Goal: Contribute content: Contribute content

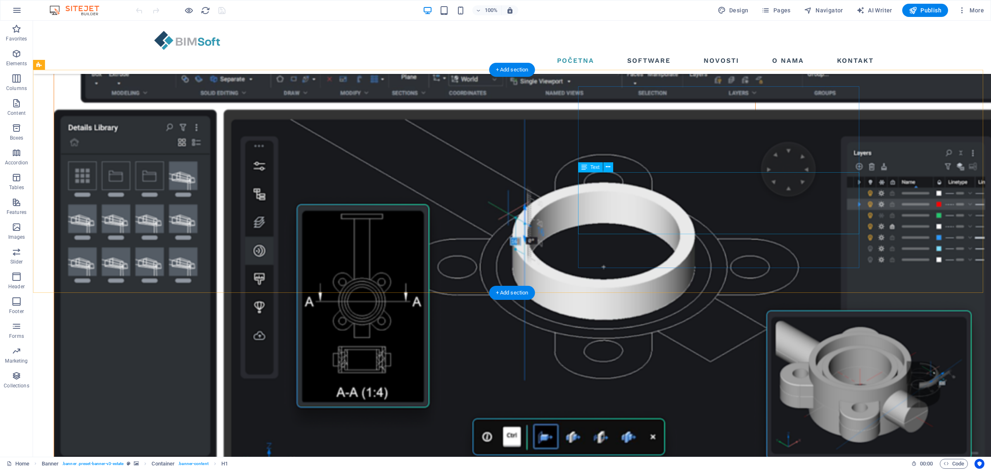
scroll to position [1133, 0]
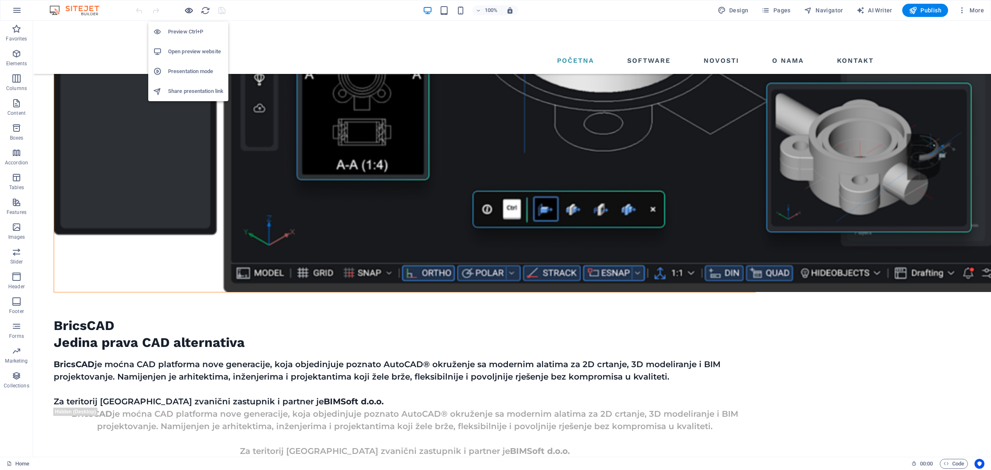
click at [190, 9] on icon "button" at bounding box center [189, 11] width 10 height 10
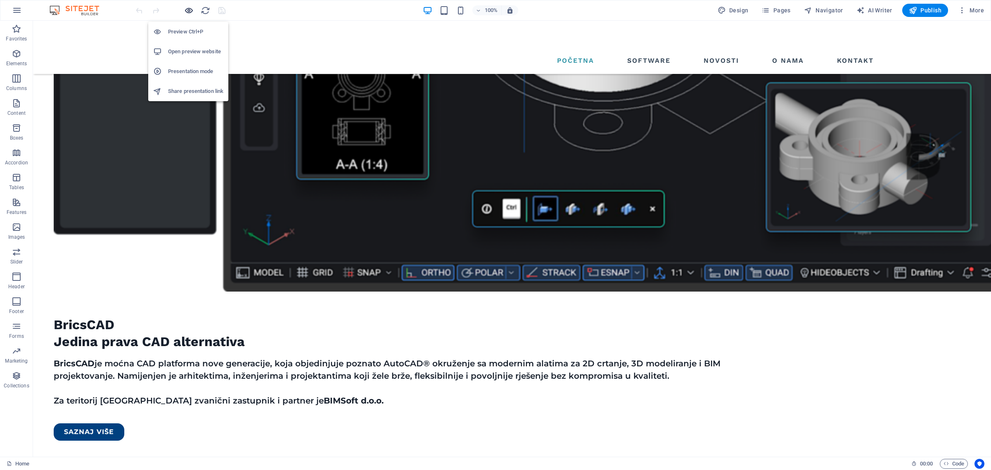
scroll to position [993, 0]
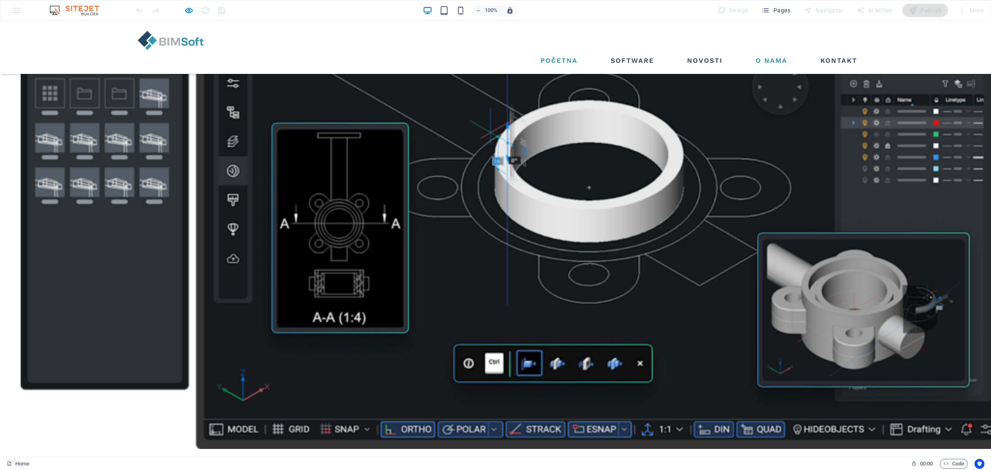
click at [759, 54] on link "O Nama" at bounding box center [772, 60] width 38 height 13
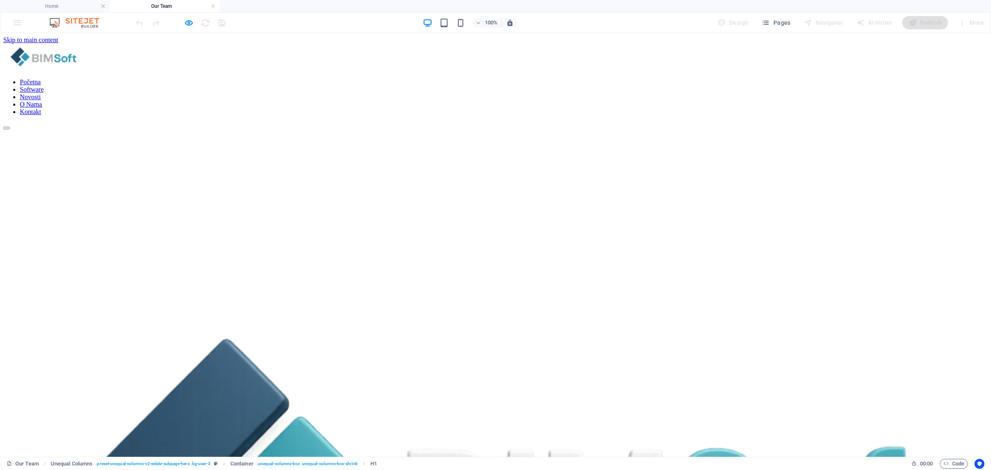
scroll to position [0, 0]
click at [188, 22] on icon "button" at bounding box center [189, 23] width 10 height 10
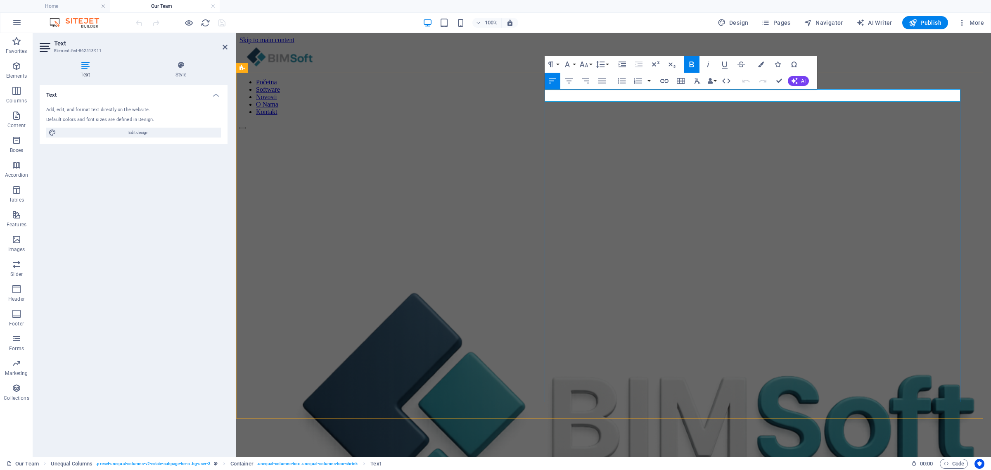
drag, startPoint x: 572, startPoint y: 94, endPoint x: 608, endPoint y: 96, distance: 36.0
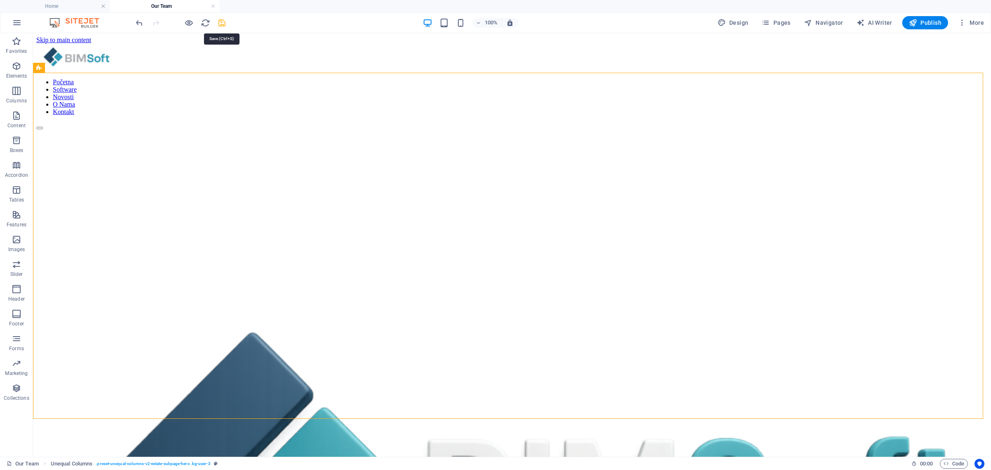
click at [221, 24] on icon "save" at bounding box center [222, 23] width 10 height 10
click at [776, 22] on span "Pages" at bounding box center [776, 23] width 29 height 8
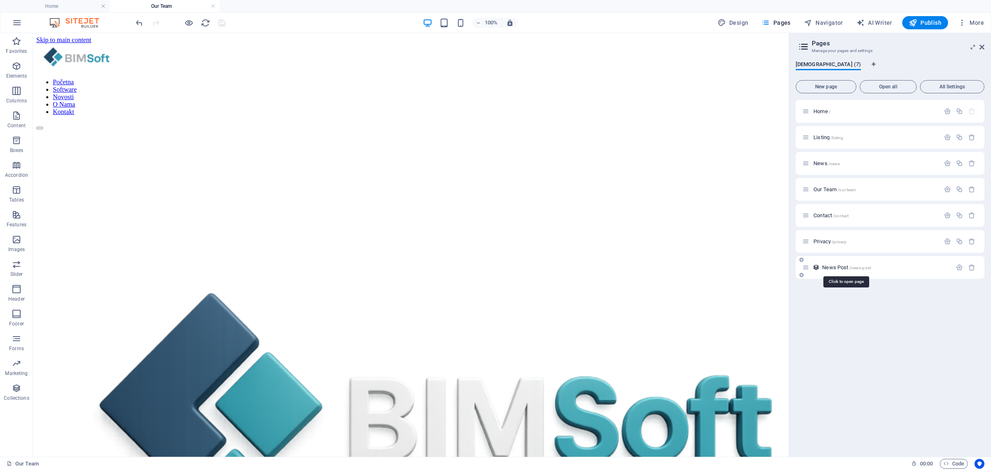
click at [836, 265] on span "News Post /news-post" at bounding box center [846, 267] width 49 height 6
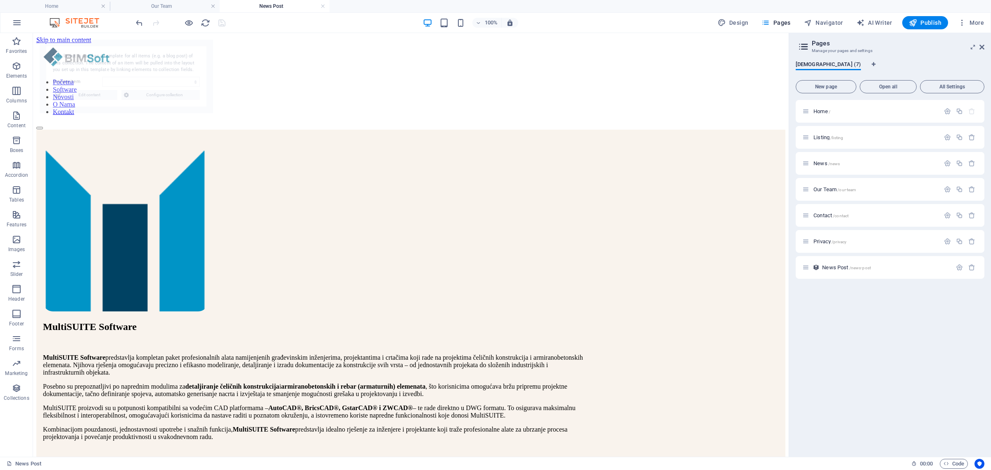
select select "68b6a9ab7813d2ac1b0a69e3"
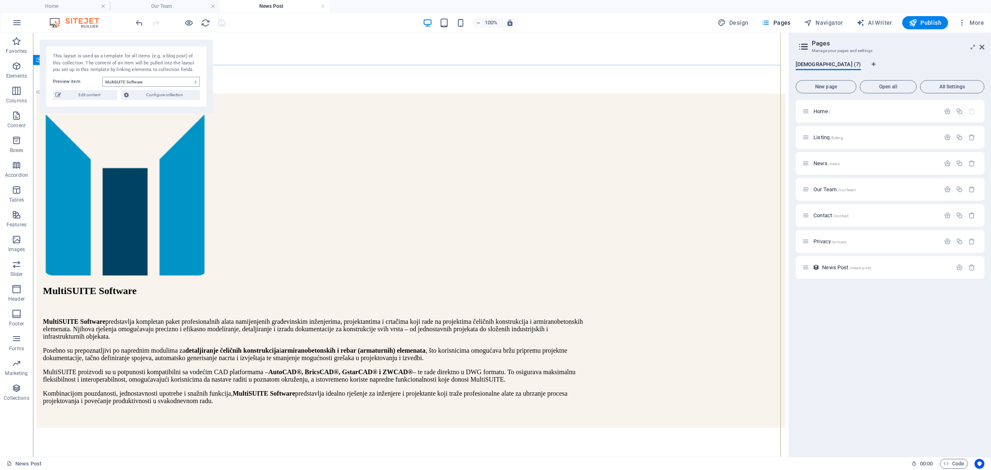
scroll to position [55, 0]
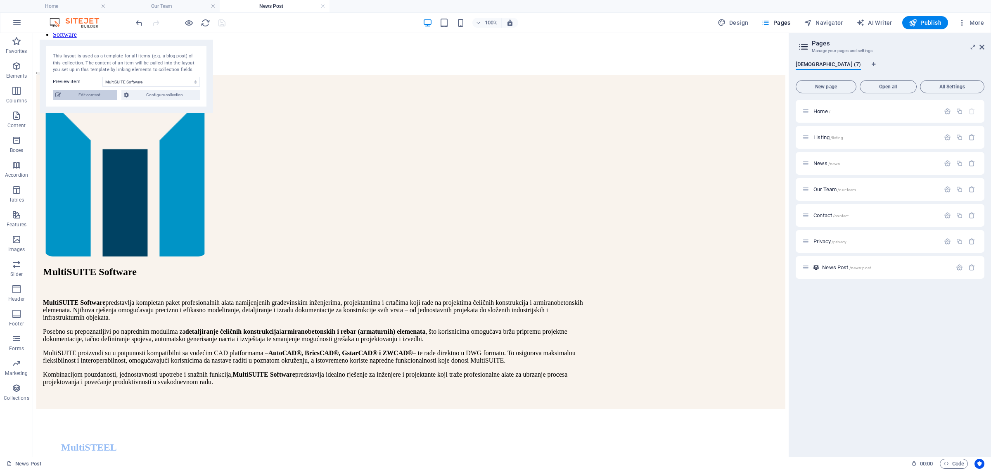
click at [94, 92] on span "Edit content" at bounding box center [89, 95] width 51 height 10
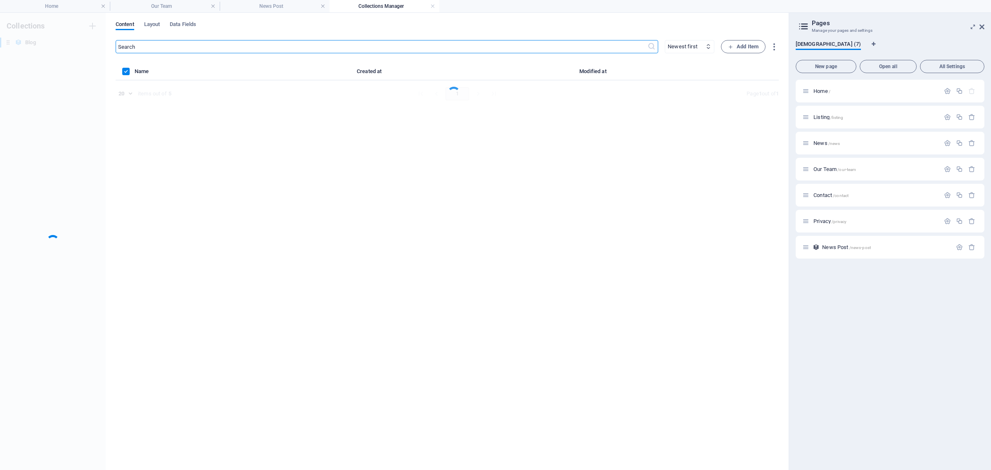
scroll to position [0, 0]
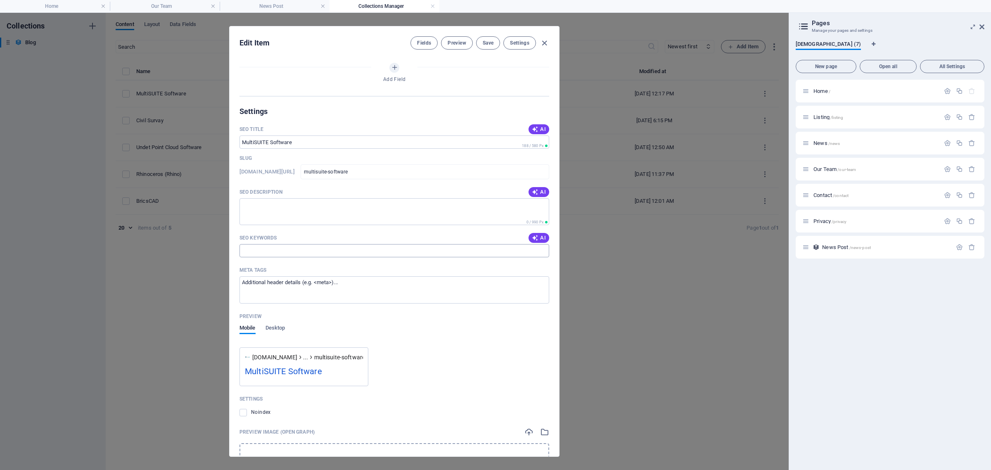
select select "Estate"
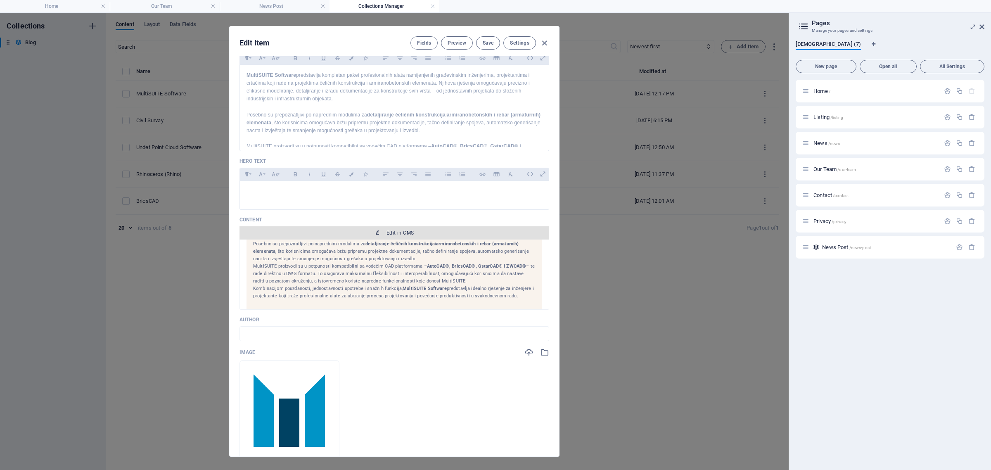
scroll to position [155, 0]
click at [401, 236] on span "Edit in CMS" at bounding box center [400, 233] width 27 height 7
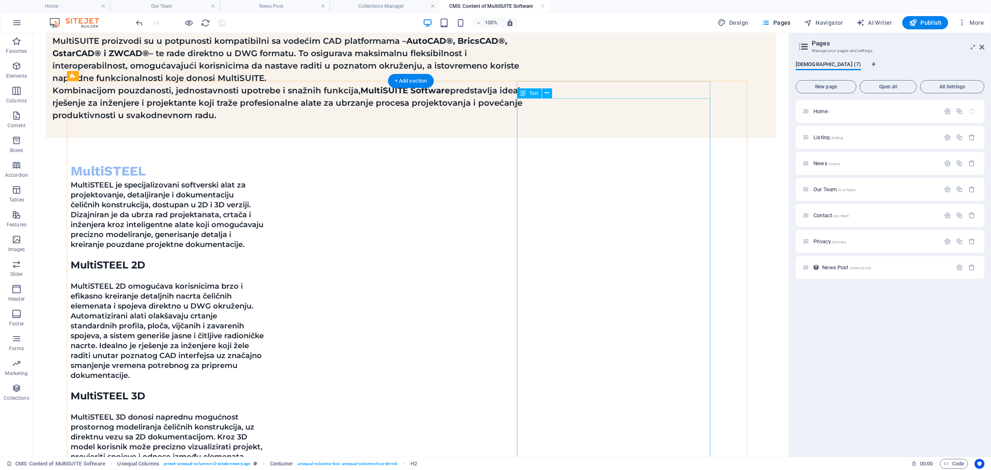
scroll to position [413, 0]
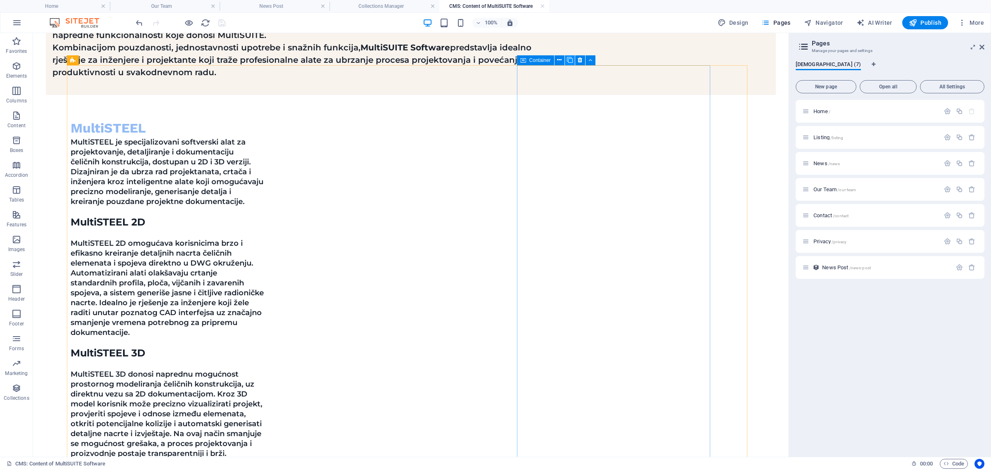
click at [571, 61] on icon at bounding box center [570, 60] width 6 height 9
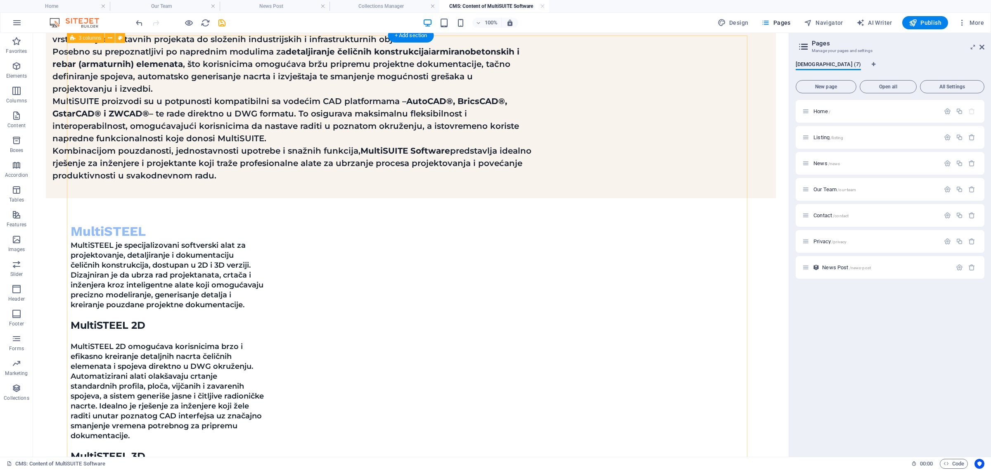
scroll to position [308, 0]
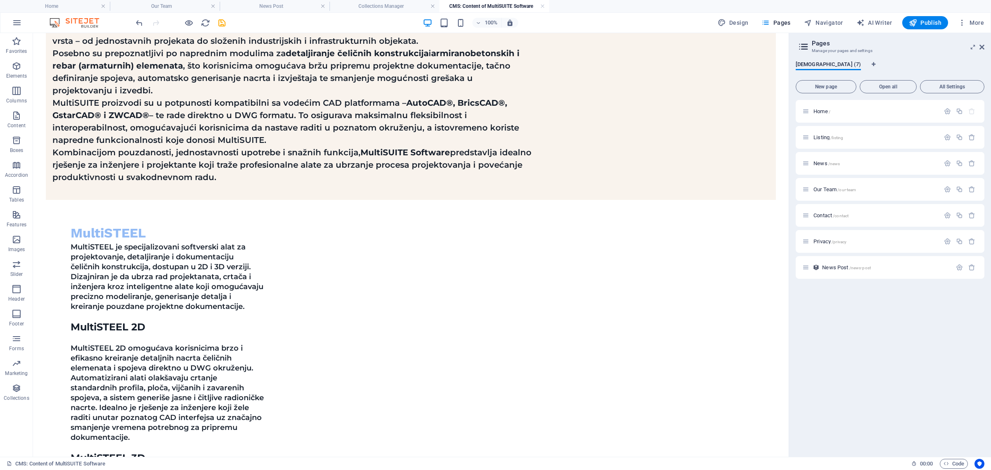
click at [109, 165] on icon at bounding box center [110, 165] width 5 height 9
click at [112, 164] on icon at bounding box center [110, 165] width 5 height 9
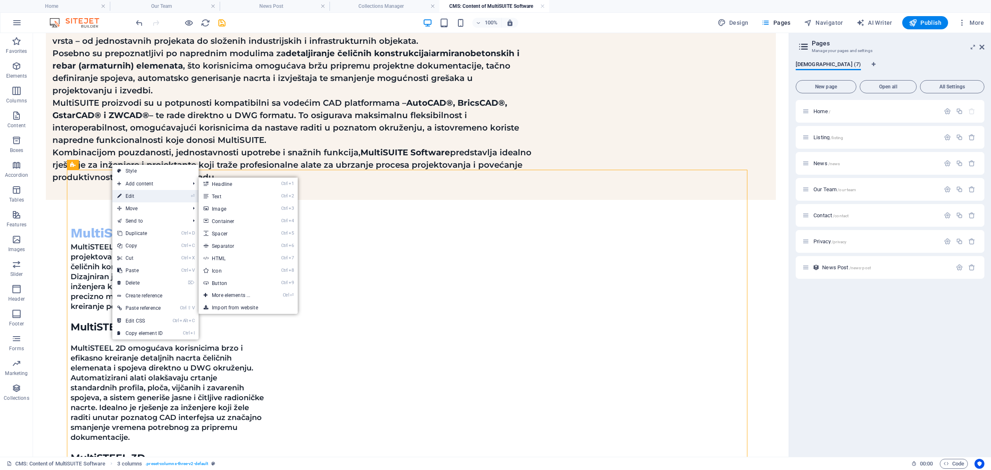
click at [133, 193] on link "⏎ Edit" at bounding box center [139, 196] width 55 height 12
select select "px"
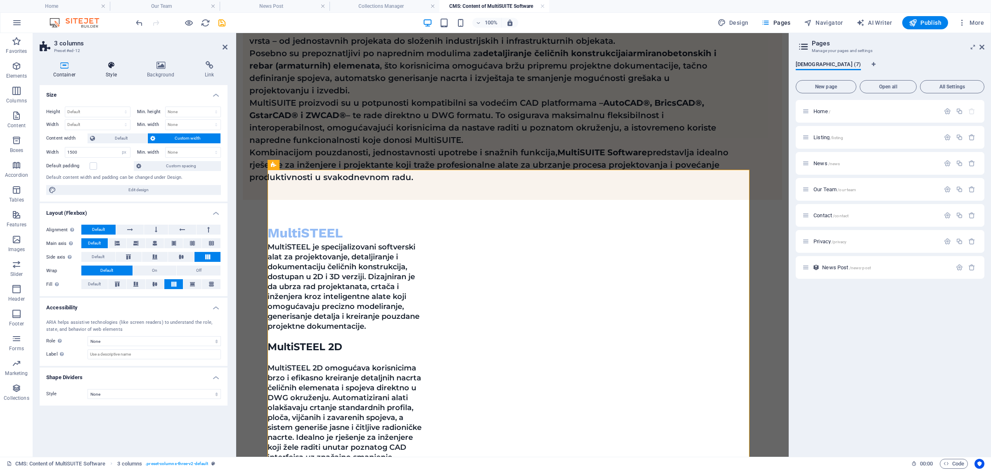
click at [113, 74] on h4 "Style" at bounding box center [113, 69] width 41 height 17
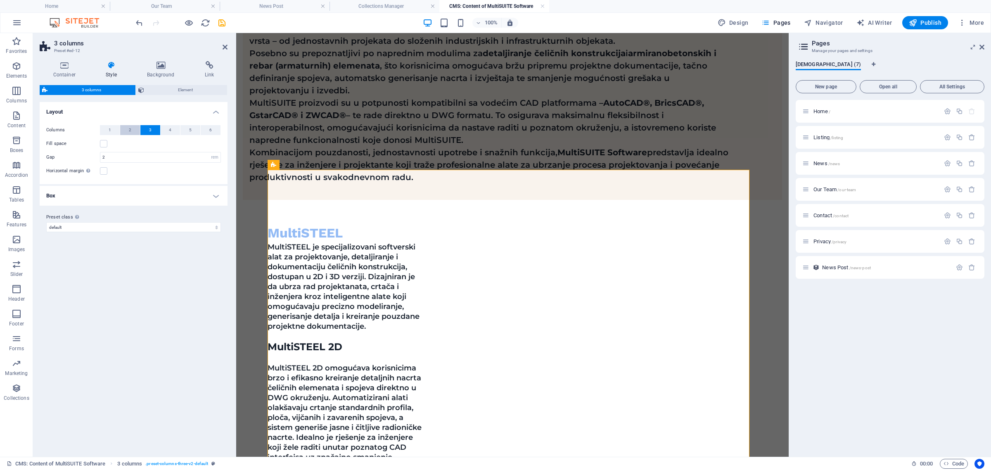
click at [129, 129] on span "2" at bounding box center [130, 130] width 2 height 10
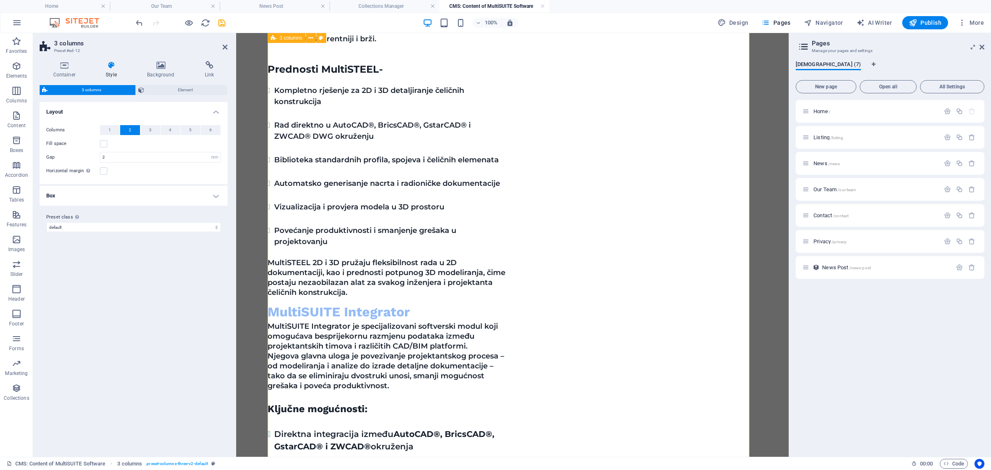
scroll to position [876, 0]
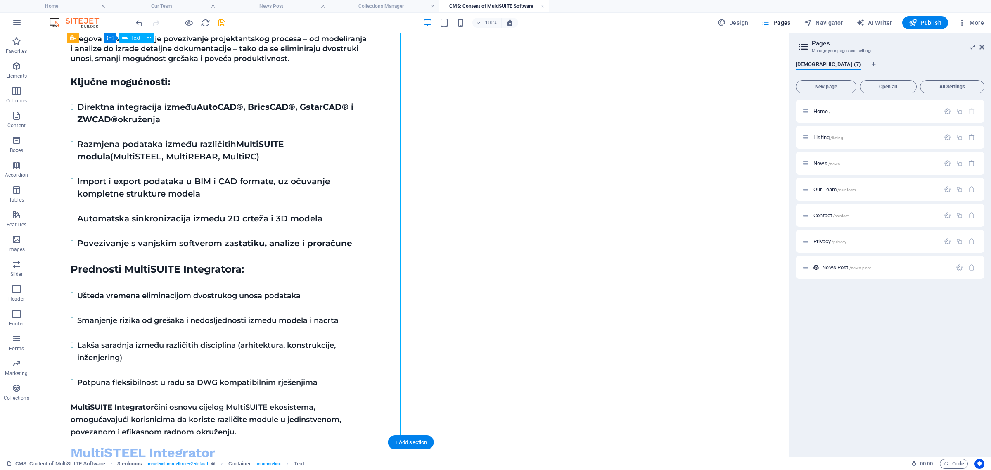
scroll to position [1006, 0]
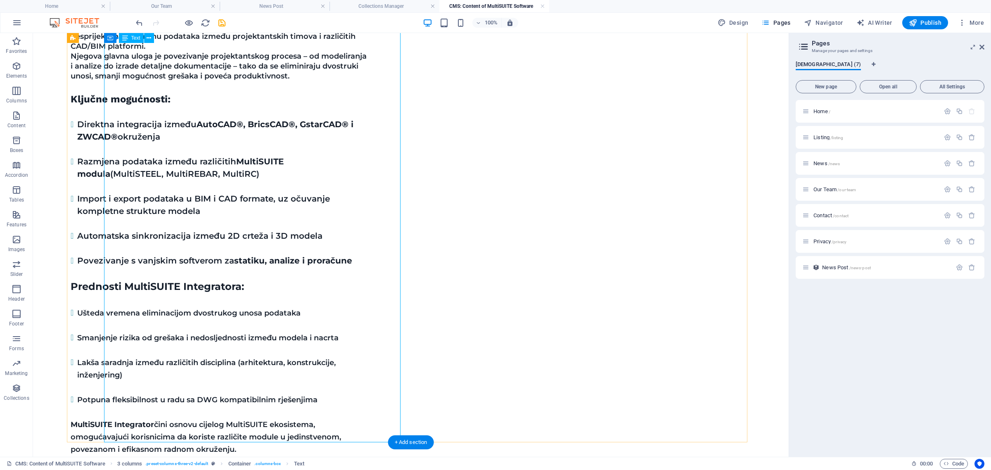
drag, startPoint x: 182, startPoint y: 65, endPoint x: 215, endPoint y: 97, distance: 46.1
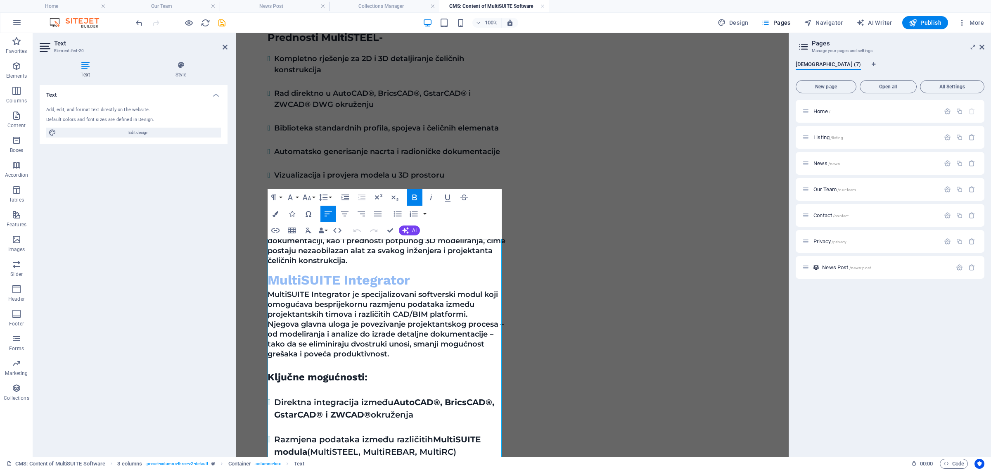
drag, startPoint x: 451, startPoint y: 296, endPoint x: 254, endPoint y: 243, distance: 204.5
click at [313, 195] on button "Font Size" at bounding box center [309, 197] width 16 height 17
click at [311, 283] on link "18" at bounding box center [316, 288] width 30 height 12
drag, startPoint x: 358, startPoint y: 307, endPoint x: 258, endPoint y: 306, distance: 99.5
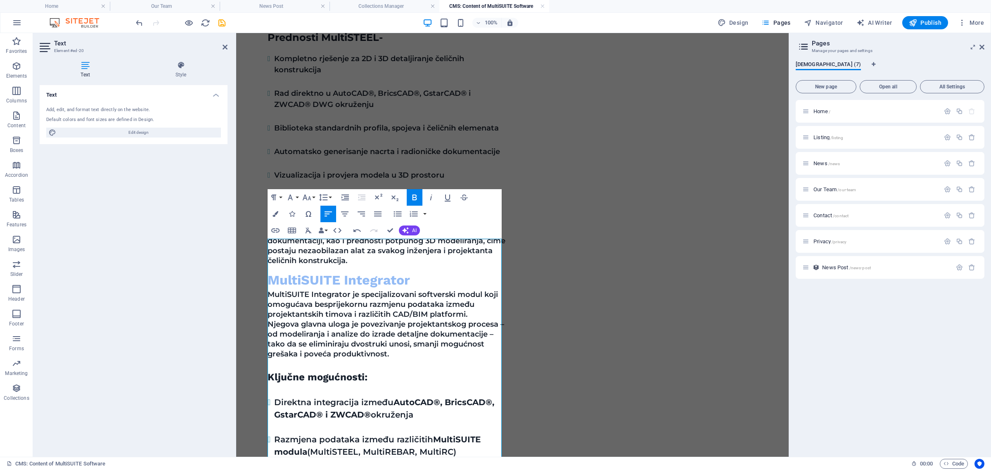
click at [314, 196] on button "Font Size" at bounding box center [309, 197] width 16 height 17
click at [311, 295] on link "24" at bounding box center [316, 300] width 30 height 12
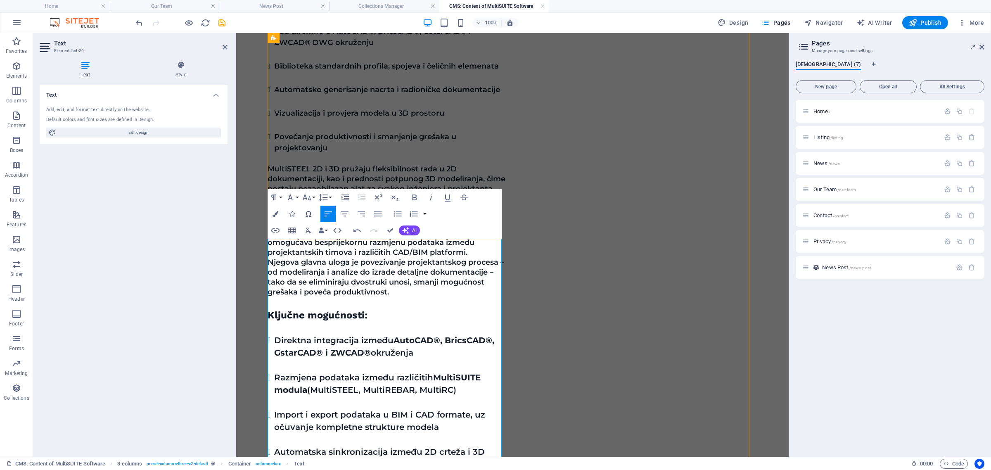
scroll to position [975, 0]
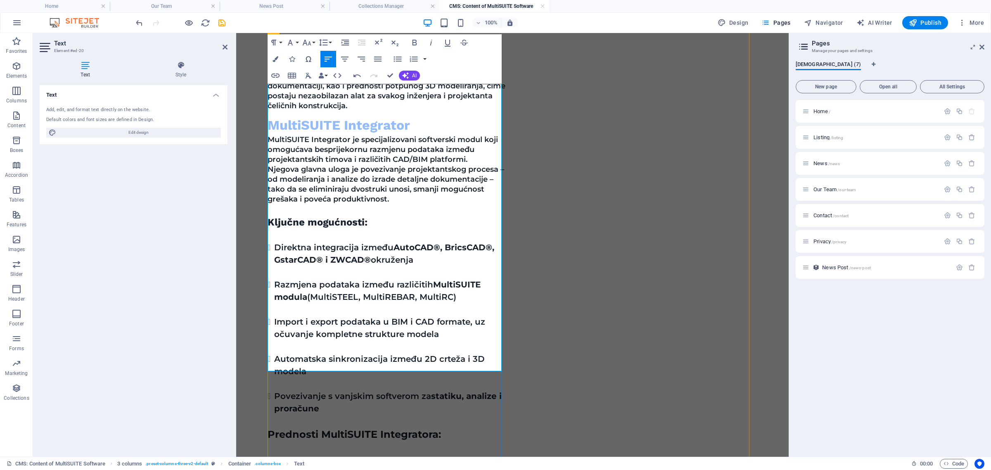
drag, startPoint x: 441, startPoint y: 375, endPoint x: 258, endPoint y: 330, distance: 187.8
click at [258, 330] on div "MultiSUITE Software MultiSUITE Software predstavlja kompletan paket profesional…" at bounding box center [512, 337] width 539 height 2475
click at [313, 40] on button "Font Size" at bounding box center [309, 42] width 16 height 17
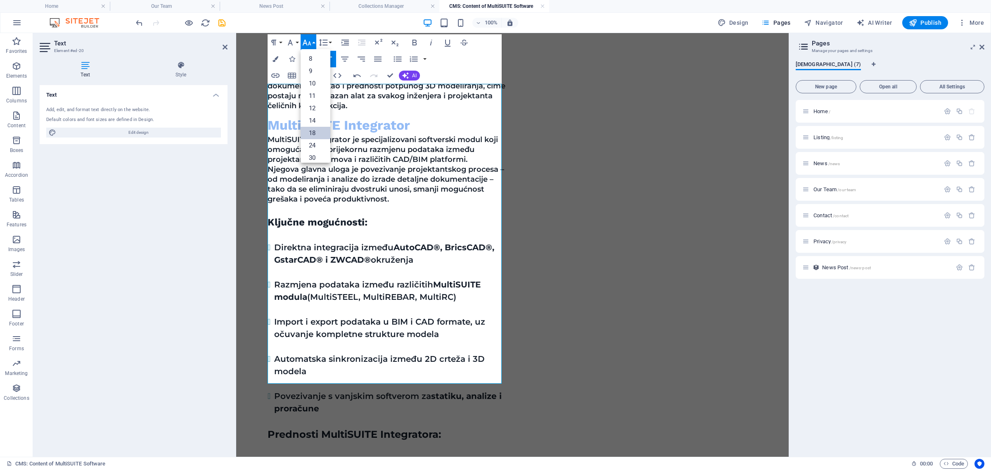
click at [317, 135] on link "18" at bounding box center [316, 133] width 30 height 12
click at [313, 40] on button "Font Size" at bounding box center [309, 42] width 16 height 17
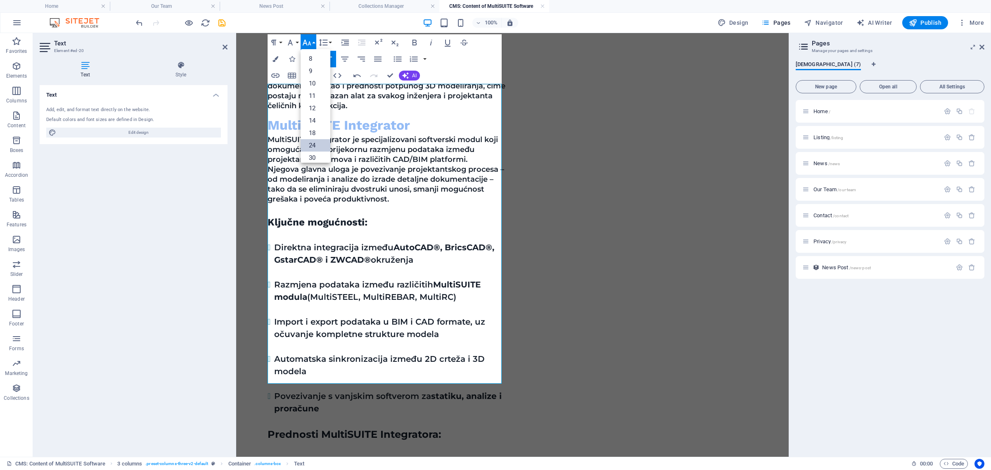
drag, startPoint x: 313, startPoint y: 143, endPoint x: 82, endPoint y: 120, distance: 232.0
click at [313, 143] on link "24" at bounding box center [316, 145] width 30 height 12
drag, startPoint x: 454, startPoint y: 281, endPoint x: 257, endPoint y: 167, distance: 227.6
click at [257, 167] on div "MultiSUITE Software MultiSUITE Software predstavlja kompletan paket profesional…" at bounding box center [512, 339] width 539 height 2478
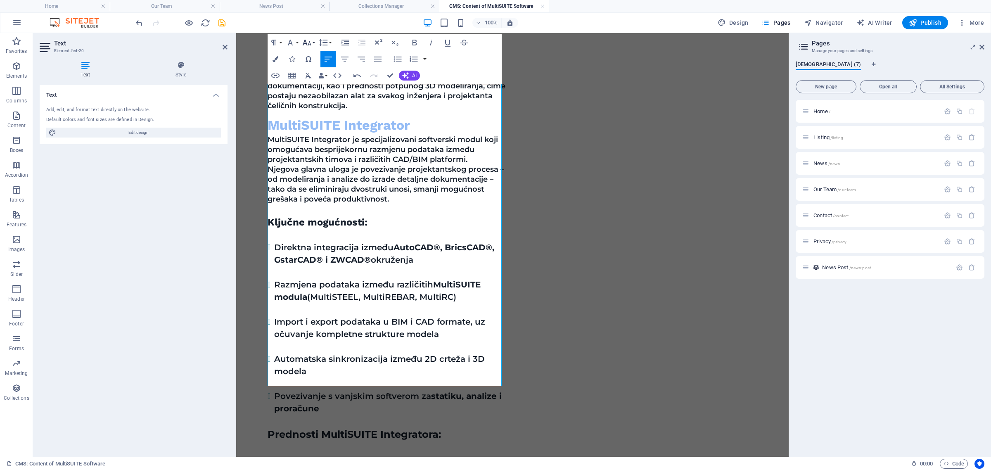
click at [315, 43] on button "Font Size" at bounding box center [309, 42] width 16 height 17
click at [313, 131] on link "18" at bounding box center [316, 133] width 30 height 12
click at [397, 55] on icon "button" at bounding box center [398, 59] width 10 height 10
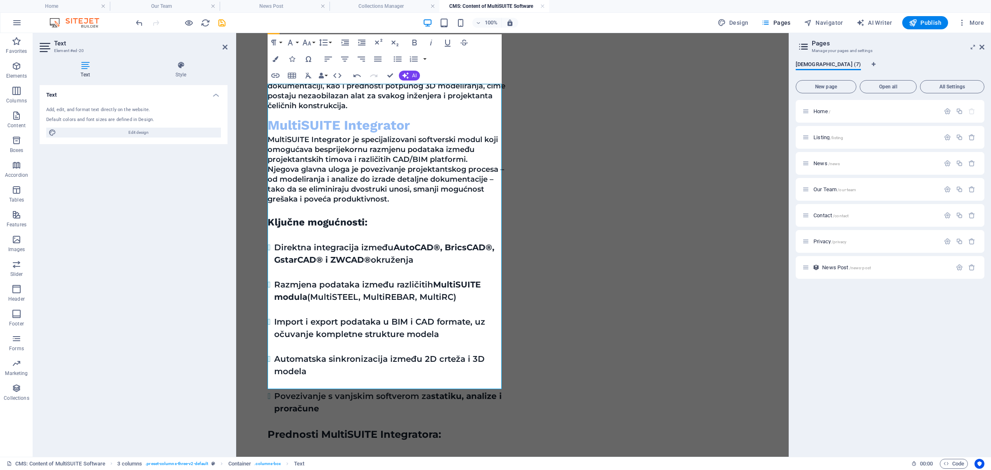
scroll to position [903, 0]
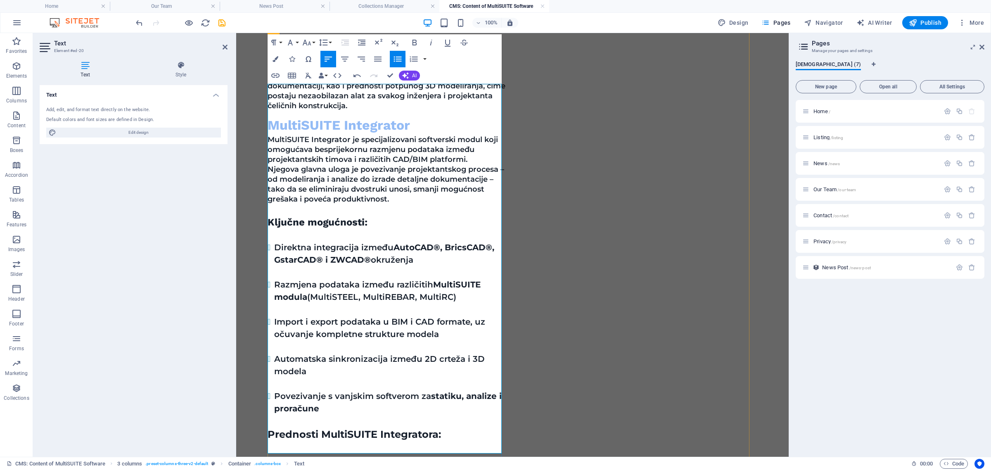
click at [332, 42] on button "Line Height" at bounding box center [325, 42] width 16 height 17
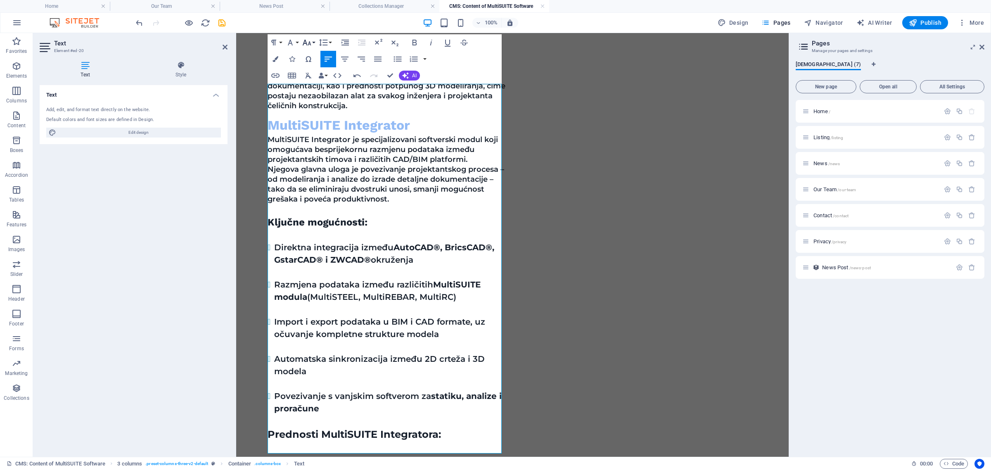
click at [315, 40] on button "Font Size" at bounding box center [309, 42] width 16 height 17
click at [310, 66] on link "18" at bounding box center [316, 66] width 30 height 12
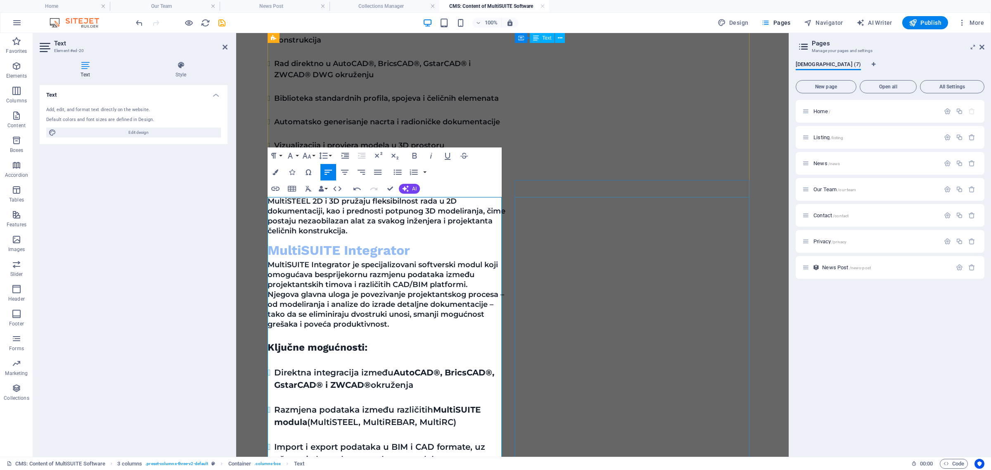
scroll to position [820, 0]
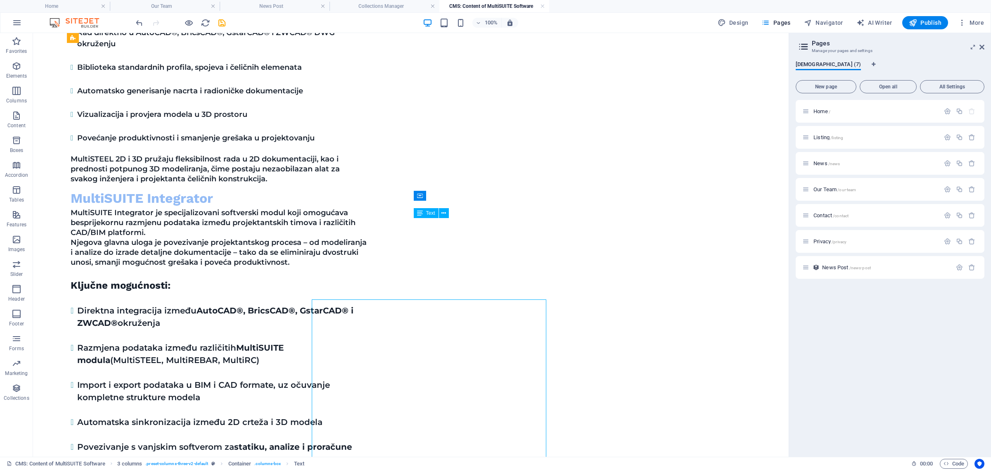
scroll to position [759, 0]
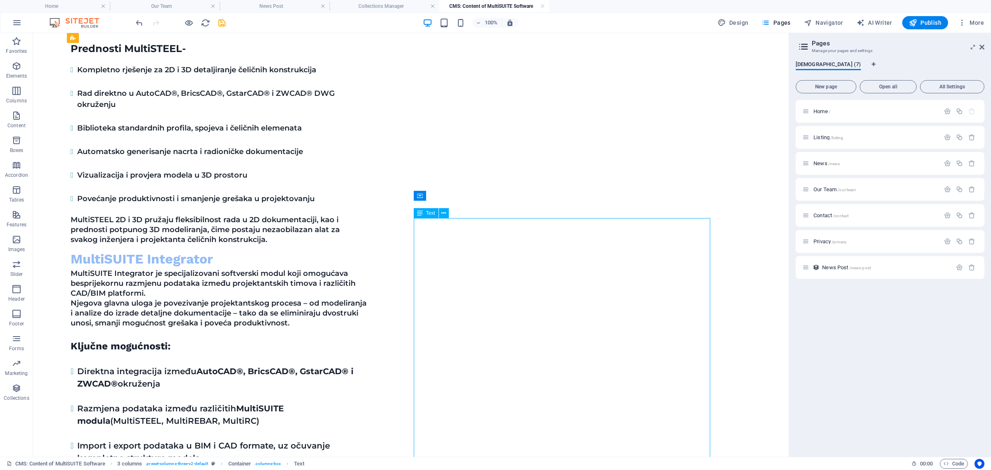
click at [753, 257] on div "MultiSUITE Software MultiSUITE Software predstavlja kompletan paket profesional…" at bounding box center [411, 444] width 730 height 2259
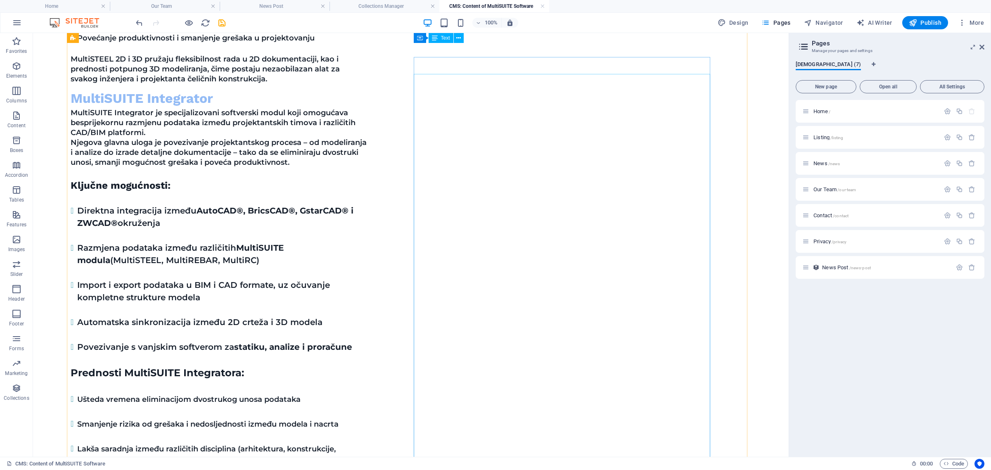
scroll to position [903, 0]
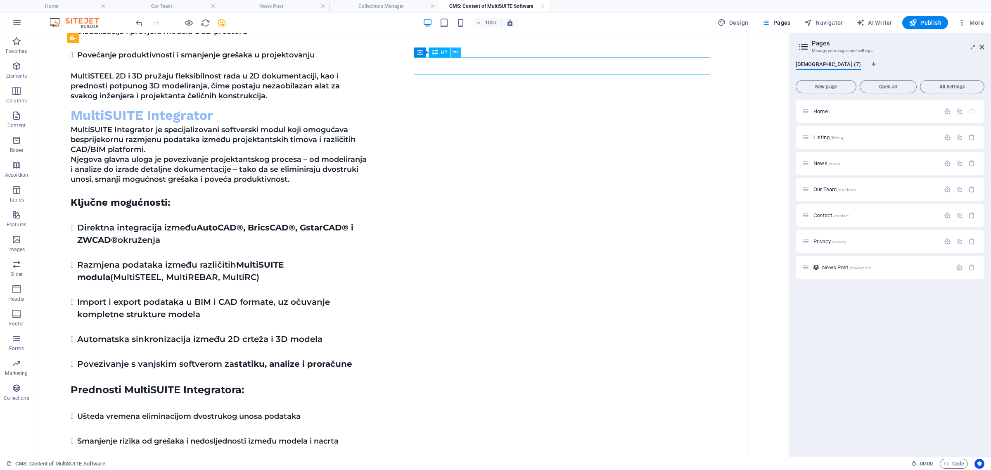
click at [460, 51] on button at bounding box center [456, 53] width 10 height 10
drag, startPoint x: 465, startPoint y: 52, endPoint x: 432, endPoint y: 21, distance: 44.7
click at [465, 52] on icon at bounding box center [467, 52] width 6 height 9
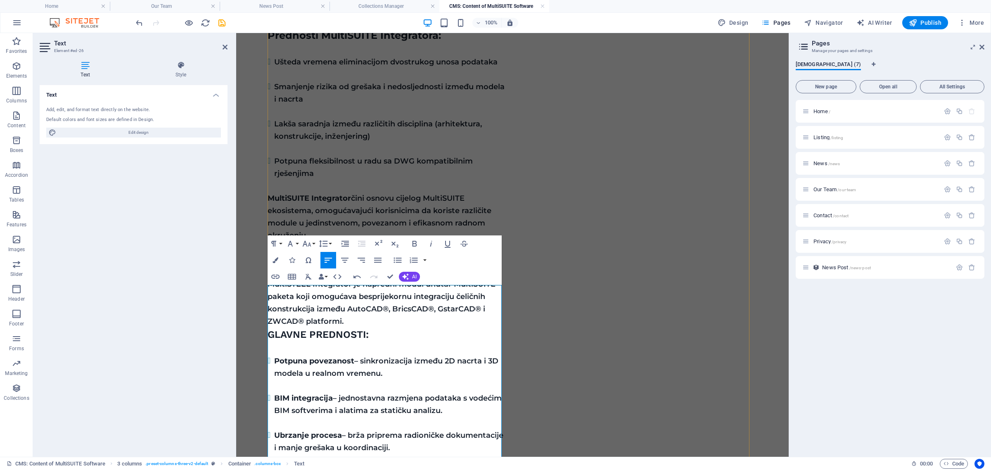
scroll to position [1389, 0]
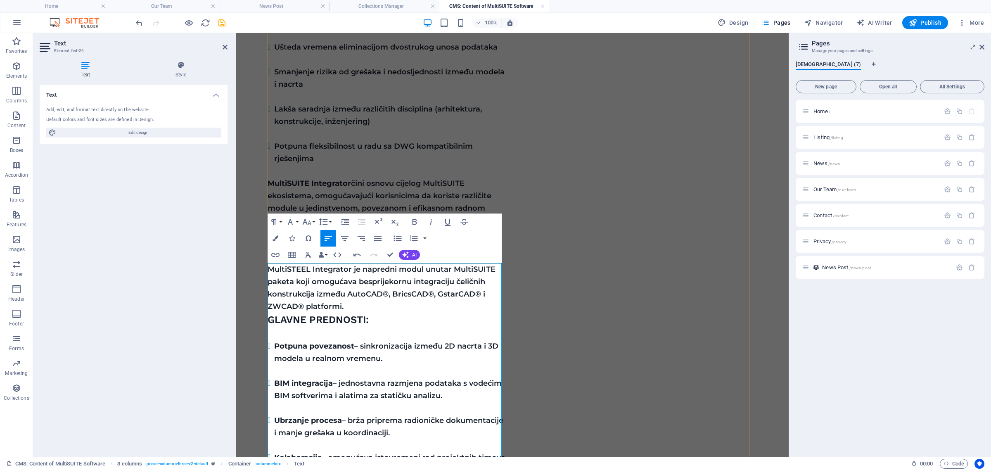
scroll to position [1401, 0]
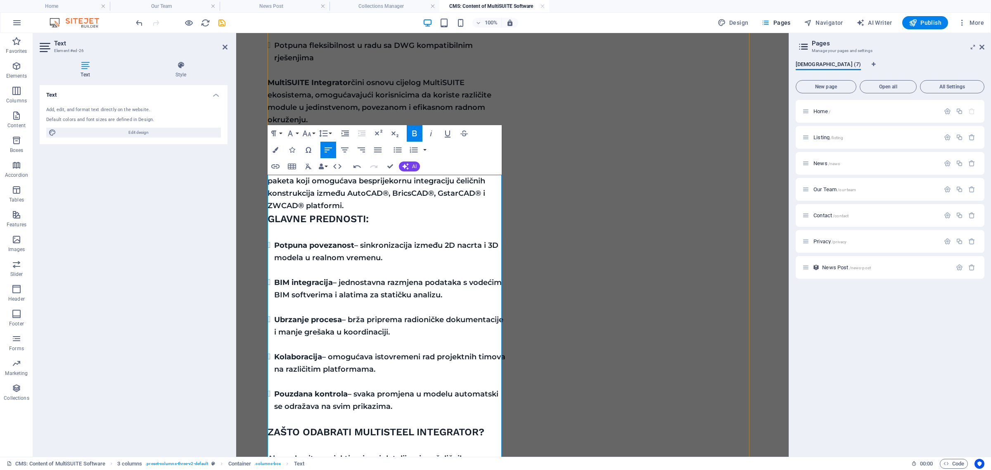
scroll to position [1554, 0]
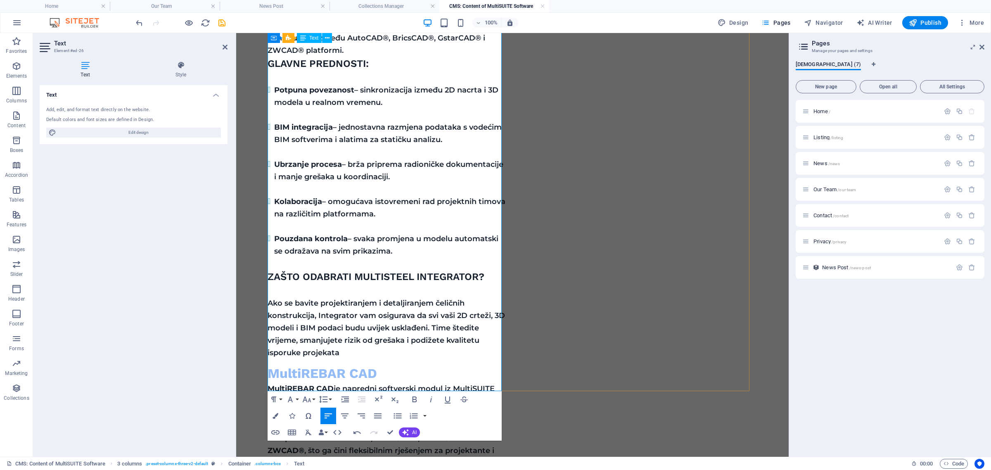
scroll to position [1490, 0]
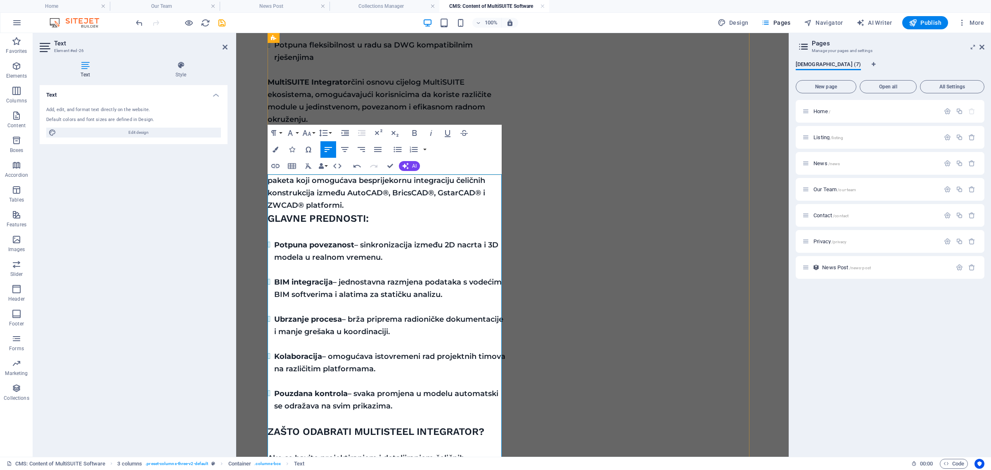
drag, startPoint x: 453, startPoint y: 383, endPoint x: 264, endPoint y: 177, distance: 280.1
click at [265, 178] on div "MultiSUITE Software MultiSUITE Software predstavlja kompletan paket profesional…" at bounding box center [512, 52] width 539 height 2936
click at [297, 132] on button "Font Family" at bounding box center [292, 133] width 16 height 17
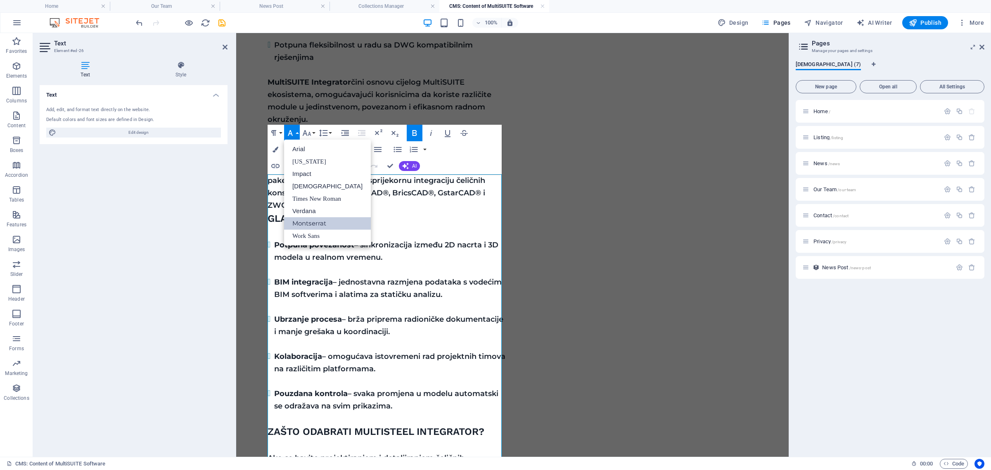
scroll to position [0, 0]
click at [312, 223] on link "Montserrat" at bounding box center [327, 223] width 87 height 12
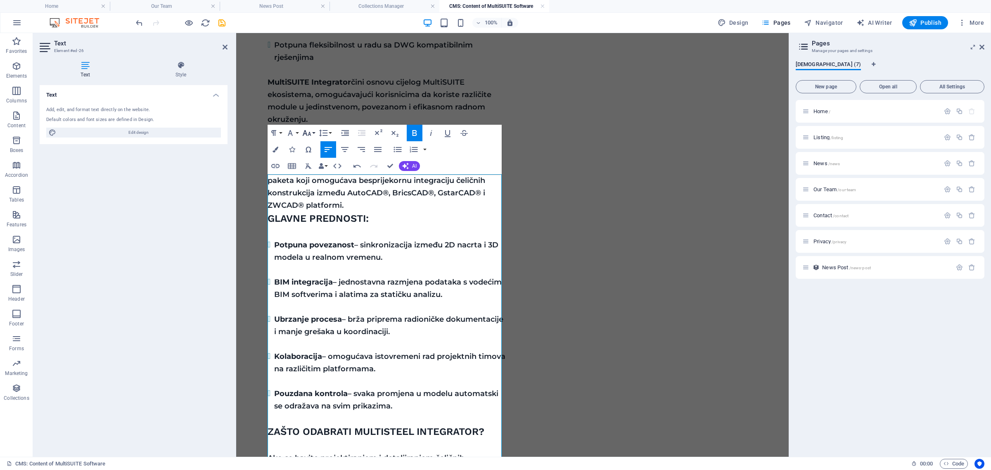
click at [314, 131] on button "Font Size" at bounding box center [309, 133] width 16 height 17
click at [313, 220] on link "18" at bounding box center [316, 223] width 30 height 12
drag, startPoint x: 268, startPoint y: 230, endPoint x: 413, endPoint y: 266, distance: 150.0
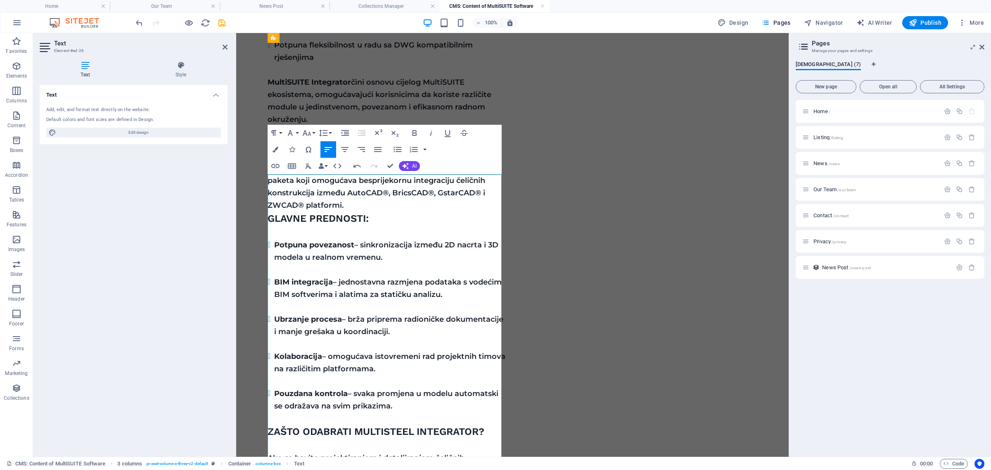
click at [399, 148] on icon "button" at bounding box center [398, 150] width 10 height 10
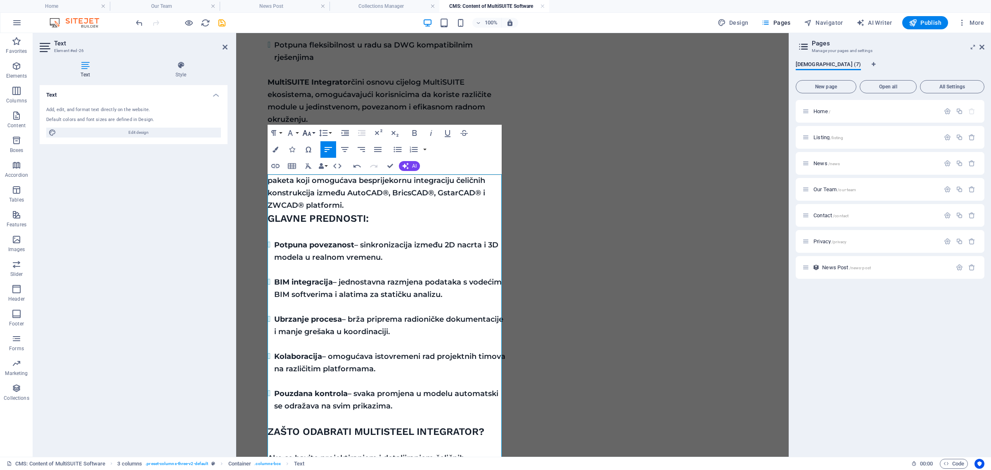
click at [313, 131] on button "Font Size" at bounding box center [309, 133] width 16 height 17
click at [313, 166] on link "24" at bounding box center [316, 169] width 30 height 12
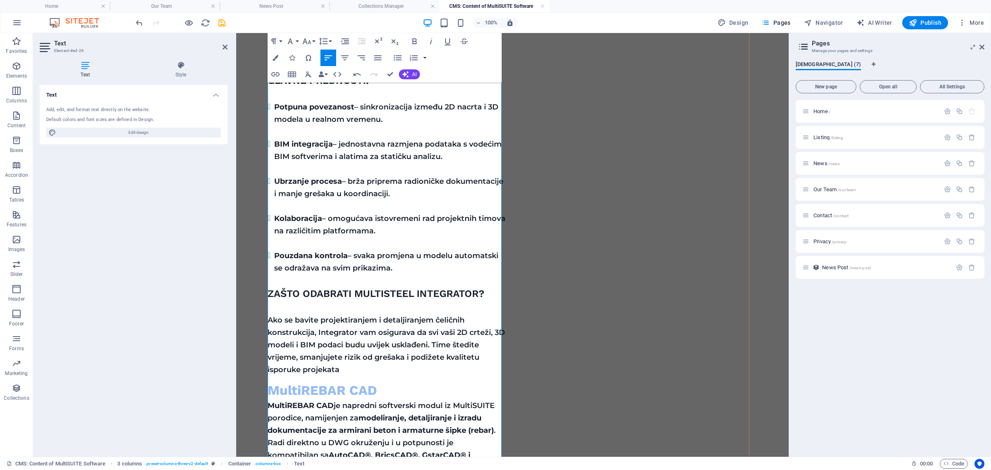
scroll to position [1696, 0]
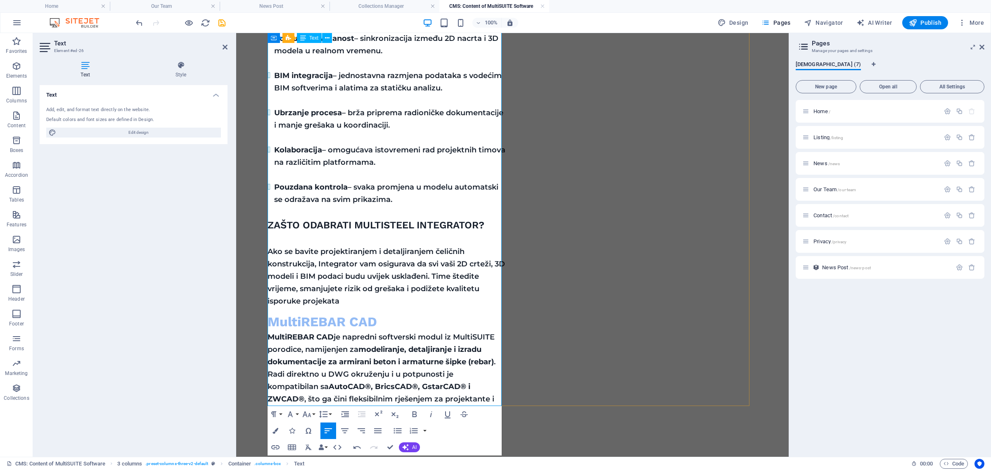
drag, startPoint x: 269, startPoint y: 152, endPoint x: 417, endPoint y: 273, distance: 191.6
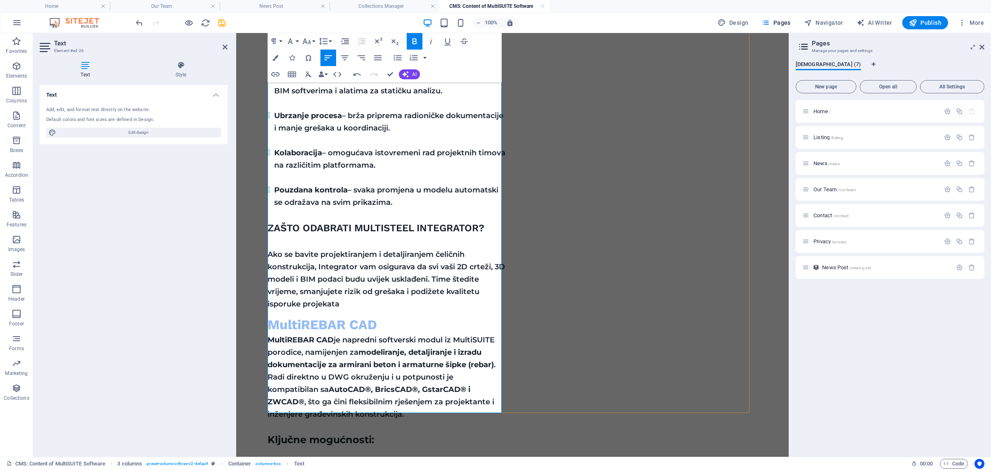
scroll to position [1593, 0]
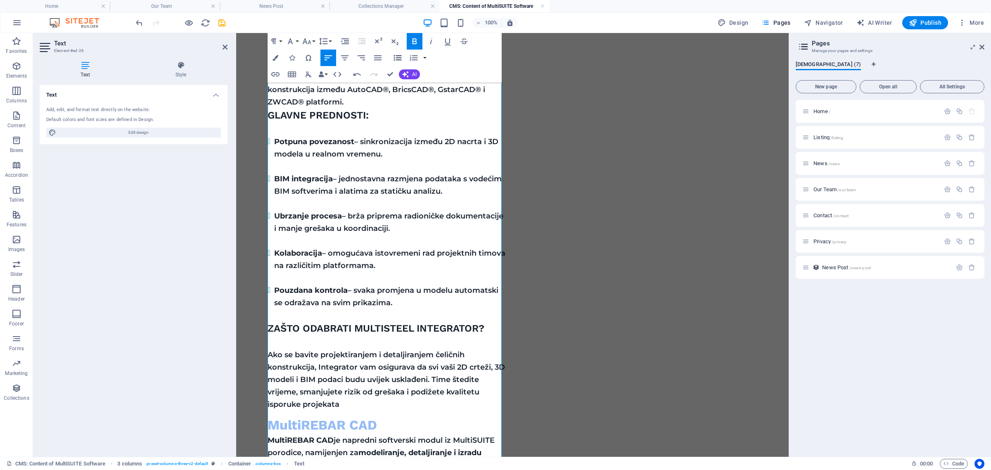
drag, startPoint x: 395, startPoint y: 58, endPoint x: 168, endPoint y: 69, distance: 227.9
click at [395, 58] on icon "button" at bounding box center [398, 58] width 10 height 10
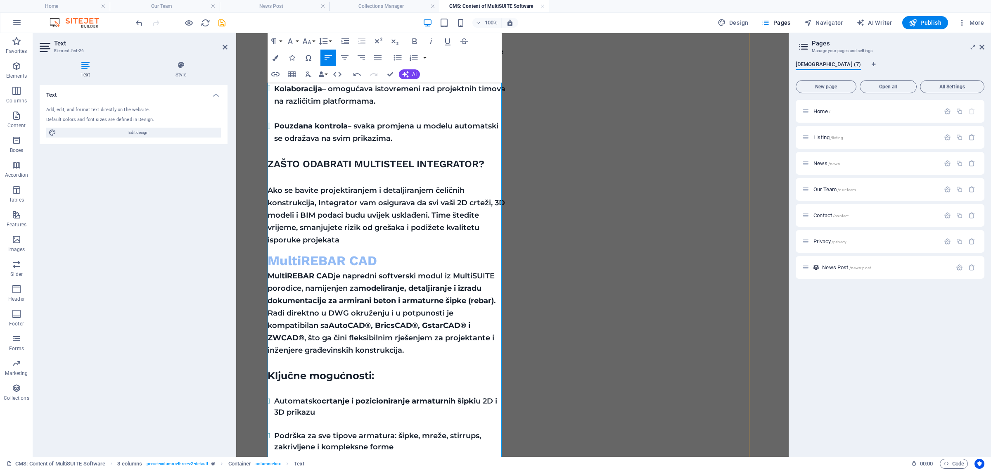
scroll to position [1764, 0]
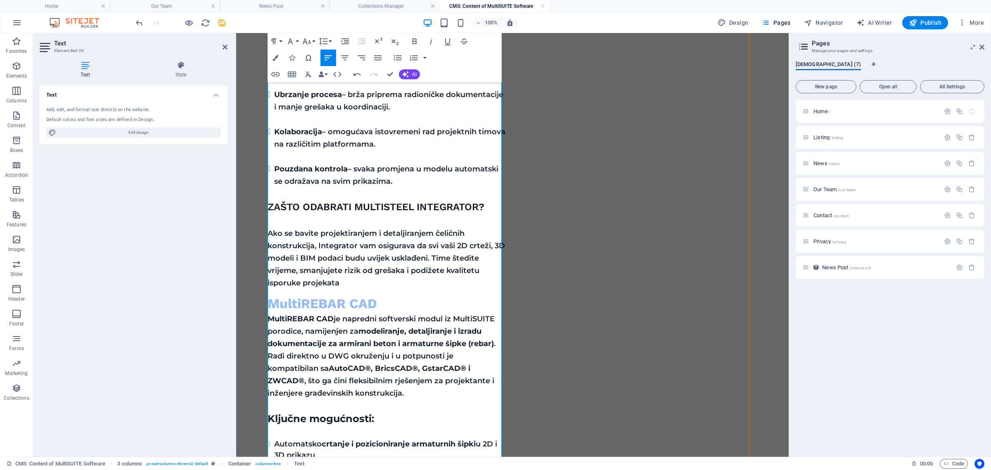
scroll to position [1660, 0]
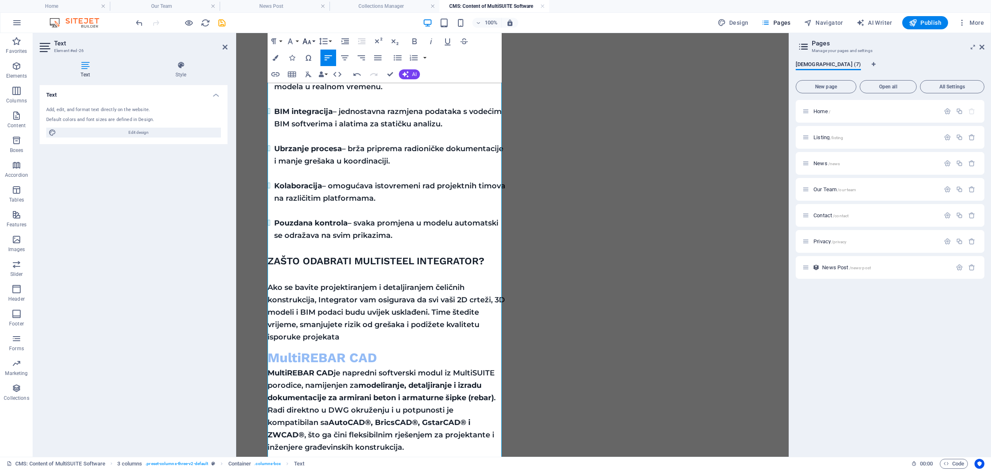
click at [314, 38] on button "Font Size" at bounding box center [309, 41] width 16 height 17
click at [312, 76] on link "24" at bounding box center [316, 77] width 30 height 12
click at [589, 233] on div "MultiSTEEL MultiSTEEL je specijalizovani softverski alat za projektovanje, deta…" at bounding box center [513, 150] width 490 height 2556
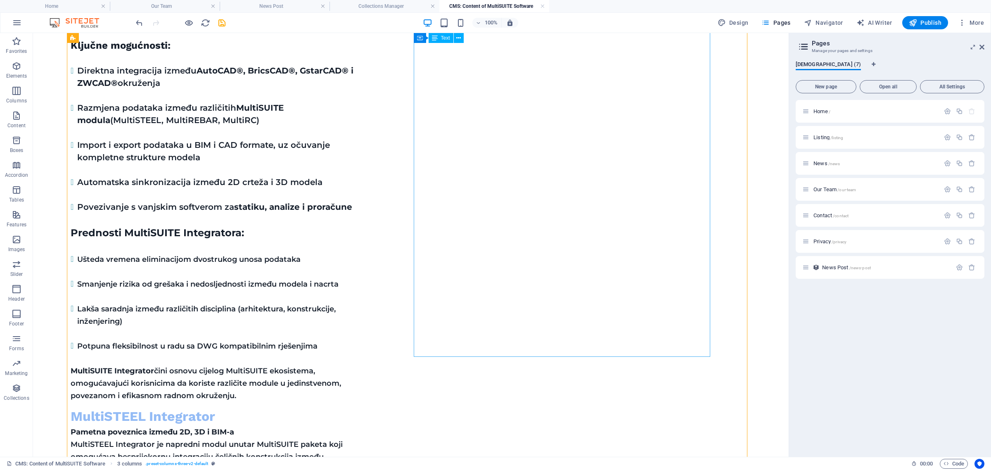
scroll to position [1165, 0]
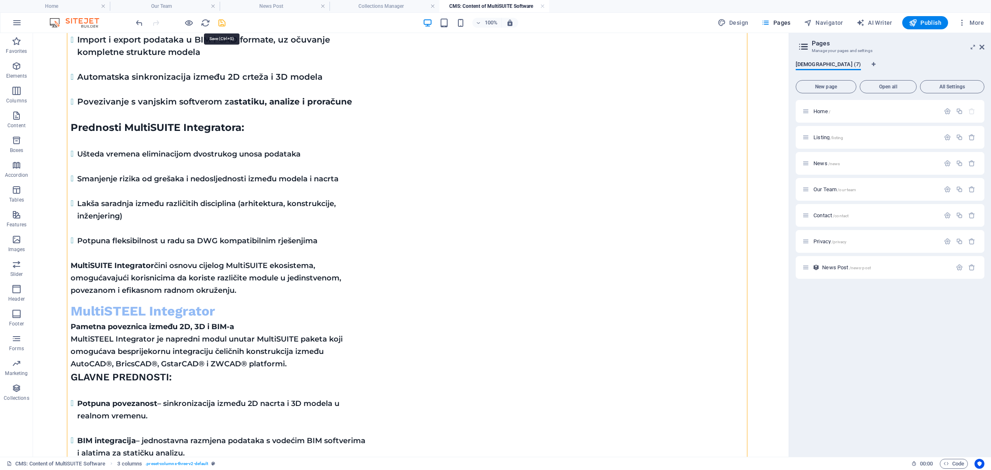
click at [225, 25] on icon "save" at bounding box center [222, 23] width 10 height 10
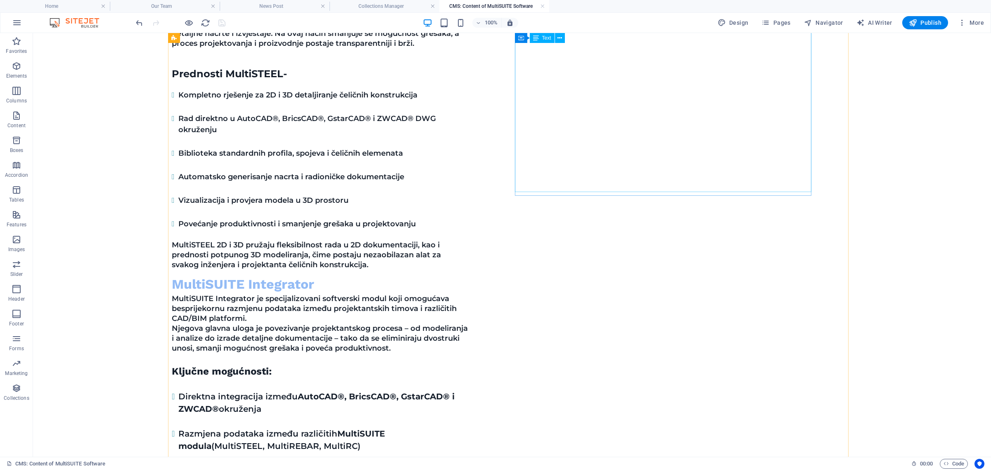
scroll to position [752, 0]
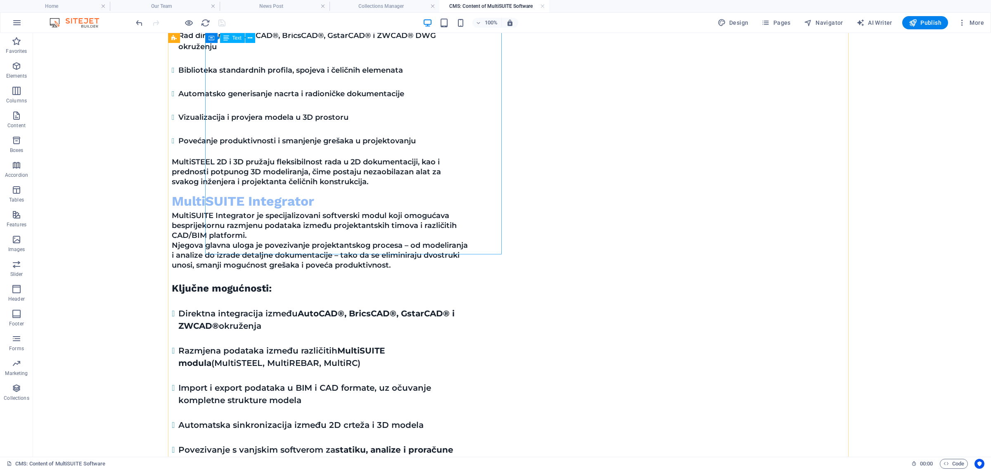
scroll to position [929, 0]
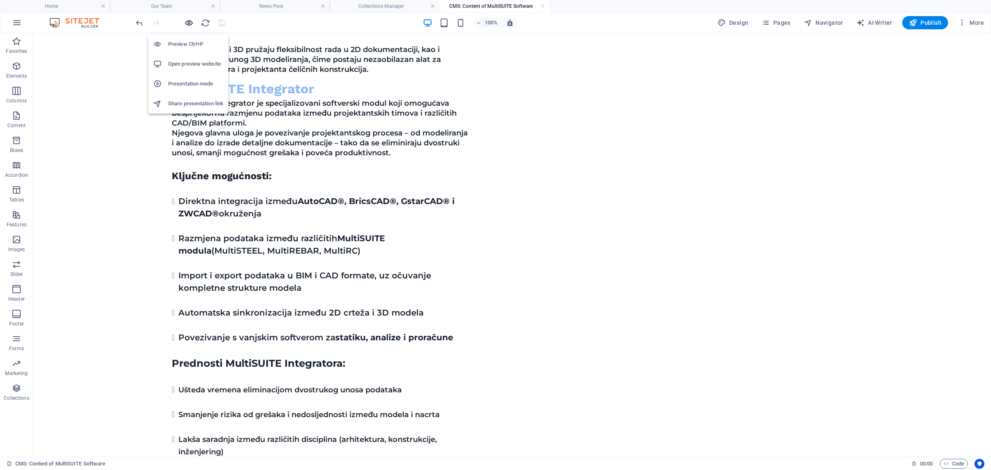
click at [186, 24] on icon "button" at bounding box center [189, 23] width 10 height 10
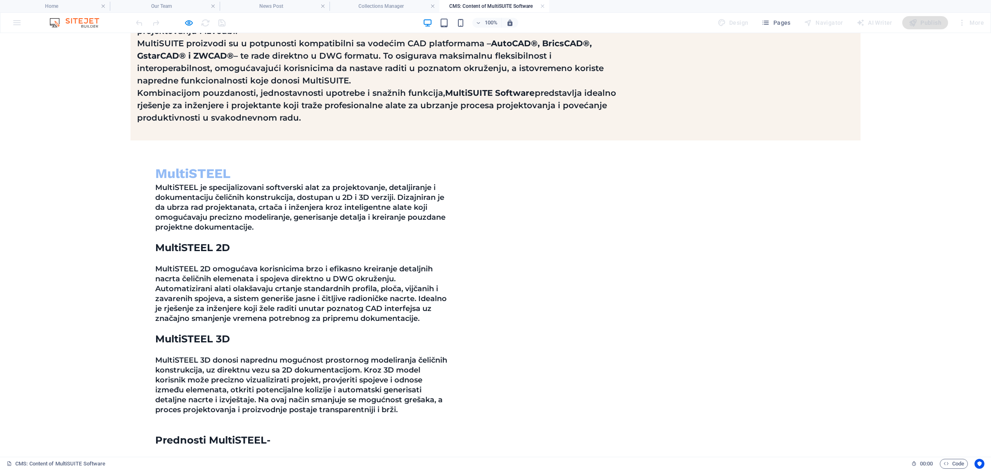
scroll to position [361, 0]
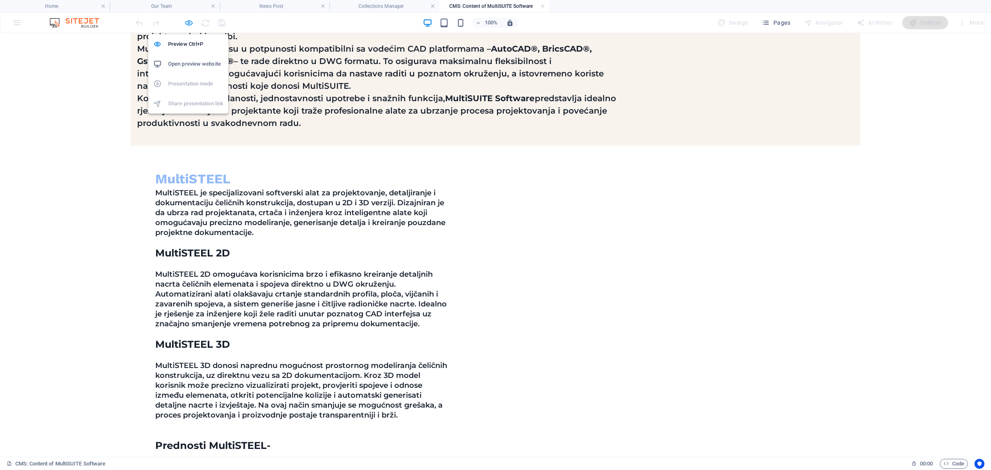
click at [190, 23] on icon "button" at bounding box center [189, 23] width 10 height 10
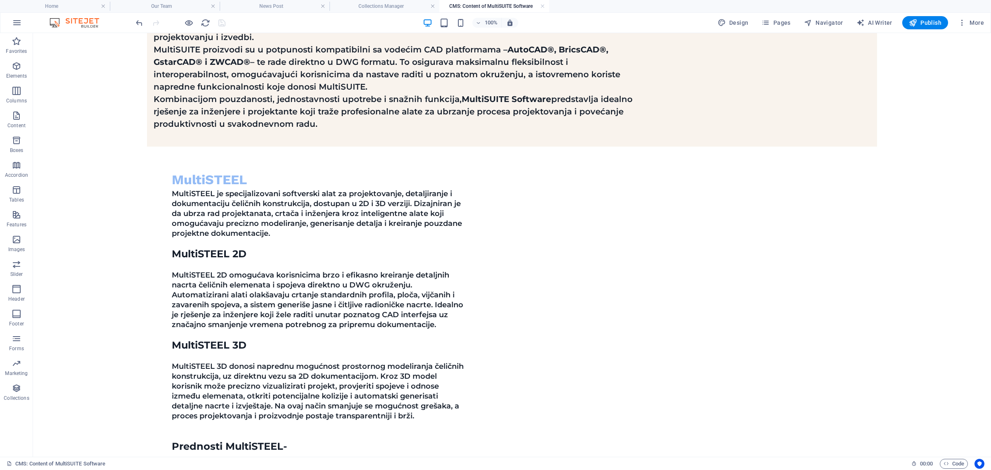
click at [209, 112] on icon at bounding box center [211, 111] width 5 height 9
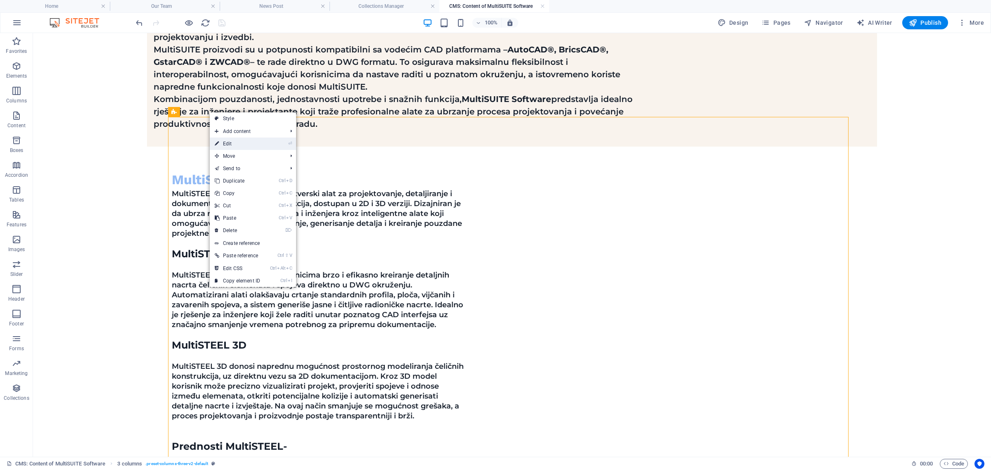
click at [242, 142] on link "⏎ Edit" at bounding box center [237, 144] width 55 height 12
select select "rem"
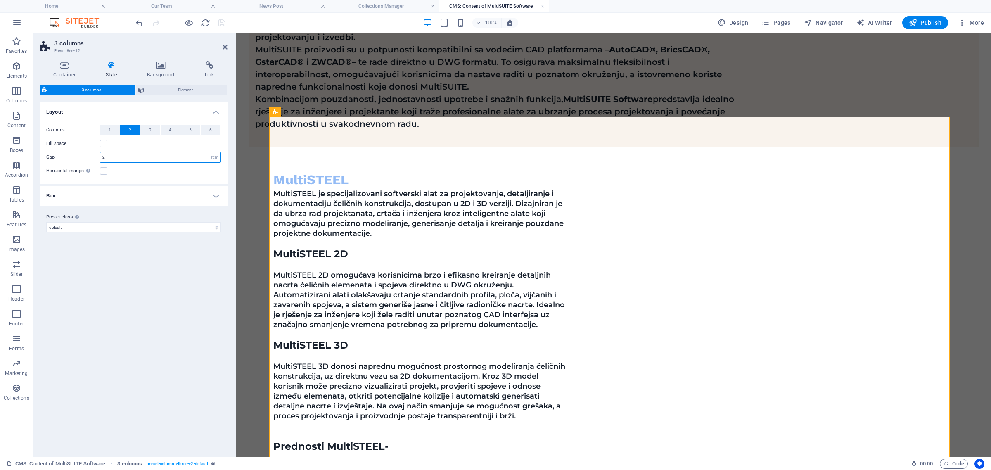
drag, startPoint x: 110, startPoint y: 156, endPoint x: 101, endPoint y: 156, distance: 8.7
click at [101, 156] on input "2" at bounding box center [160, 157] width 120 height 10
type input "4"
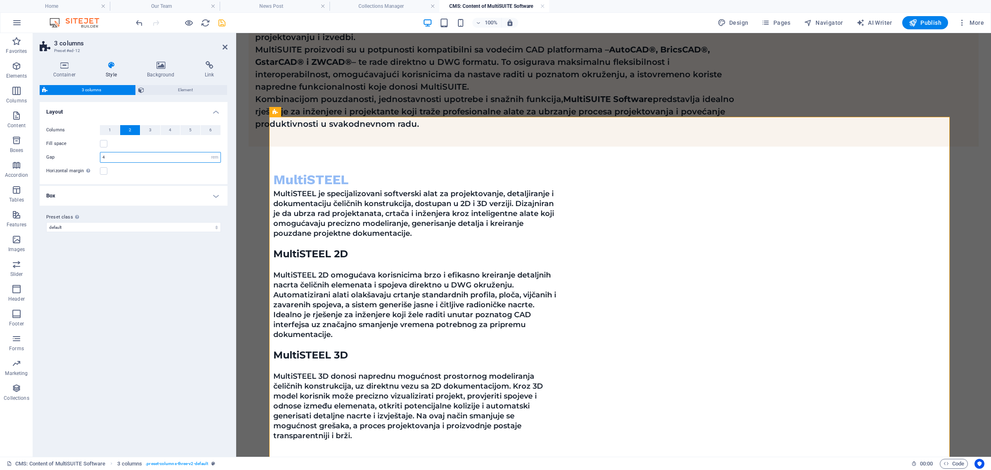
click at [125, 159] on input "4" at bounding box center [160, 157] width 120 height 10
click at [105, 171] on label at bounding box center [103, 170] width 7 height 7
click at [0, 0] on input "Horizontal margin Only if the containers "Content width" is not set to "Default"" at bounding box center [0, 0] width 0 height 0
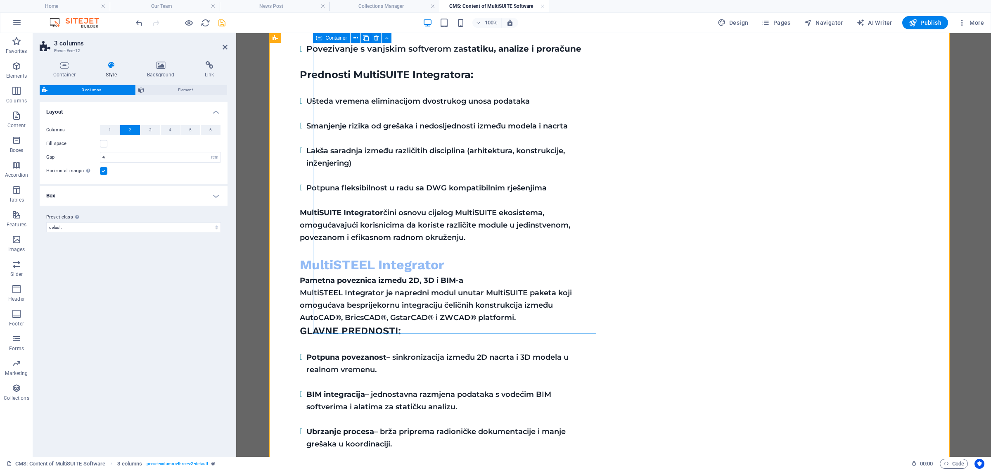
scroll to position [1291, 0]
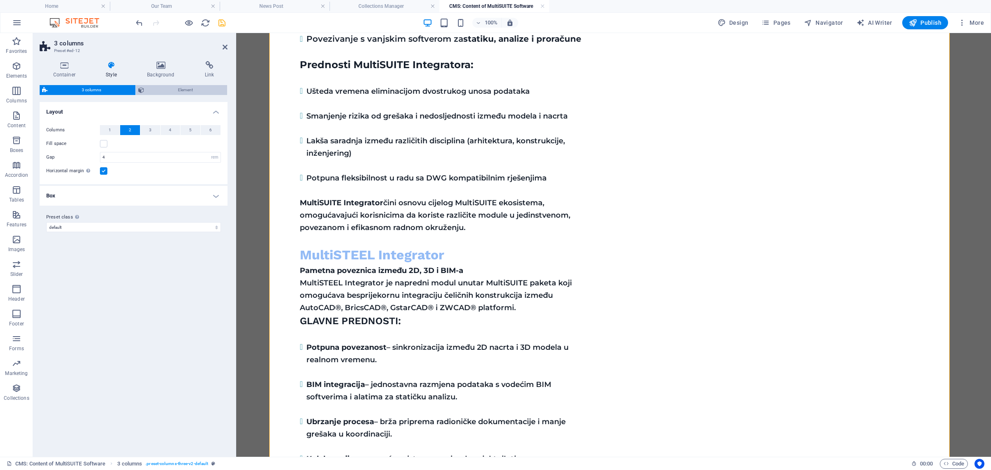
click at [170, 88] on span "Element" at bounding box center [186, 90] width 78 height 10
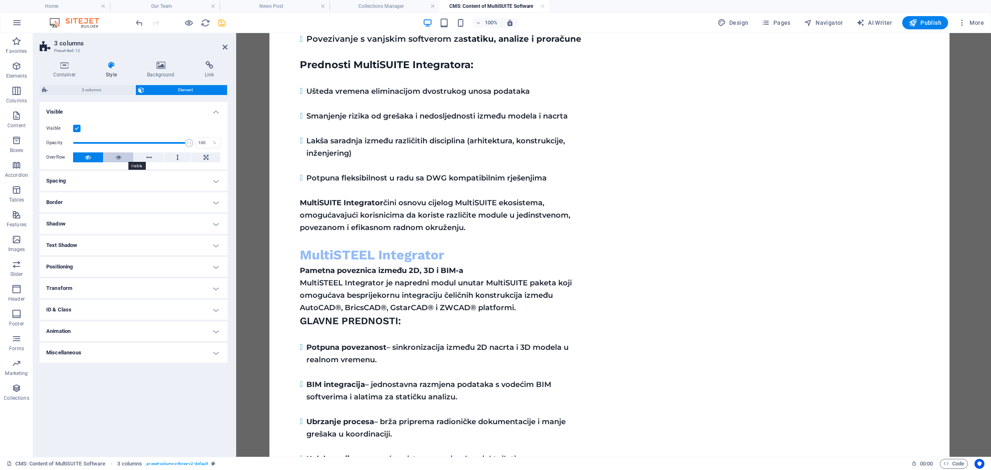
click at [112, 156] on button at bounding box center [119, 157] width 30 height 10
click at [90, 160] on icon at bounding box center [88, 157] width 6 height 10
click at [94, 90] on span "3 columns" at bounding box center [91, 90] width 83 height 10
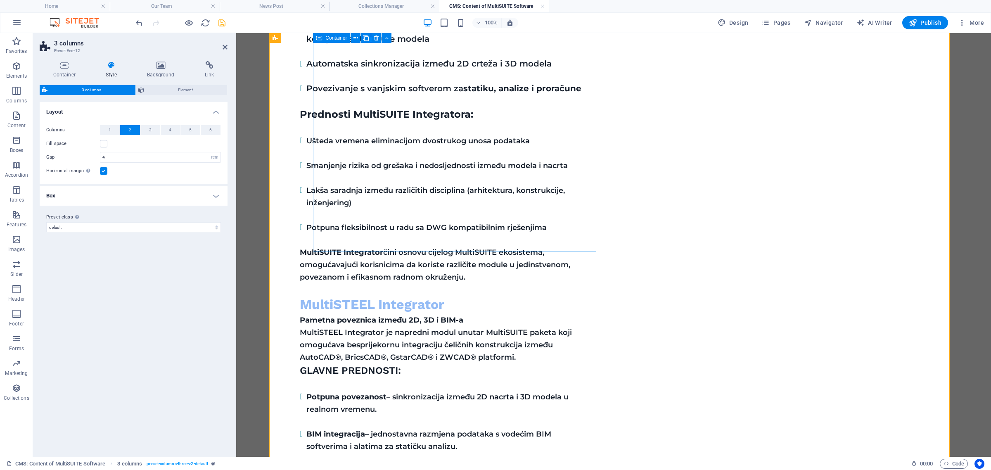
scroll to position [1188, 0]
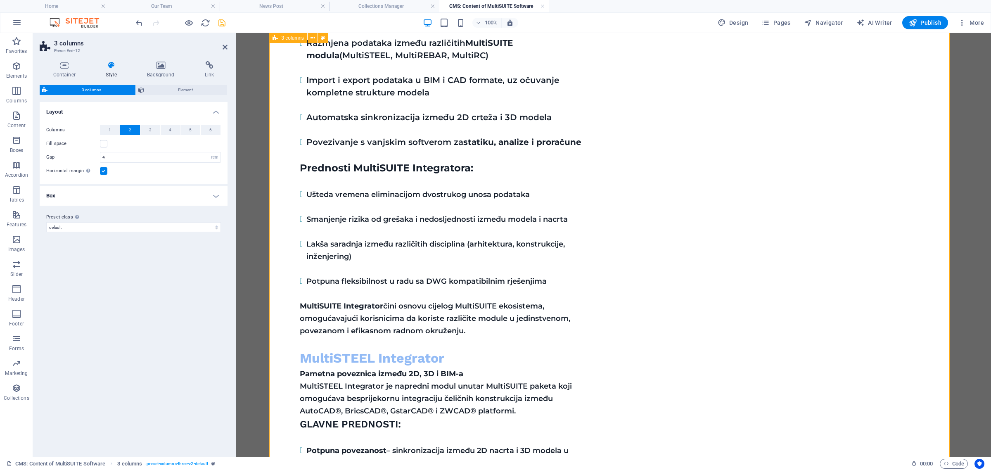
click at [224, 49] on icon at bounding box center [225, 47] width 5 height 7
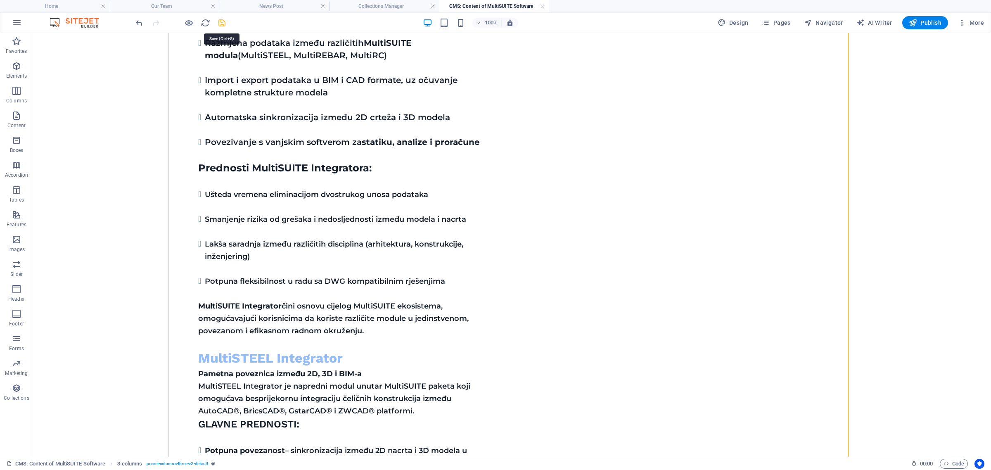
click at [221, 23] on icon "save" at bounding box center [222, 23] width 10 height 10
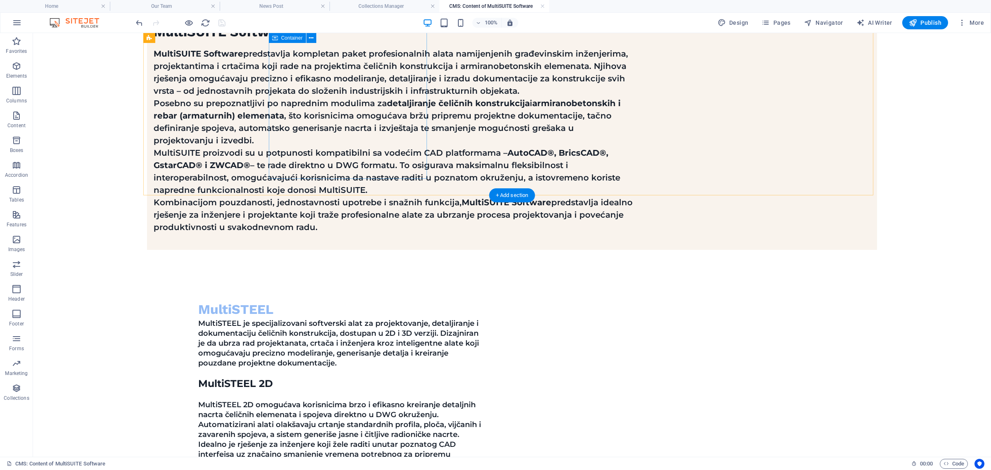
scroll to position [0, 0]
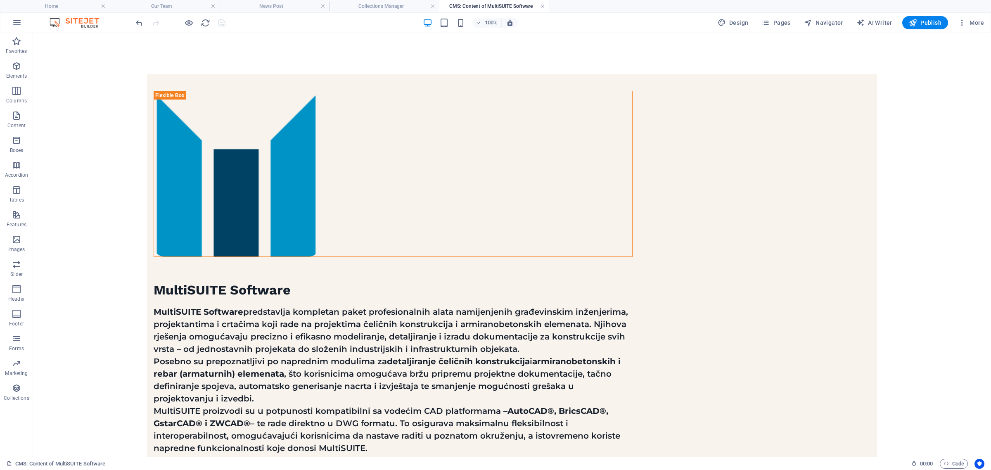
click at [542, 5] on link at bounding box center [542, 6] width 5 height 8
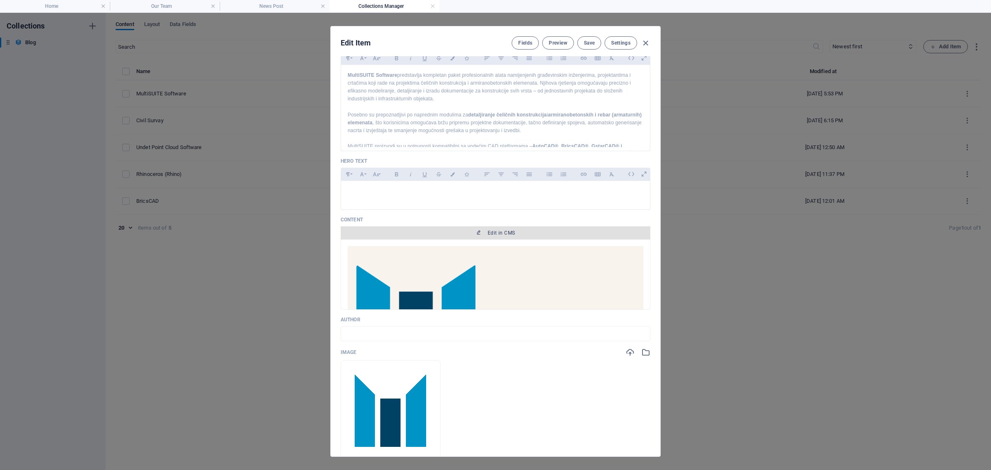
click at [468, 236] on span "Edit in CMS" at bounding box center [495, 233] width 303 height 7
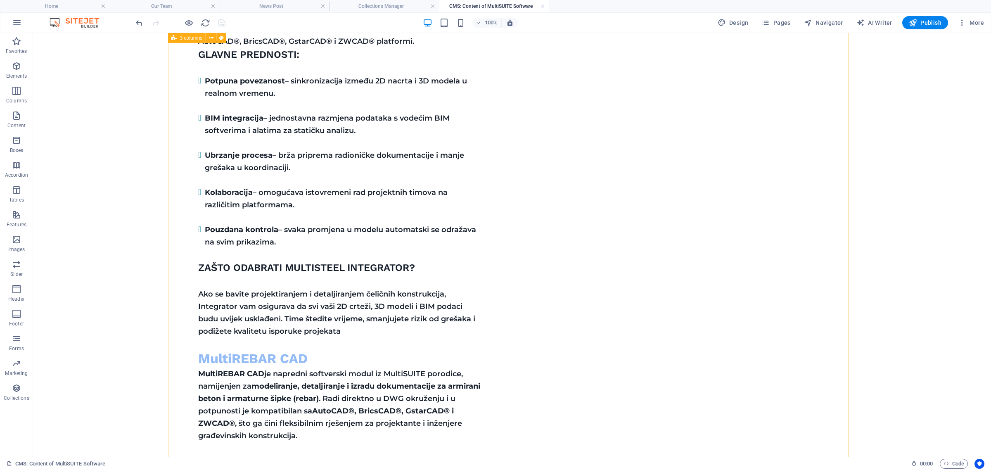
scroll to position [1653, 0]
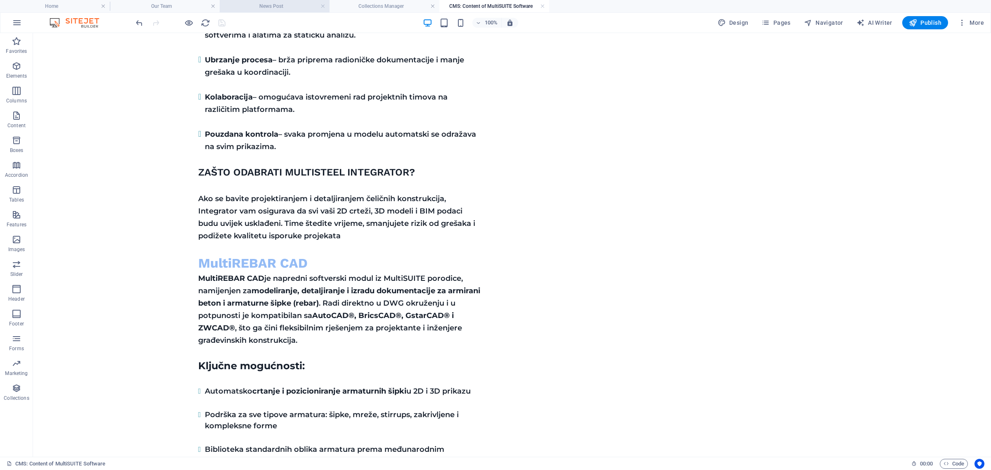
click at [288, 9] on h4 "News Post" at bounding box center [275, 6] width 110 height 9
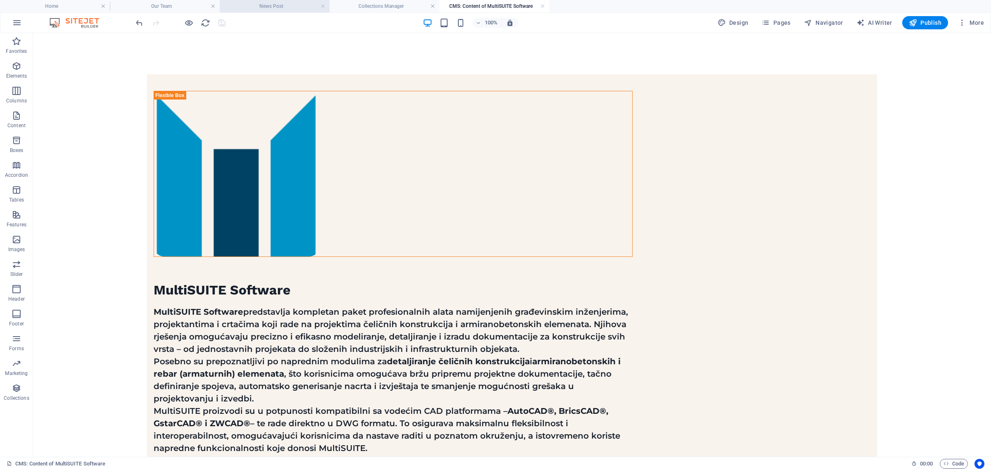
scroll to position [59, 0]
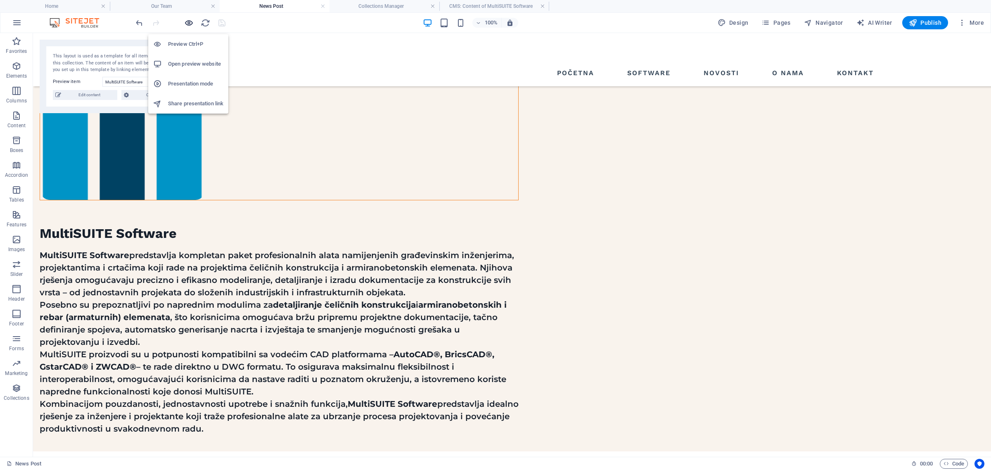
click at [189, 22] on icon "button" at bounding box center [189, 23] width 10 height 10
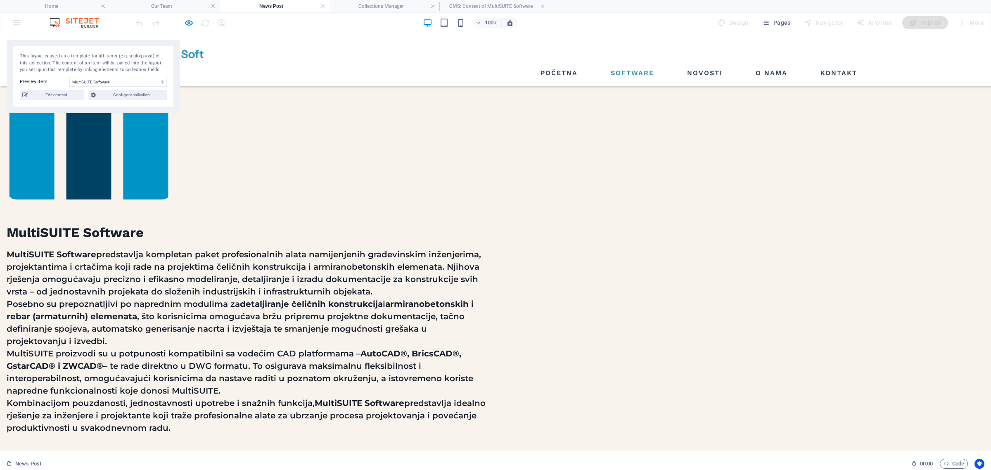
click at [650, 67] on link "Software" at bounding box center [633, 73] width 50 height 13
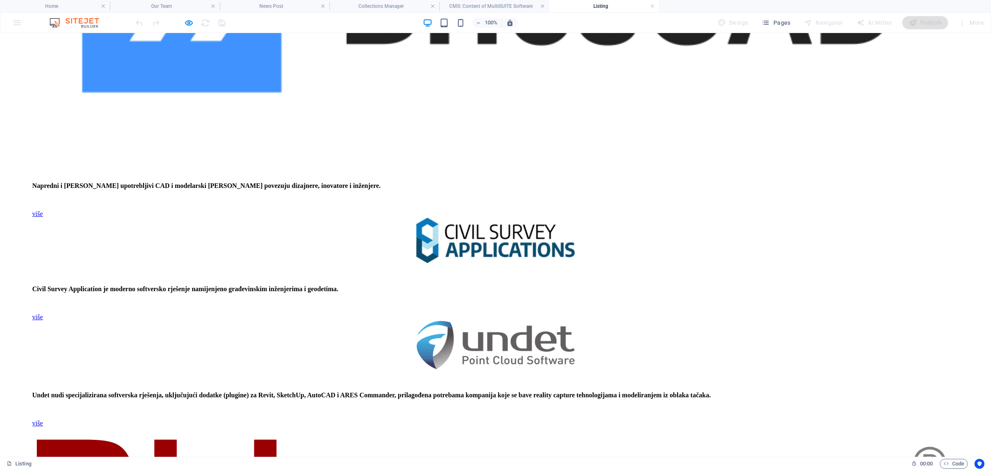
scroll to position [310, 0]
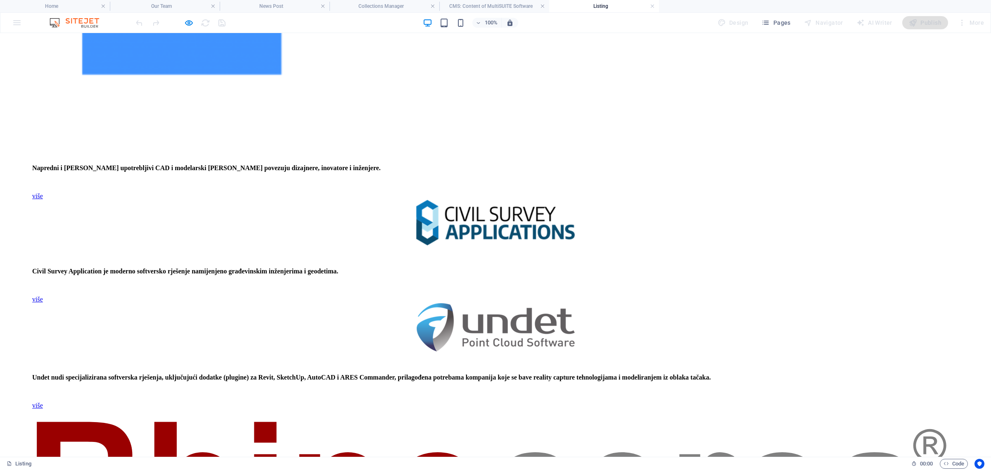
click at [189, 22] on icon "button" at bounding box center [189, 23] width 10 height 10
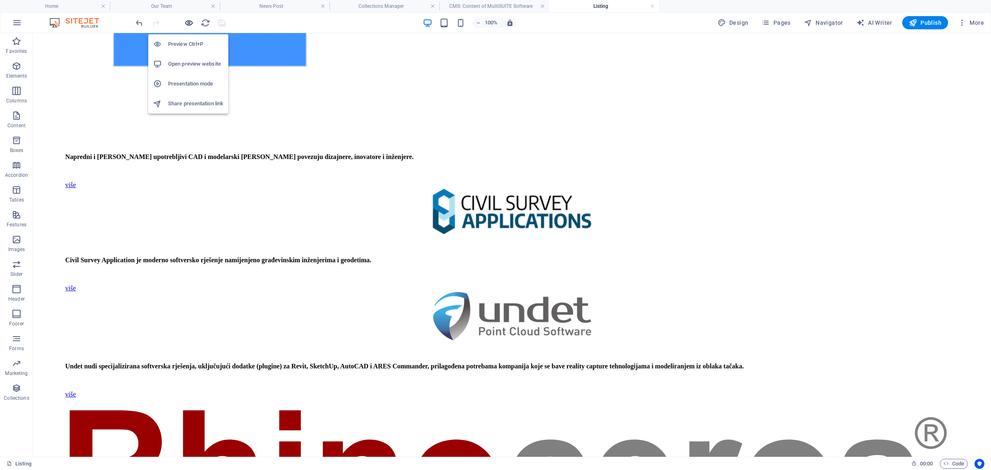
click at [189, 22] on icon "button" at bounding box center [189, 23] width 10 height 10
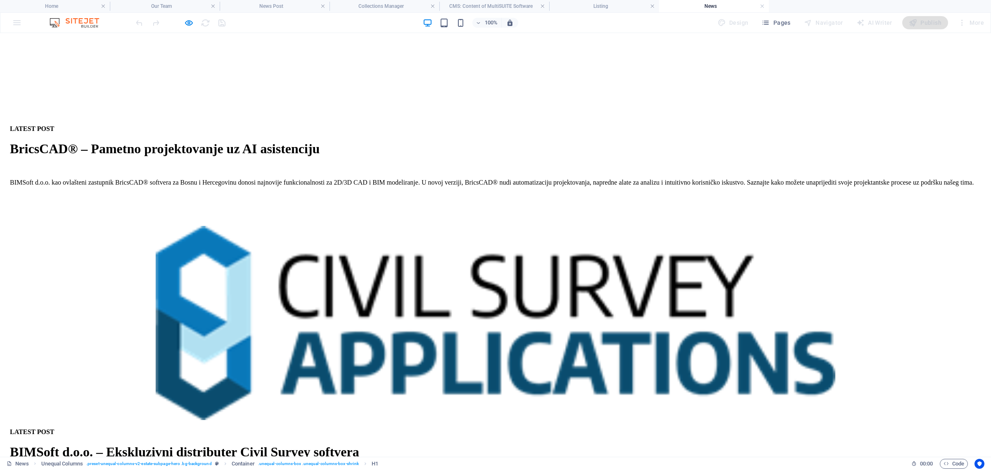
scroll to position [361, 0]
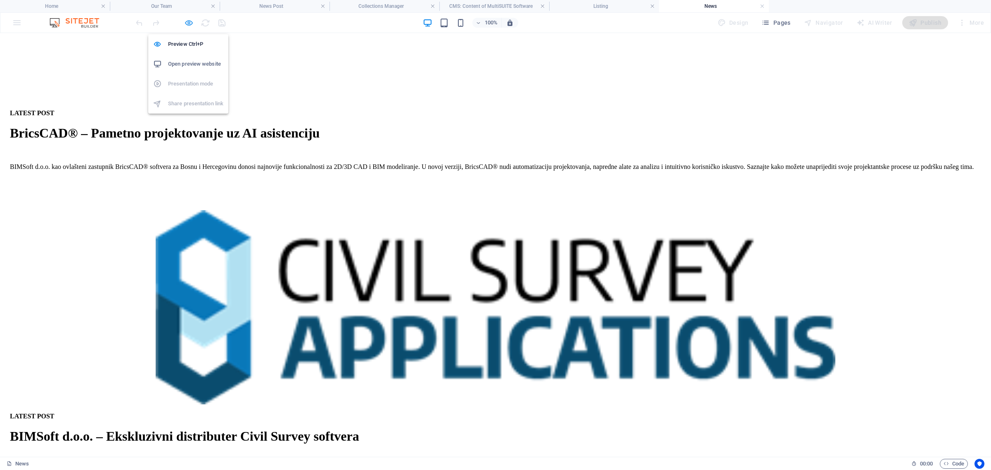
click at [190, 24] on icon "button" at bounding box center [189, 23] width 10 height 10
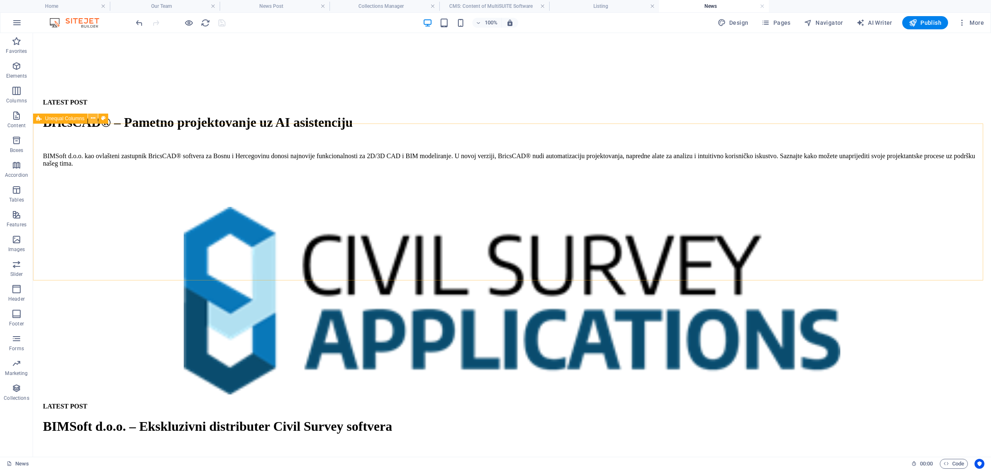
click at [93, 120] on icon at bounding box center [93, 118] width 5 height 9
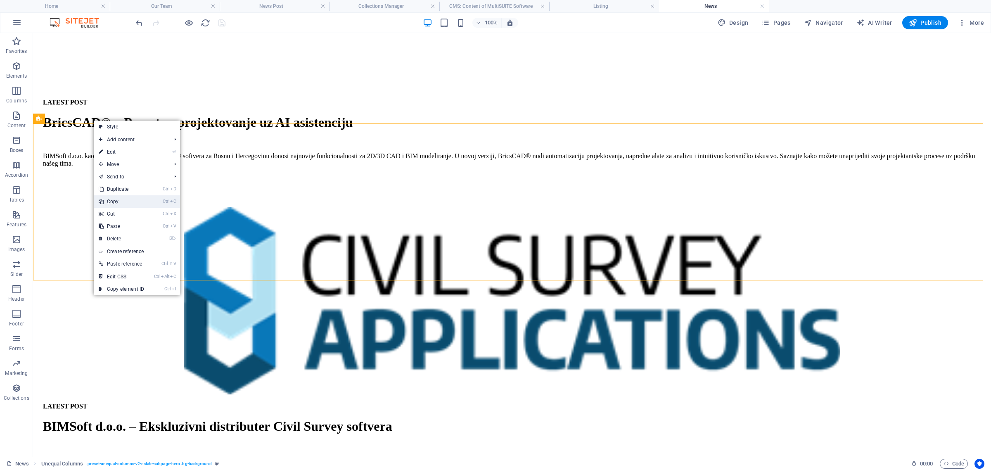
click at [126, 200] on link "Ctrl C Copy" at bounding box center [121, 201] width 55 height 12
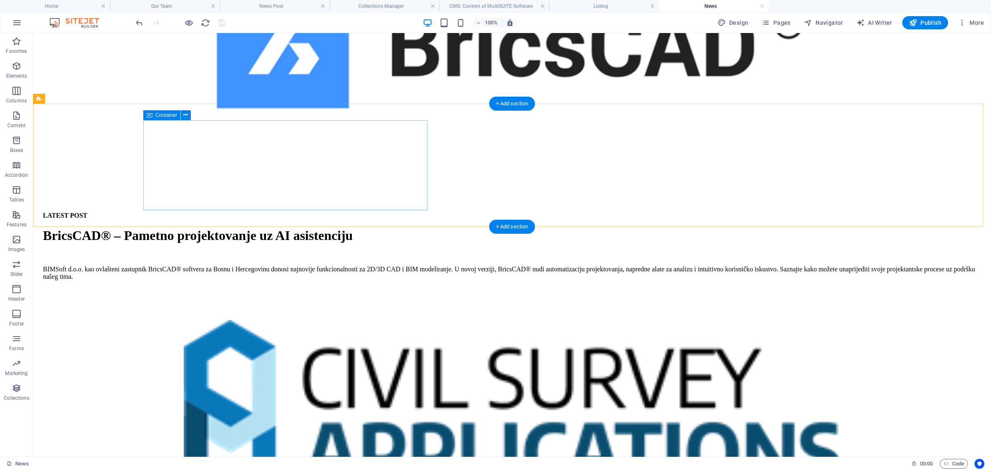
scroll to position [258, 0]
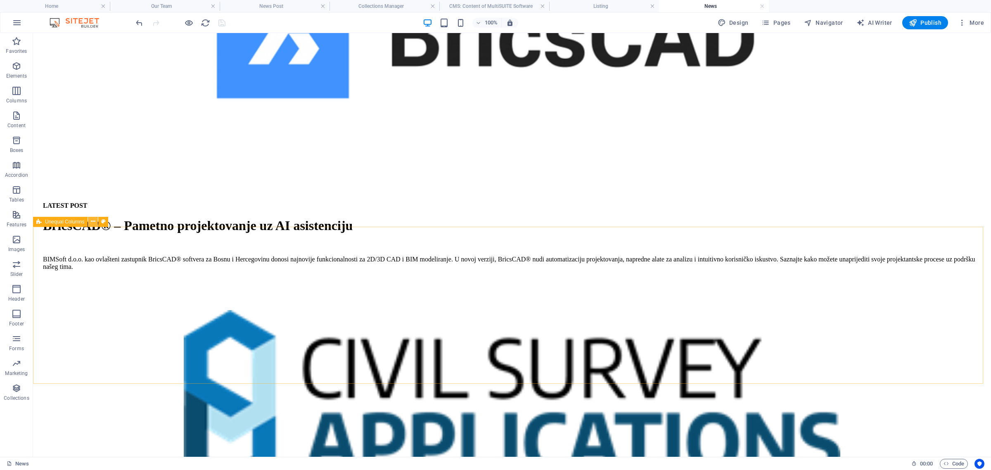
click at [92, 222] on icon at bounding box center [93, 221] width 5 height 9
click at [50, 221] on span "Unequal Columns" at bounding box center [64, 221] width 39 height 5
click at [91, 220] on icon at bounding box center [93, 221] width 5 height 9
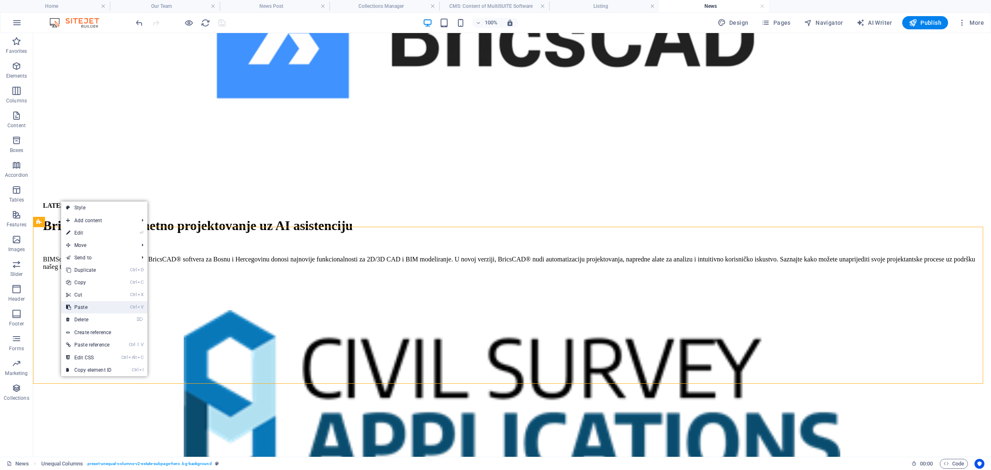
click at [99, 304] on link "Ctrl V Paste" at bounding box center [88, 307] width 55 height 12
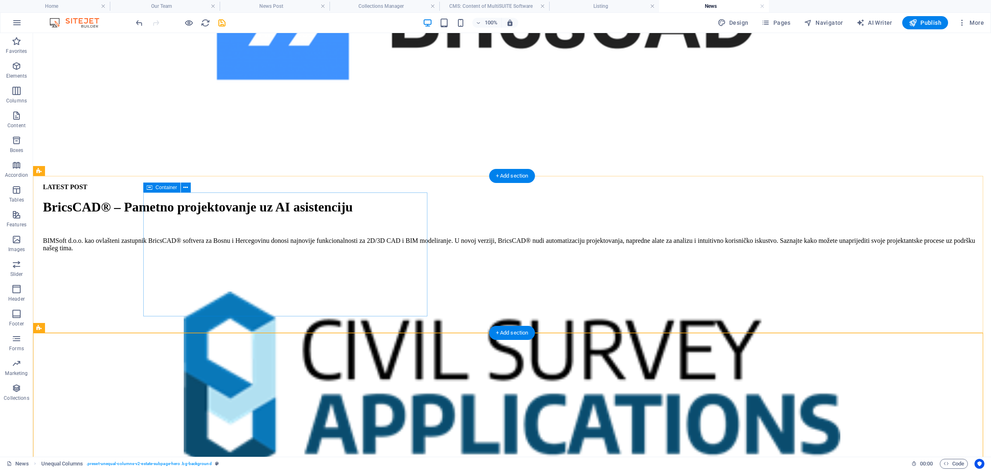
scroll to position [413, 0]
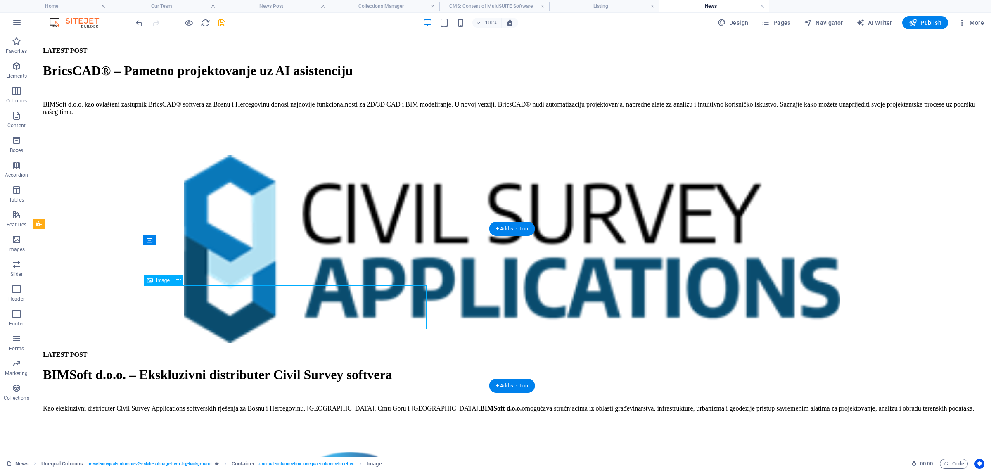
select select "%"
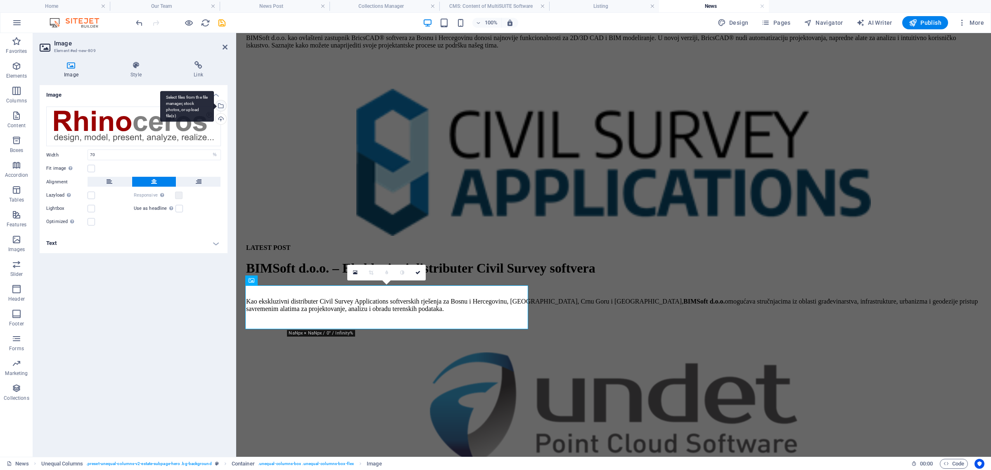
click at [221, 106] on div "Select files from the file manager, stock photos, or upload file(s)" at bounding box center [220, 106] width 12 height 12
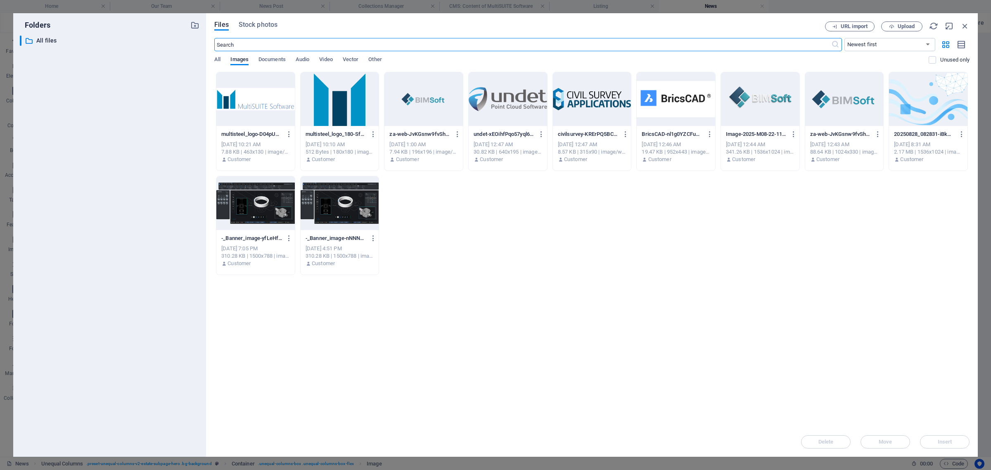
scroll to position [450, 0]
click at [259, 105] on div at bounding box center [255, 99] width 78 height 54
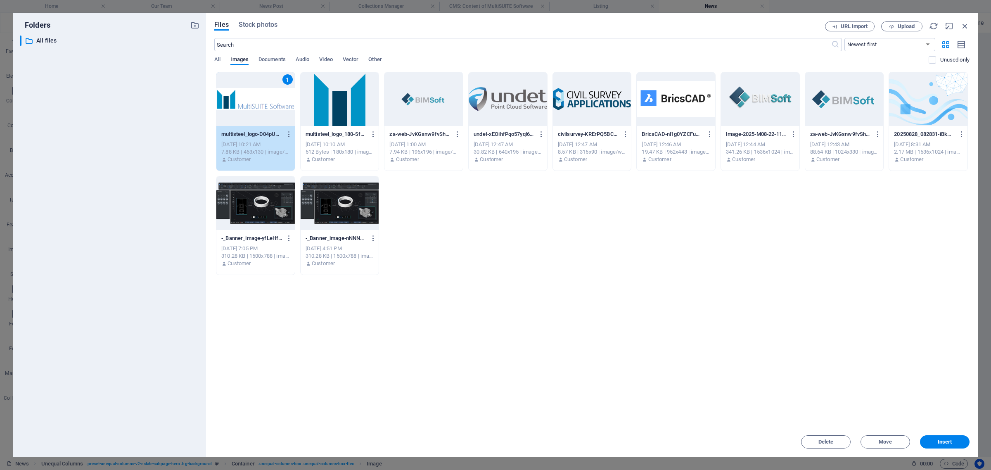
click at [259, 105] on div "1" at bounding box center [255, 99] width 78 height 54
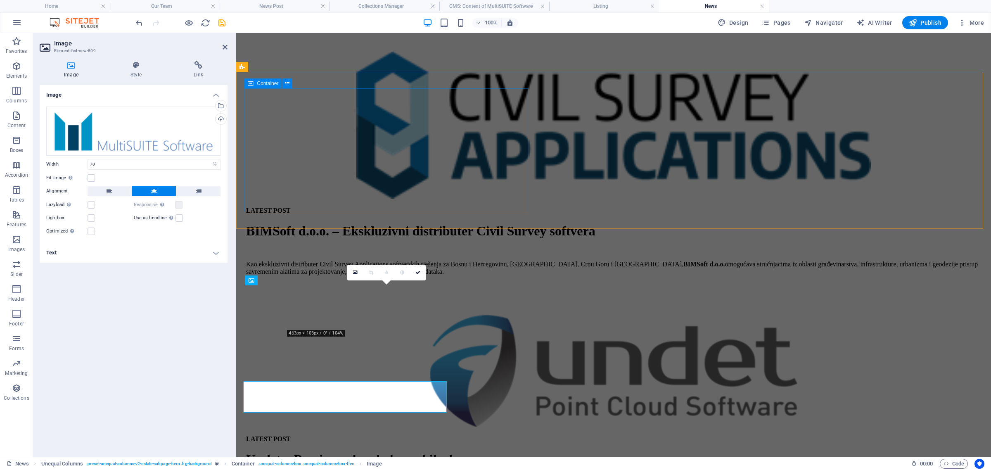
scroll to position [413, 0]
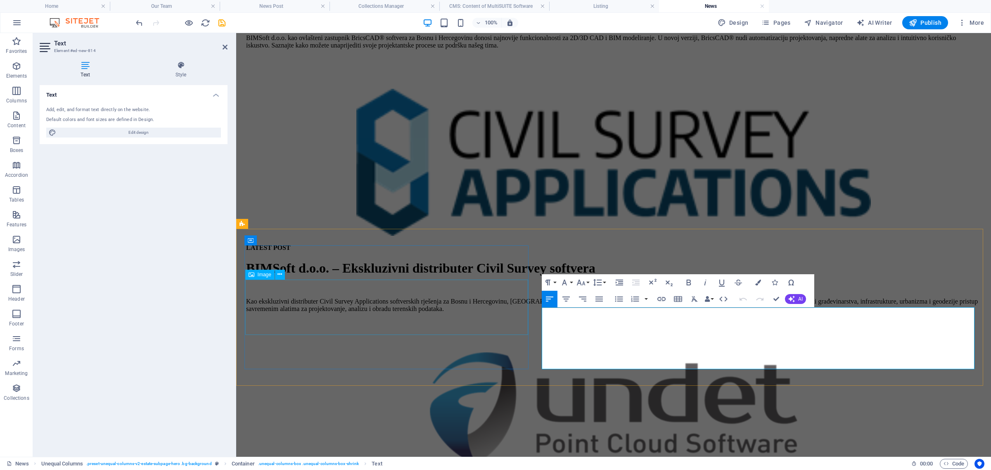
drag, startPoint x: 637, startPoint y: 356, endPoint x: 523, endPoint y: 311, distance: 123.1
copy p "BIMSoft d.o.o. kao ovlašteni reseller za Rhinoceros softver donosi najnovije al…"
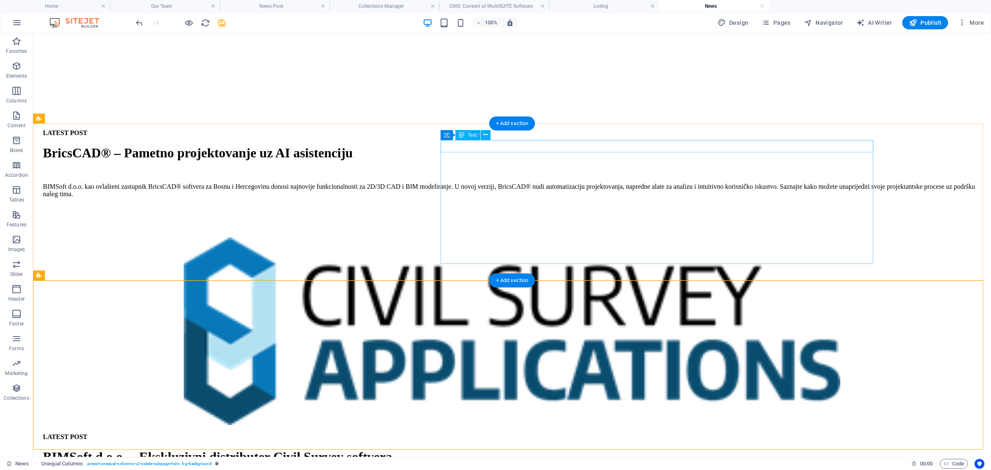
scroll to position [310, 0]
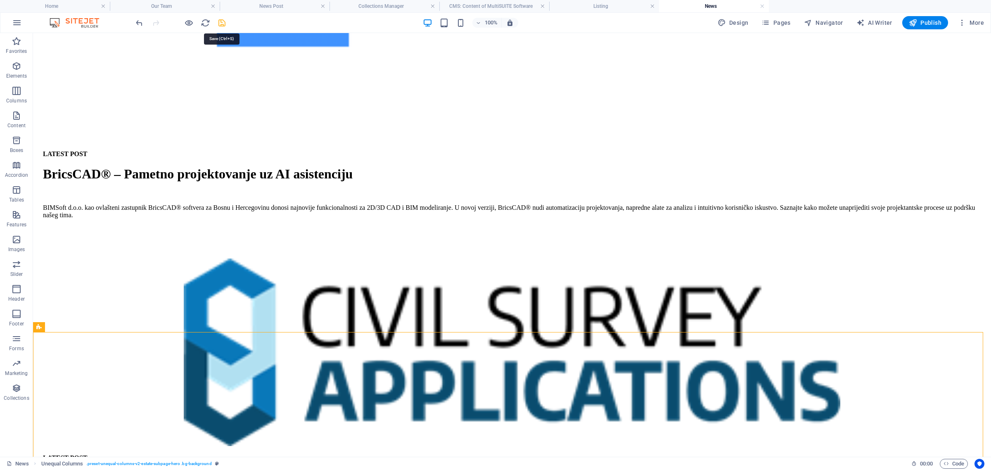
click at [219, 22] on icon "save" at bounding box center [222, 23] width 10 height 10
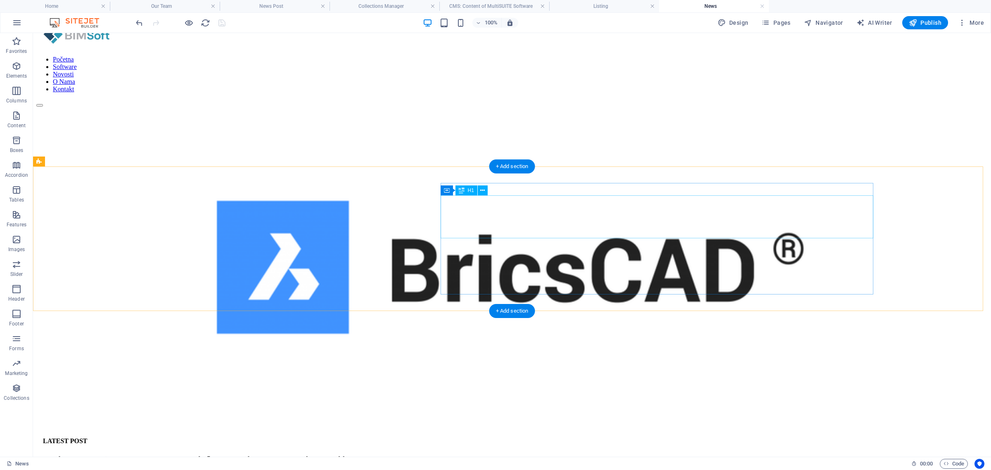
scroll to position [0, 0]
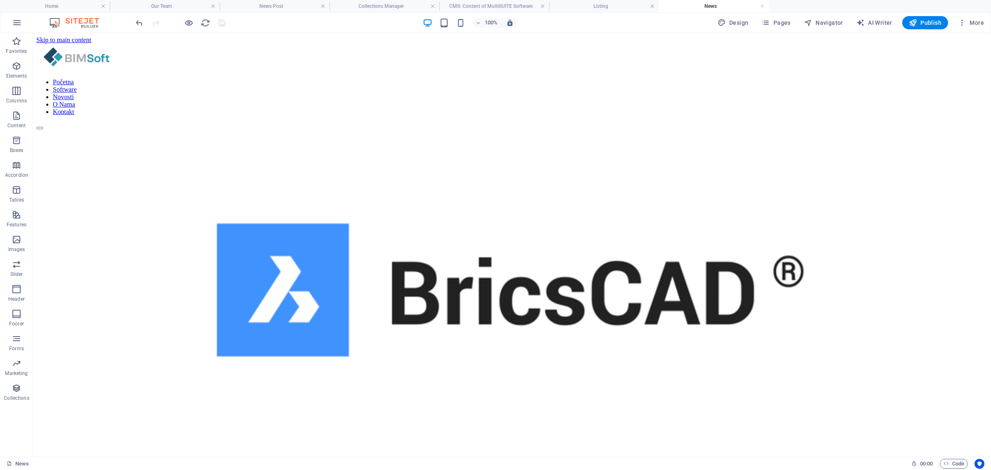
drag, startPoint x: 761, startPoint y: 5, endPoint x: 701, endPoint y: 7, distance: 60.3
click at [761, 5] on link at bounding box center [762, 6] width 5 height 8
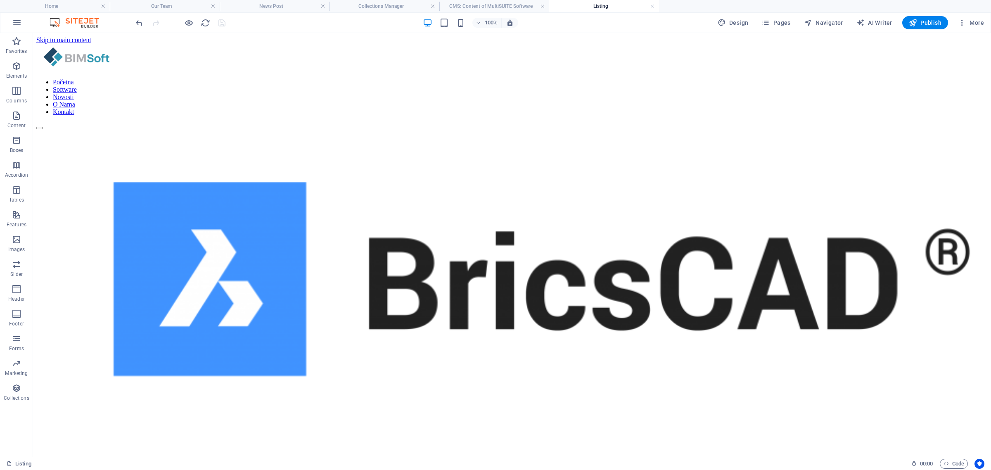
scroll to position [310, 0]
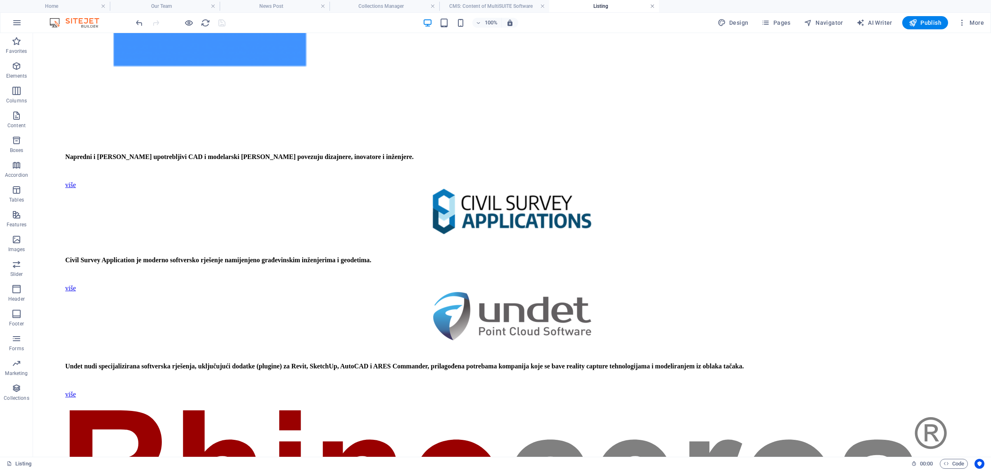
click at [654, 5] on link at bounding box center [652, 6] width 5 height 8
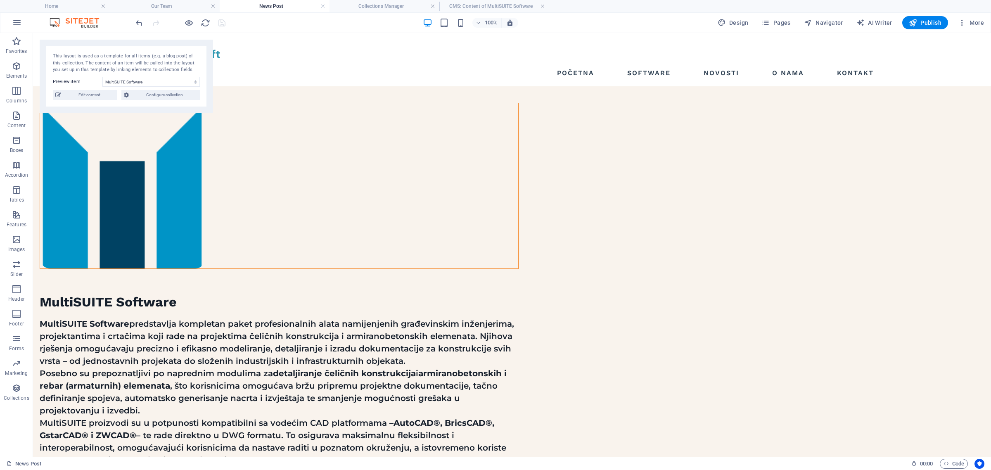
scroll to position [62, 0]
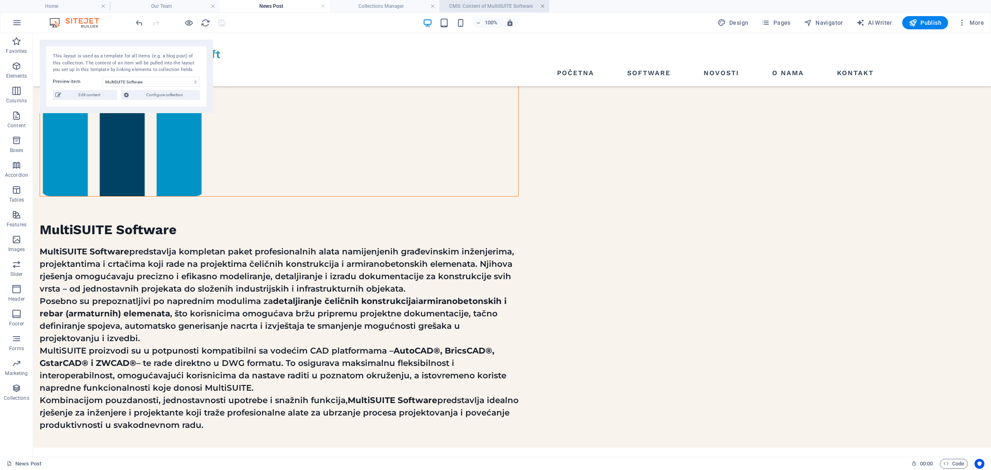
click at [544, 3] on link at bounding box center [542, 6] width 5 height 8
click at [431, 2] on link at bounding box center [432, 6] width 5 height 8
click at [323, 5] on link at bounding box center [323, 6] width 5 height 8
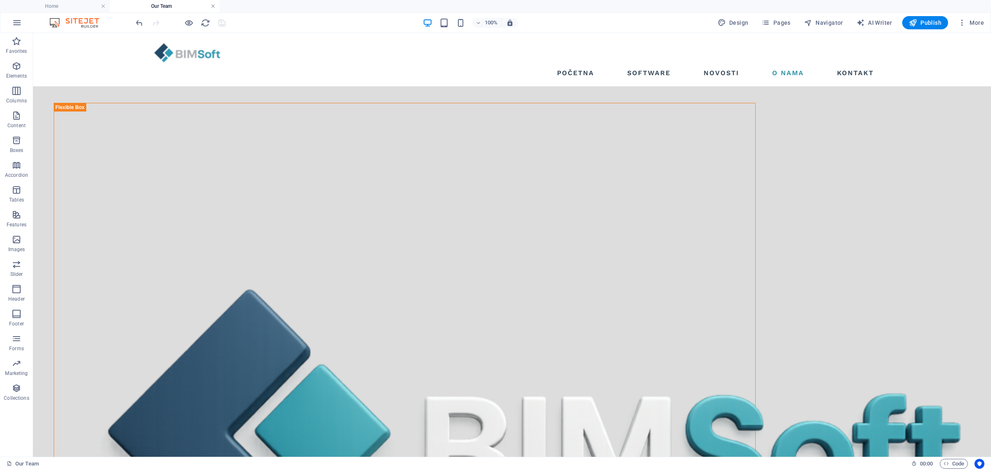
click at [214, 3] on link at bounding box center [213, 6] width 5 height 8
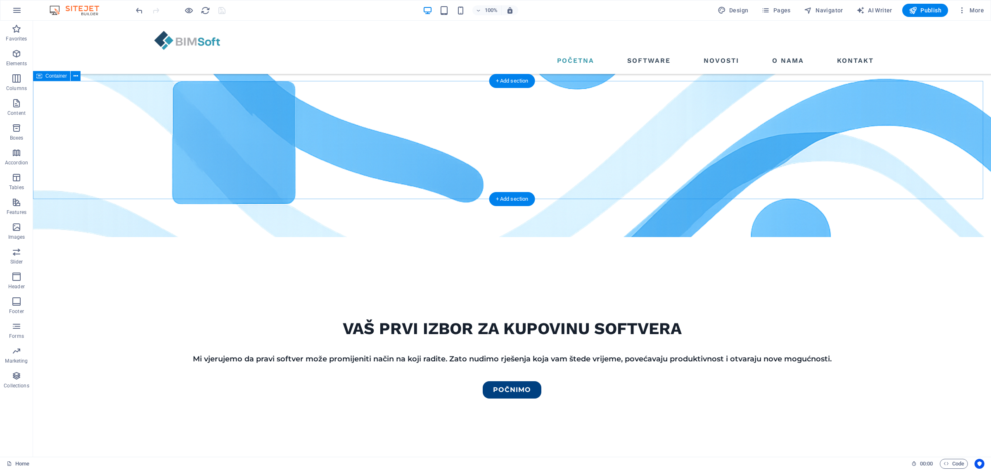
scroll to position [218, 0]
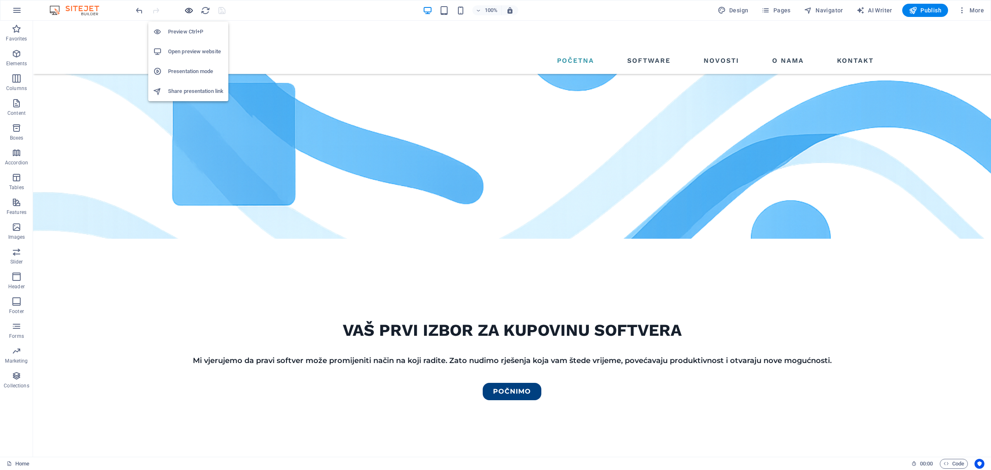
click at [188, 9] on icon "button" at bounding box center [189, 11] width 10 height 10
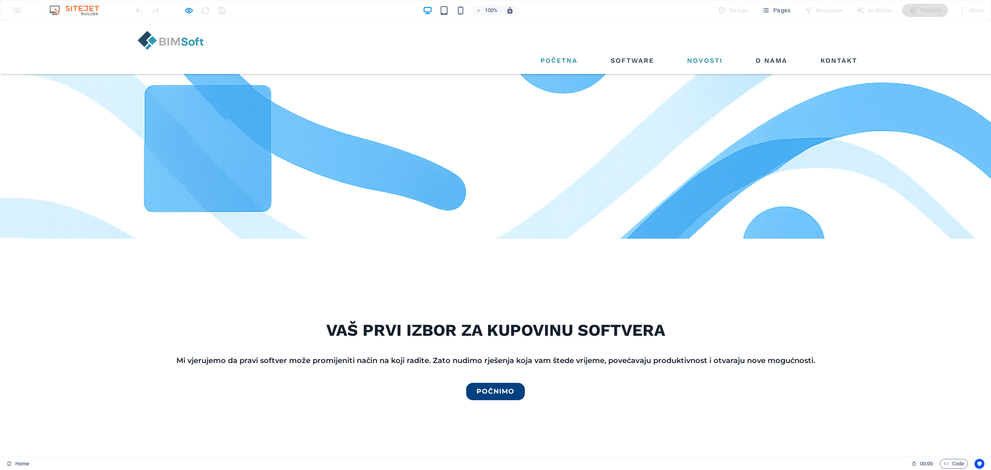
click at [708, 54] on link "Novosti" at bounding box center [705, 60] width 42 height 13
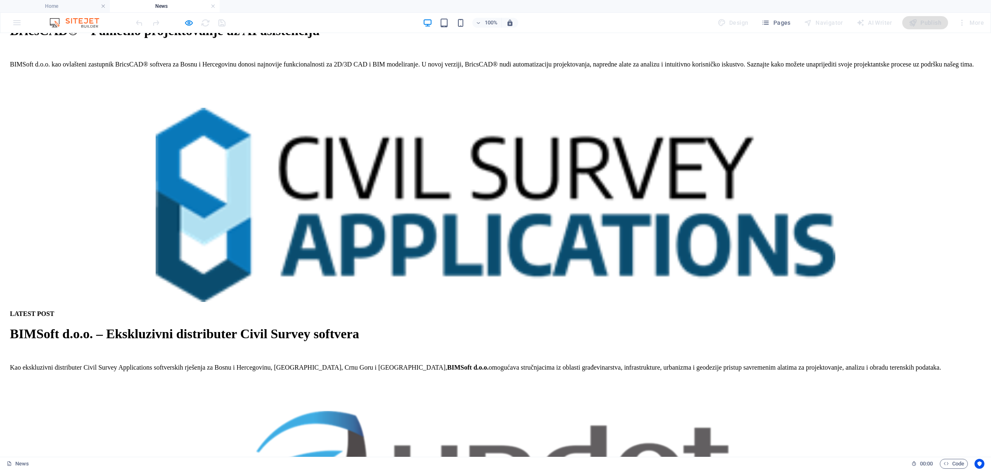
scroll to position [567, 0]
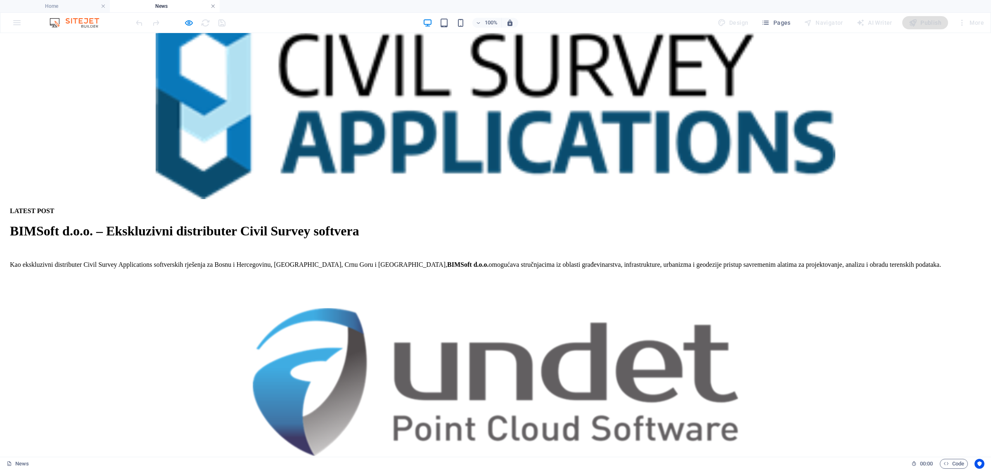
click at [212, 3] on link at bounding box center [213, 6] width 5 height 8
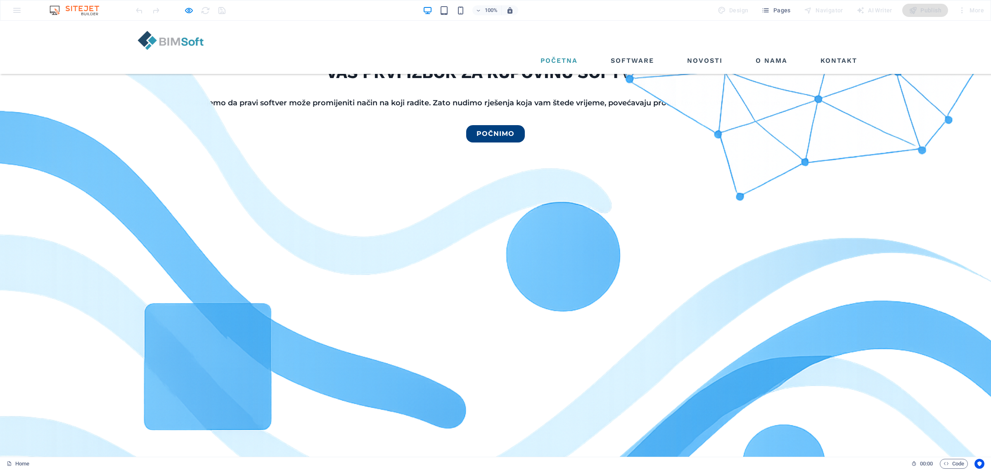
scroll to position [218, 0]
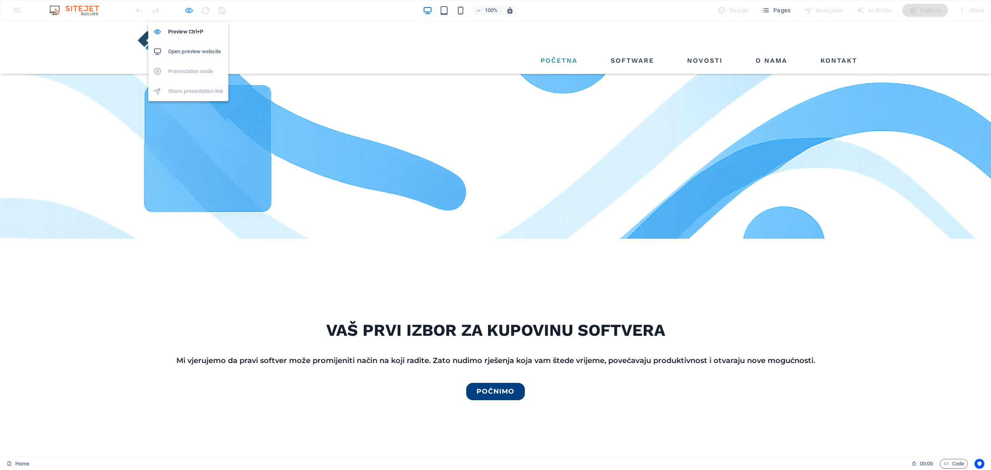
click at [186, 10] on icon "button" at bounding box center [189, 11] width 10 height 10
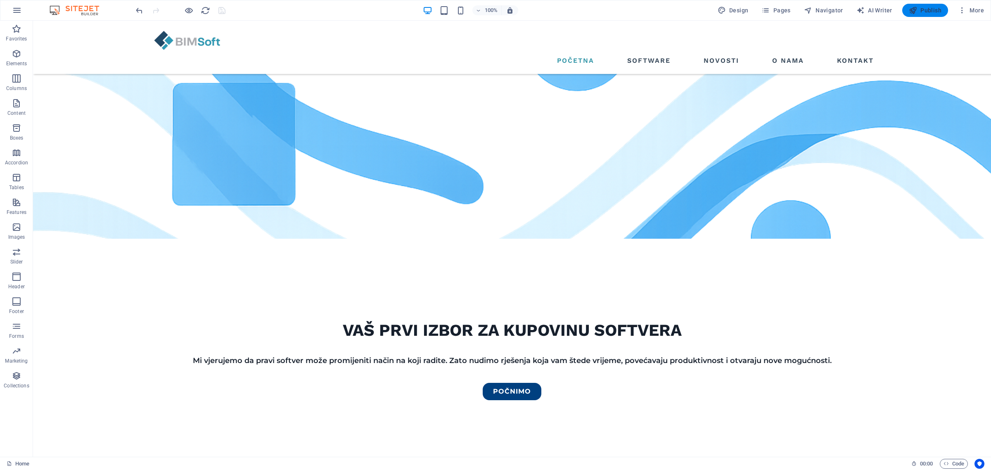
click at [922, 7] on span "Publish" at bounding box center [925, 10] width 33 height 8
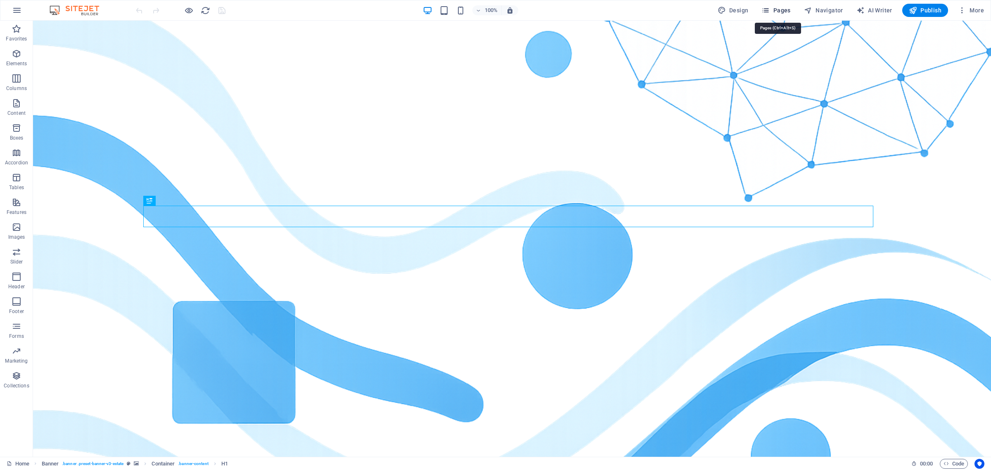
click at [785, 11] on span "Pages" at bounding box center [776, 10] width 29 height 8
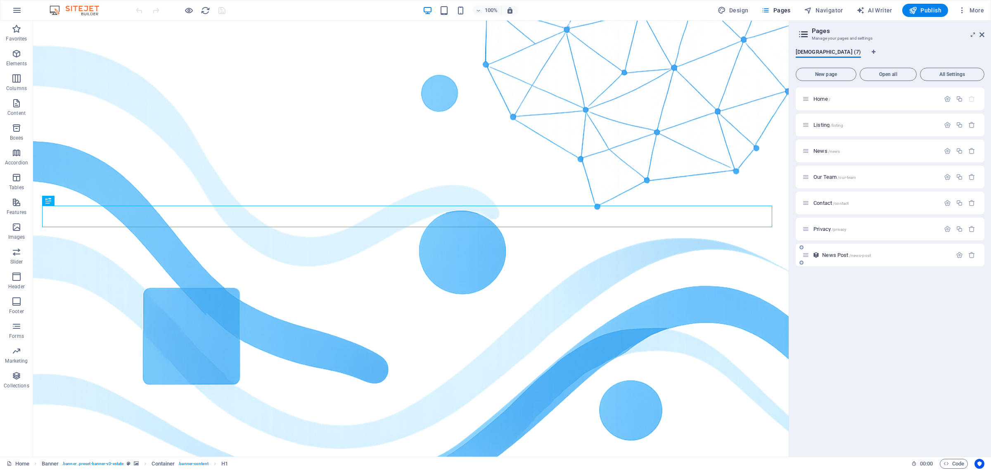
click at [830, 257] on div "News Post /news-post" at bounding box center [878, 255] width 150 height 10
click at [834, 252] on span "News Post /news-post" at bounding box center [846, 255] width 49 height 6
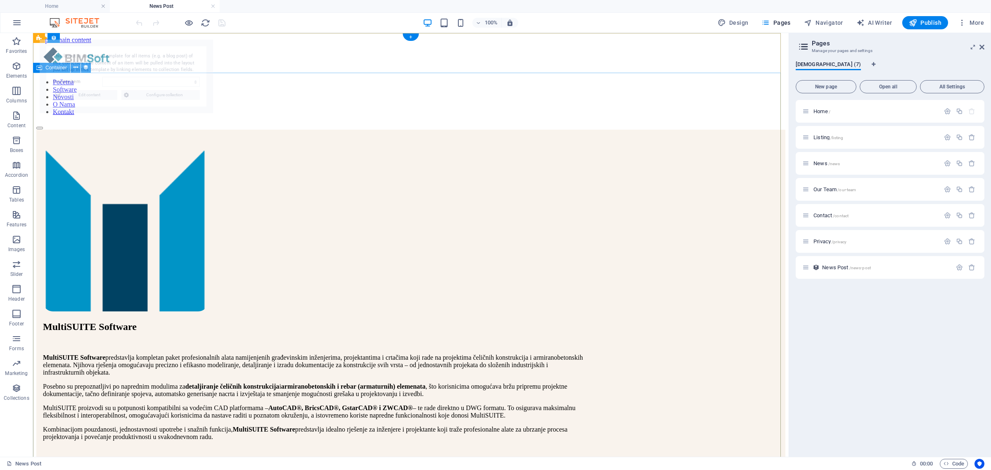
select select "68b6a9ab7813d2ac1b0a69e3"
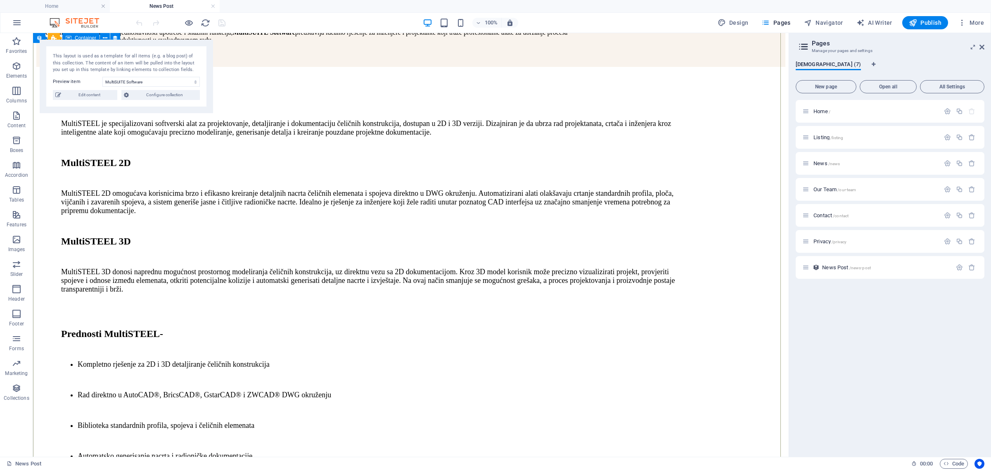
scroll to position [468, 0]
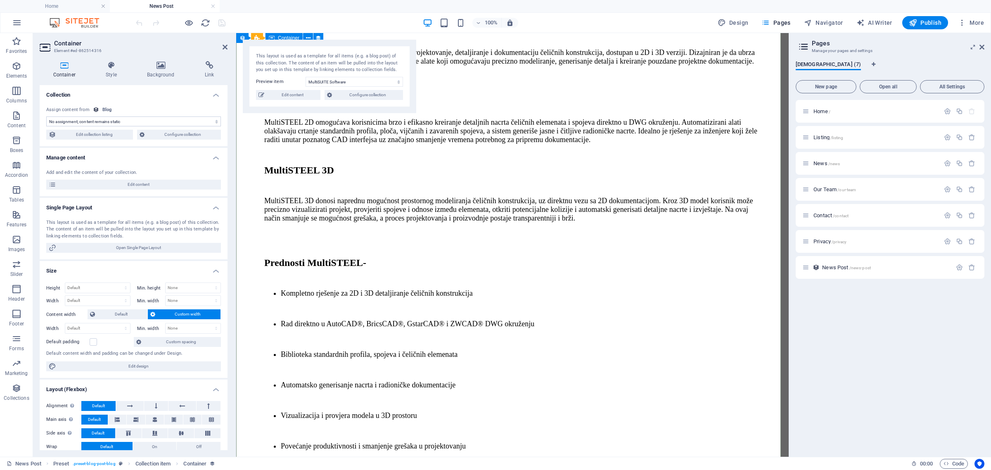
select select "content"
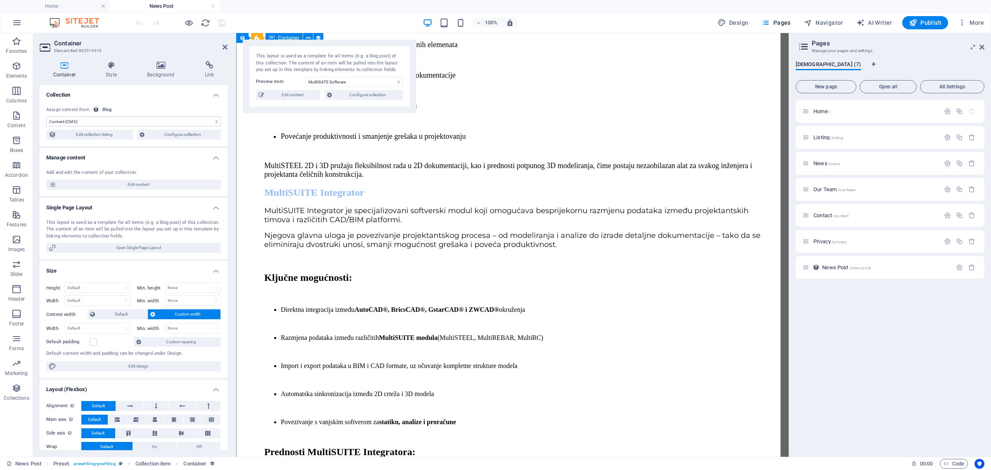
scroll to position [984, 0]
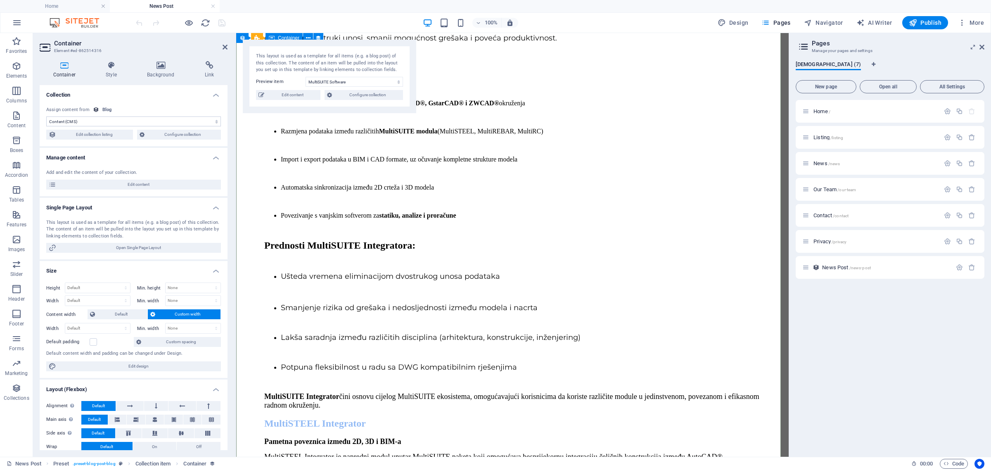
click at [292, 97] on span "Edit content" at bounding box center [292, 95] width 51 height 10
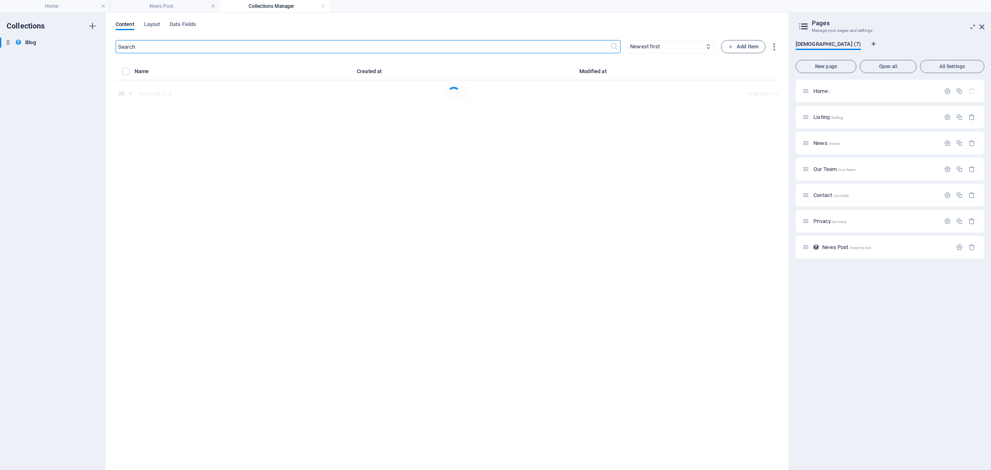
select select "Estate"
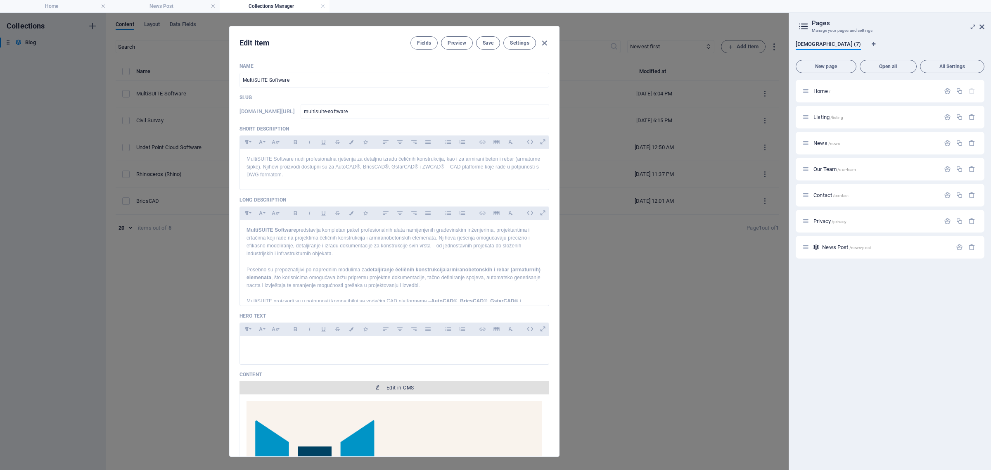
click at [410, 391] on span "Edit in CMS" at bounding box center [400, 388] width 27 height 7
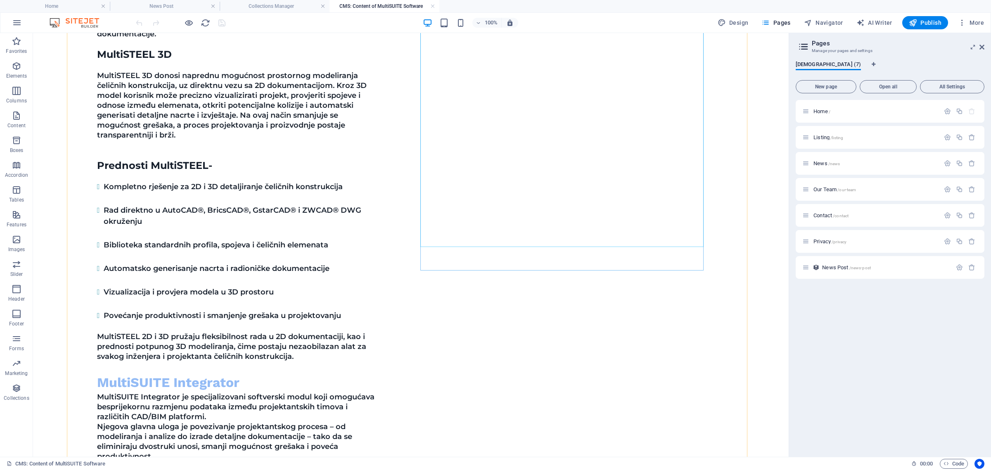
scroll to position [723, 0]
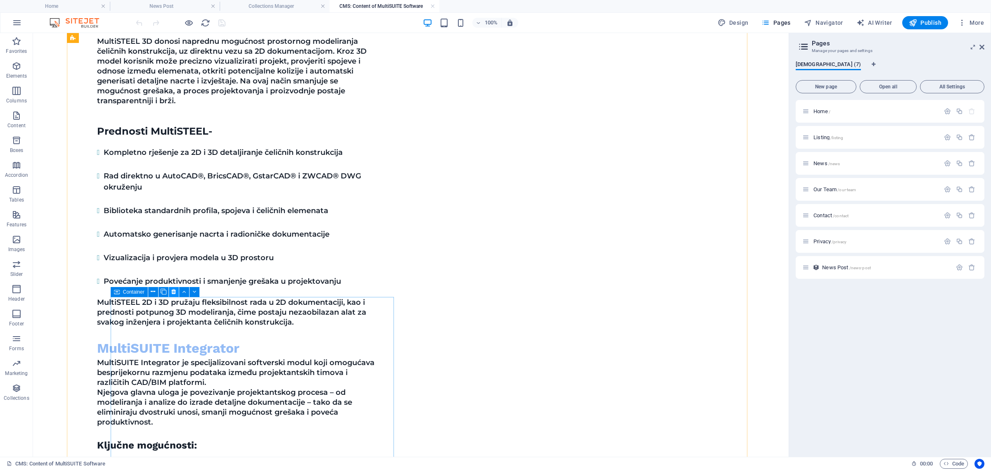
click at [173, 290] on icon at bounding box center [173, 291] width 5 height 9
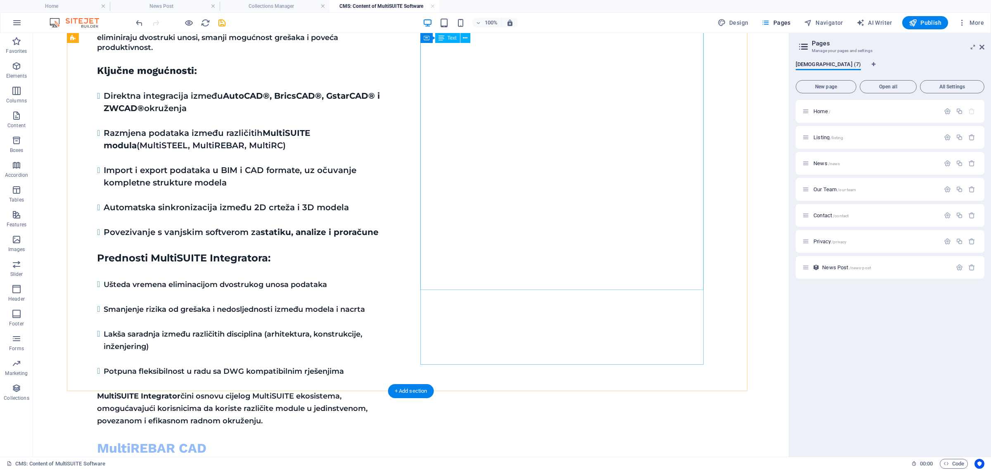
scroll to position [1178, 0]
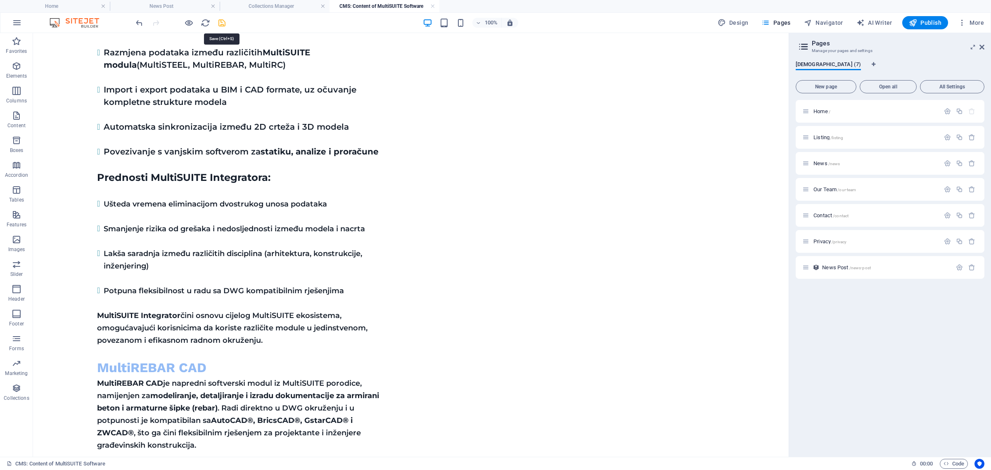
click at [219, 21] on icon "save" at bounding box center [222, 23] width 10 height 10
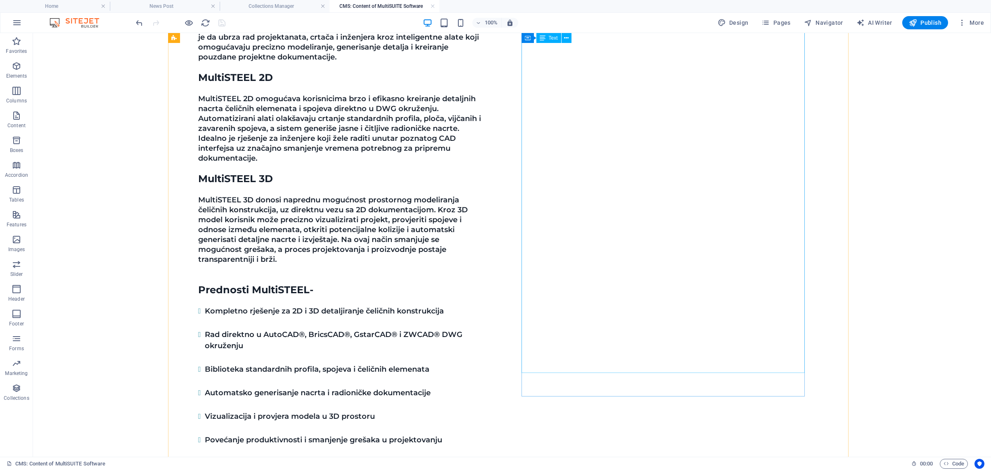
scroll to position [558, 0]
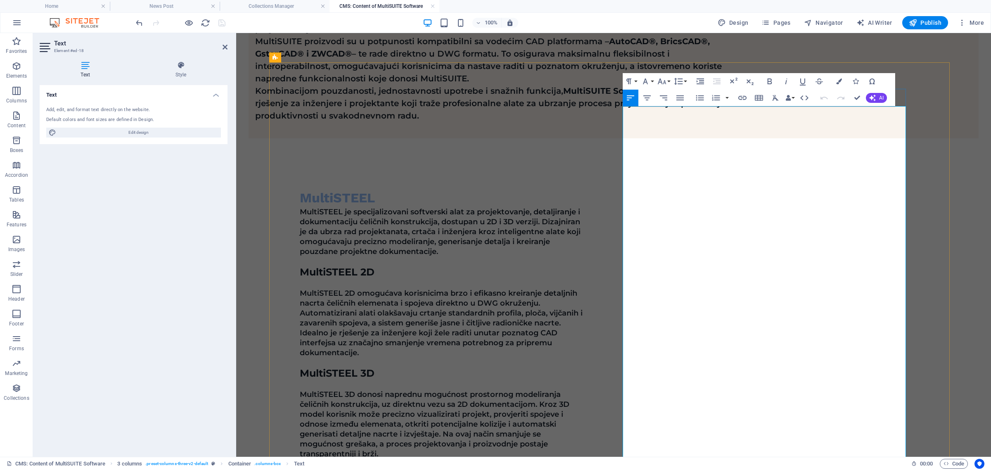
scroll to position [437, 0]
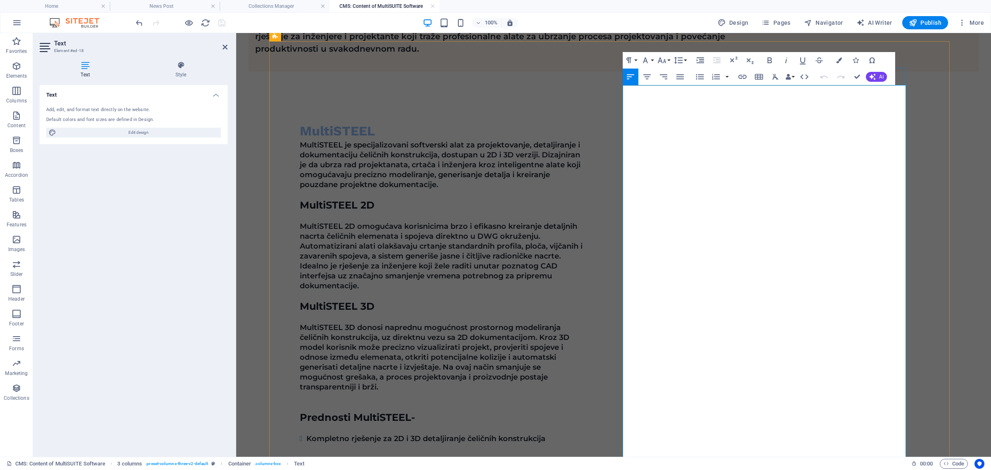
drag, startPoint x: 630, startPoint y: 197, endPoint x: 808, endPoint y: 207, distance: 178.3
click at [670, 59] on button "Font Size" at bounding box center [664, 60] width 16 height 17
click at [667, 147] on link "18" at bounding box center [671, 151] width 30 height 12
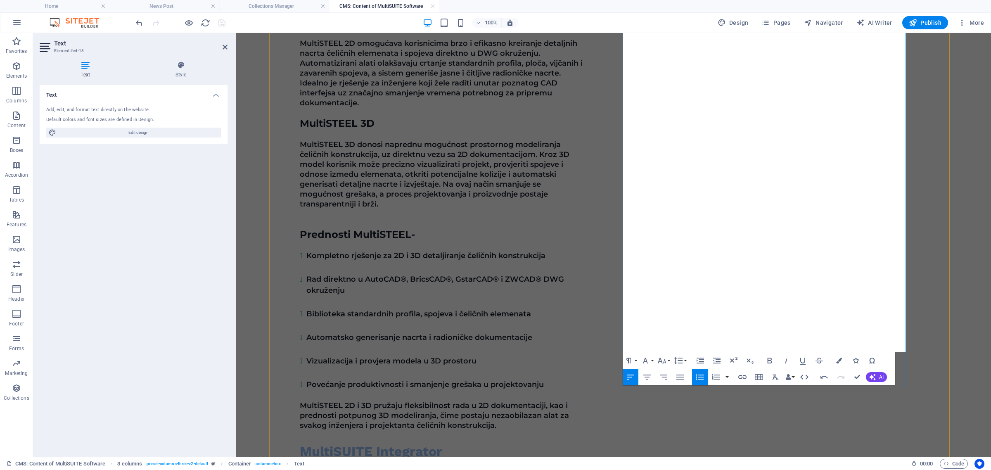
scroll to position [643, 0]
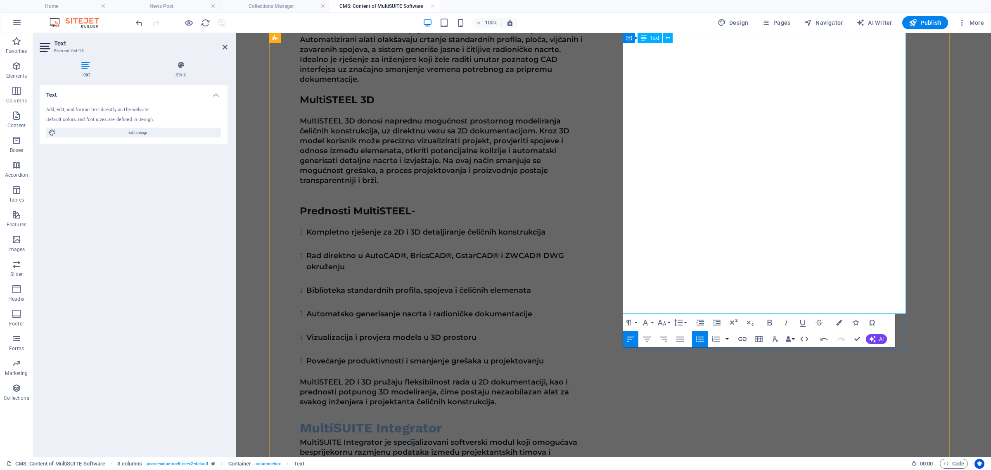
drag, startPoint x: 630, startPoint y: 172, endPoint x: 880, endPoint y: 260, distance: 264.9
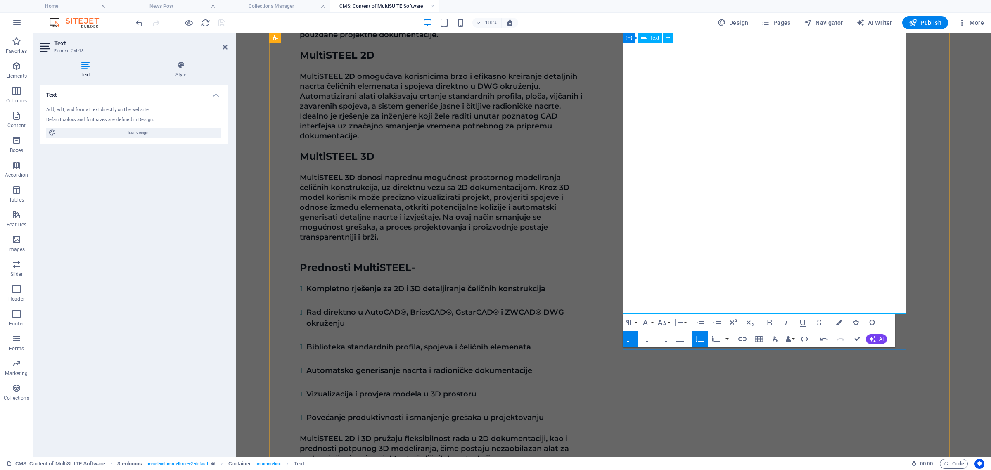
scroll to position [488, 0]
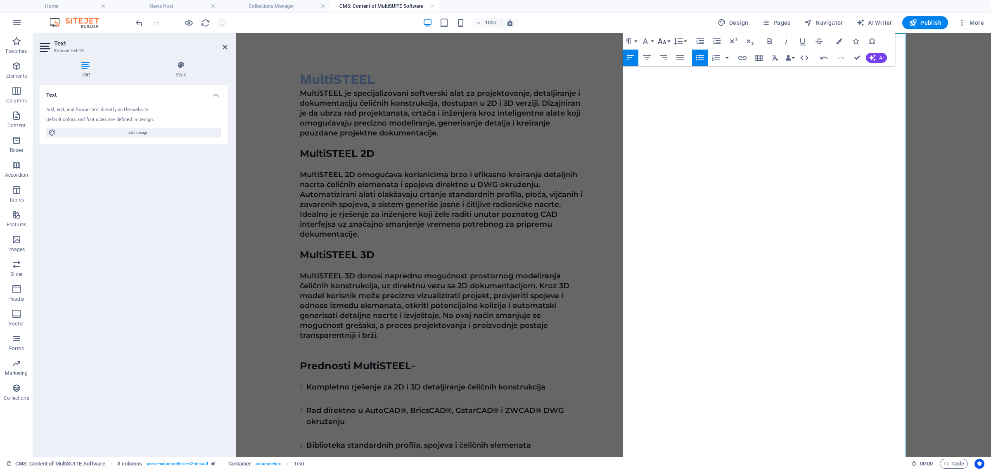
click at [668, 40] on button "Font Size" at bounding box center [664, 41] width 16 height 17
click at [670, 65] on link "18" at bounding box center [671, 65] width 30 height 12
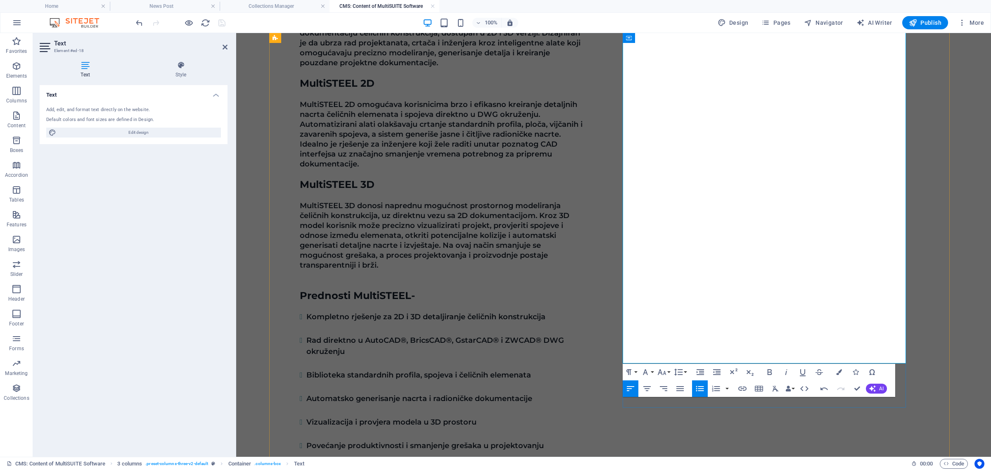
scroll to position [643, 0]
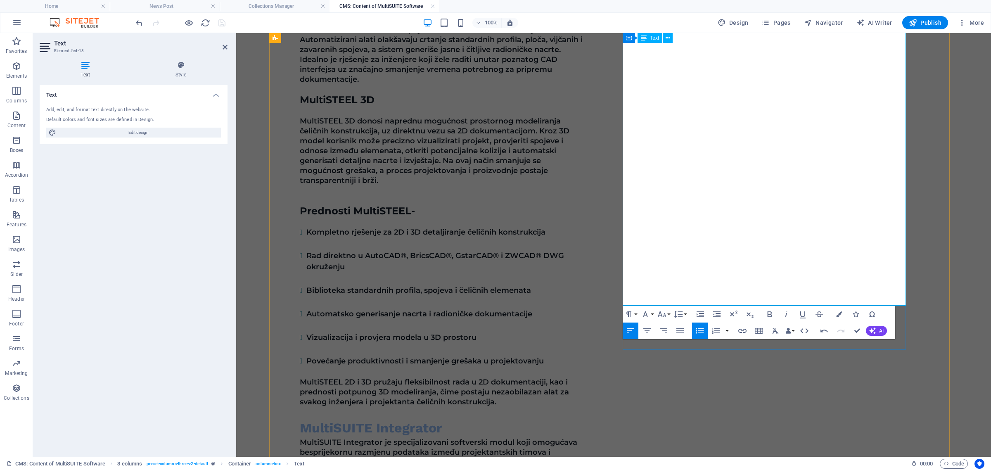
click at [671, 315] on button "Font Size" at bounding box center [664, 314] width 16 height 17
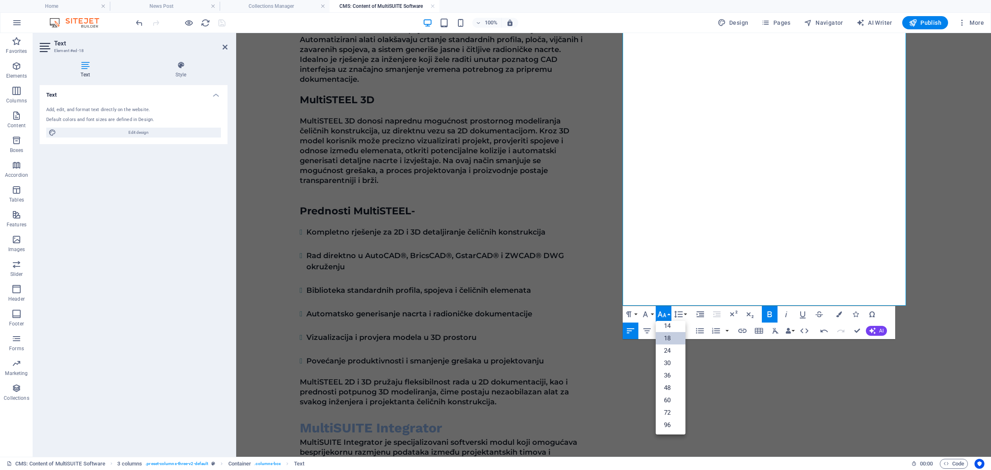
scroll to position [67, 0]
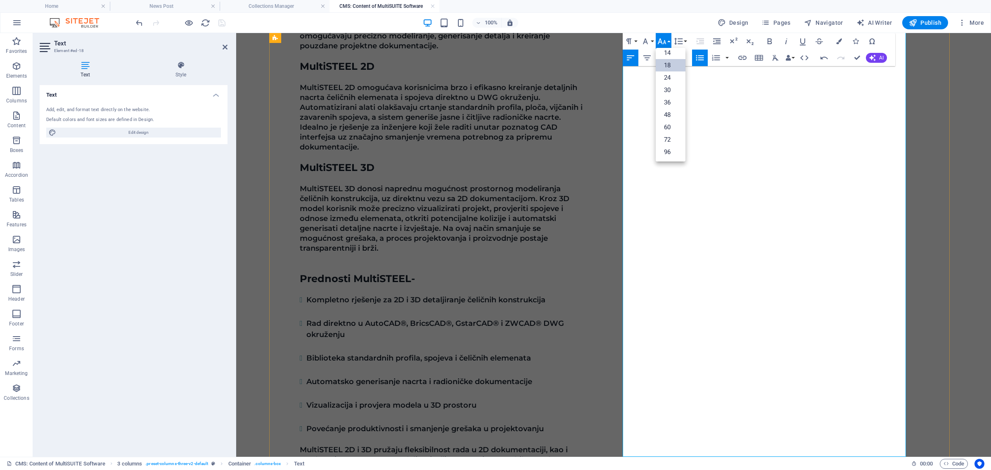
scroll to position [488, 0]
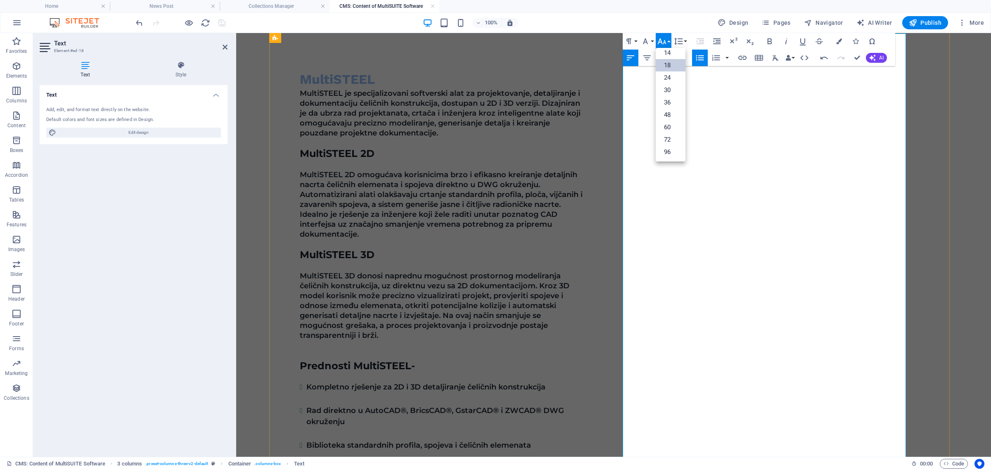
click at [666, 39] on icon "button" at bounding box center [662, 41] width 10 height 10
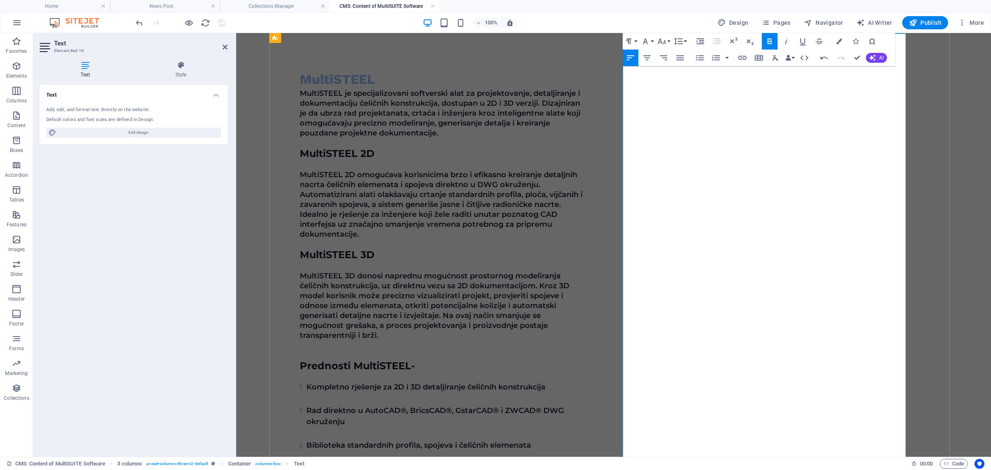
click at [667, 40] on icon "button" at bounding box center [662, 41] width 10 height 10
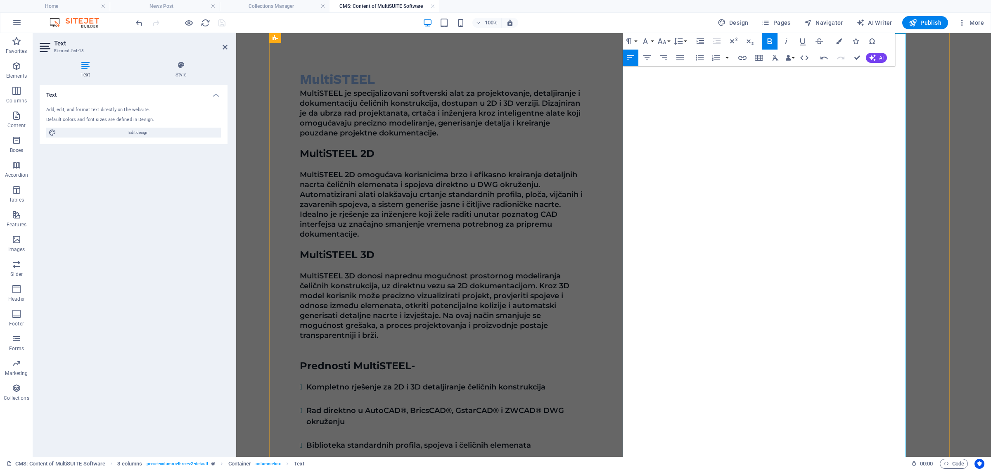
click at [669, 40] on button "Font Size" at bounding box center [664, 41] width 16 height 17
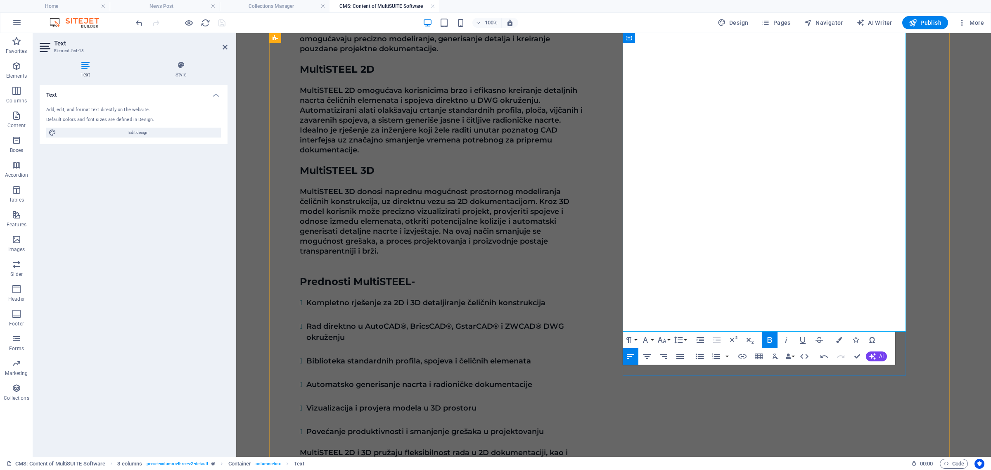
scroll to position [643, 0]
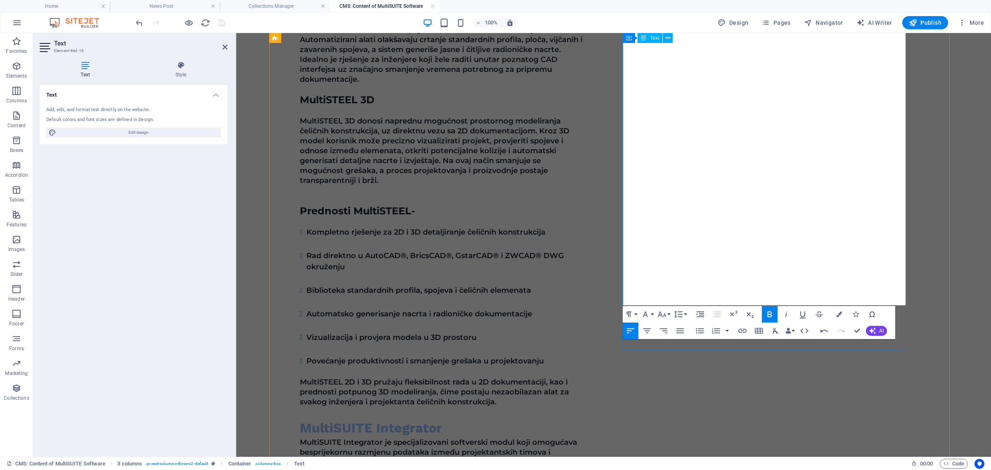
click at [670, 316] on button "Font Size" at bounding box center [664, 314] width 16 height 17
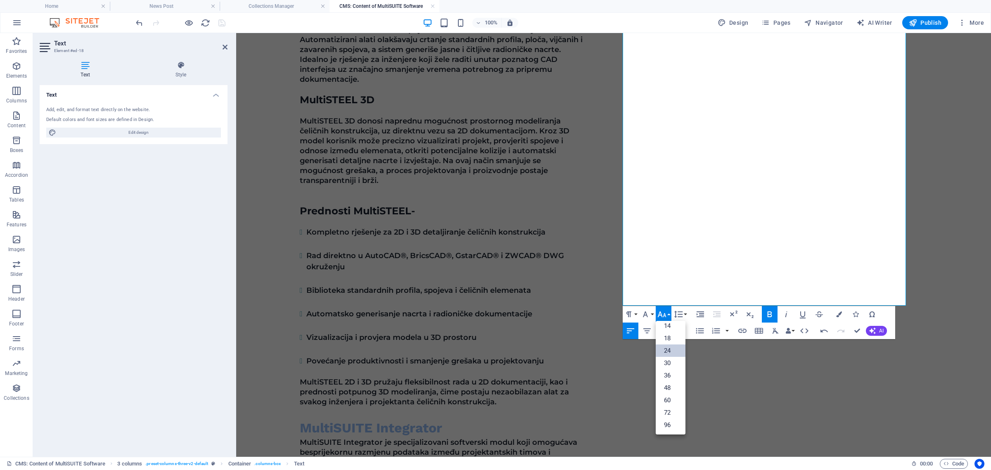
scroll to position [67, 0]
click at [670, 316] on button "Font Size" at bounding box center [664, 314] width 16 height 17
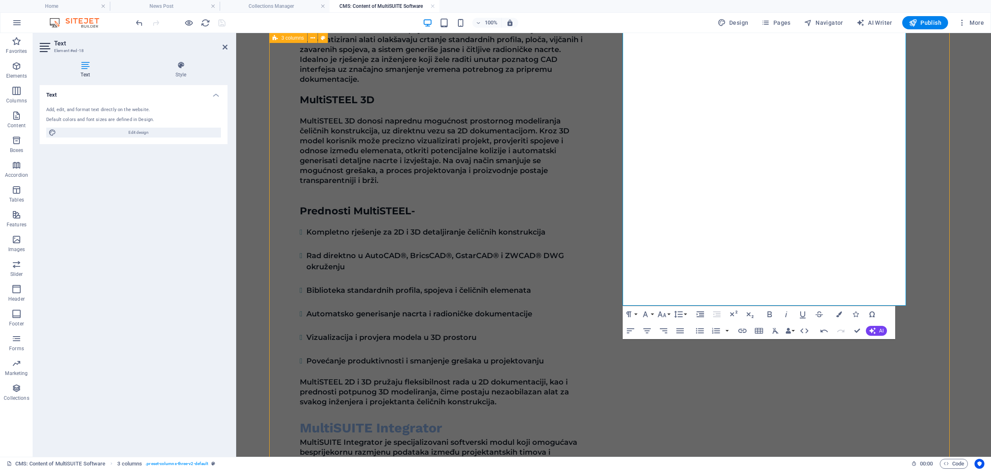
select select "px"
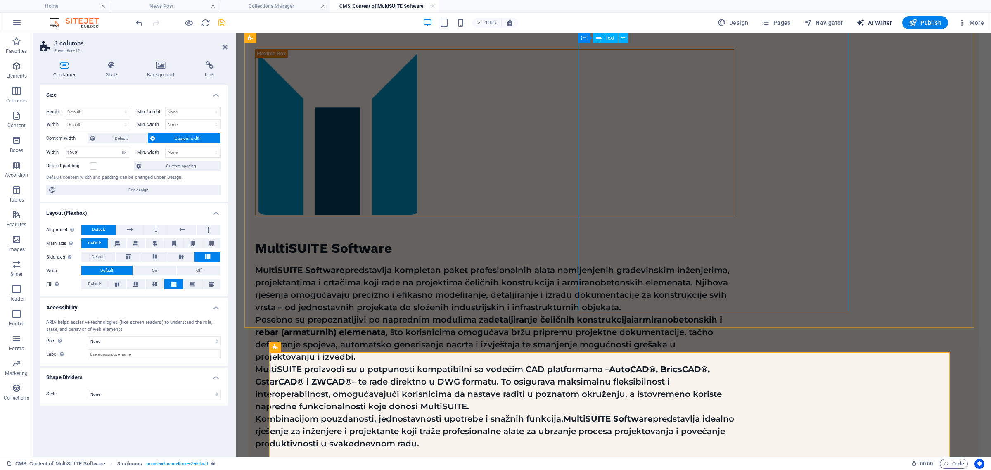
scroll to position [0, 0]
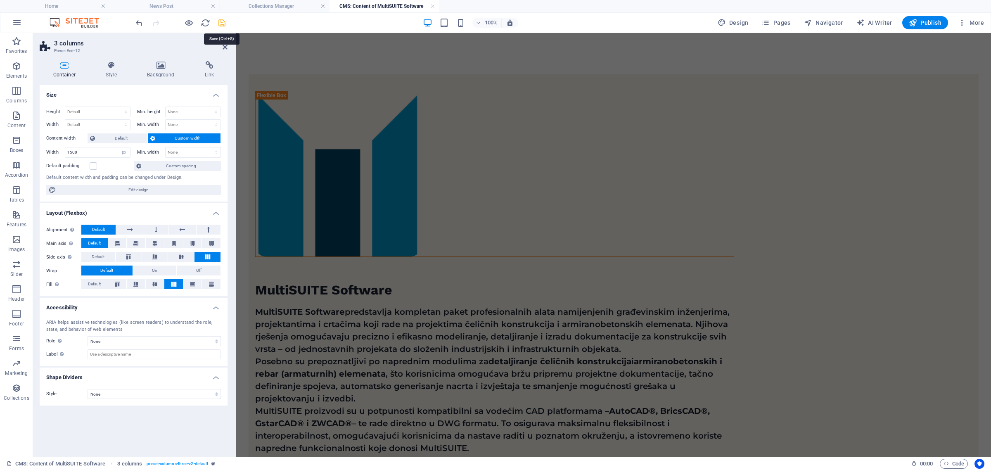
click at [219, 21] on icon "save" at bounding box center [222, 23] width 10 height 10
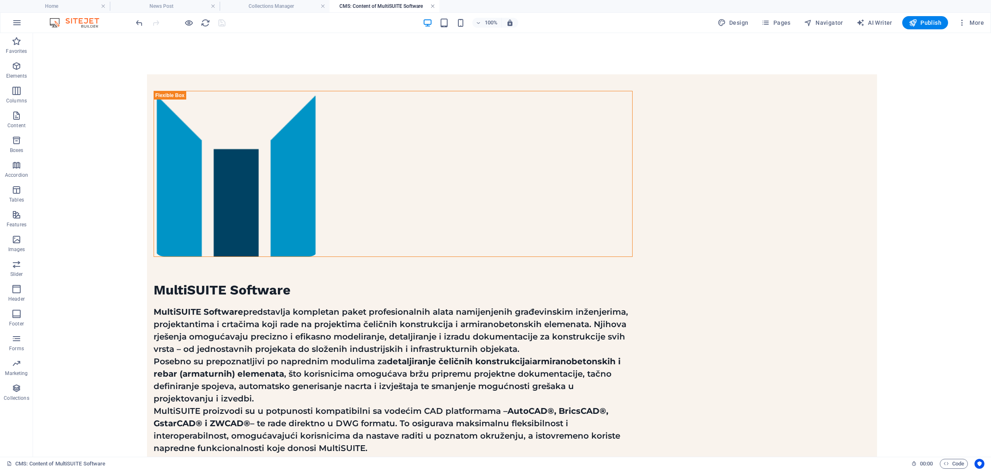
click at [432, 4] on link at bounding box center [432, 6] width 5 height 8
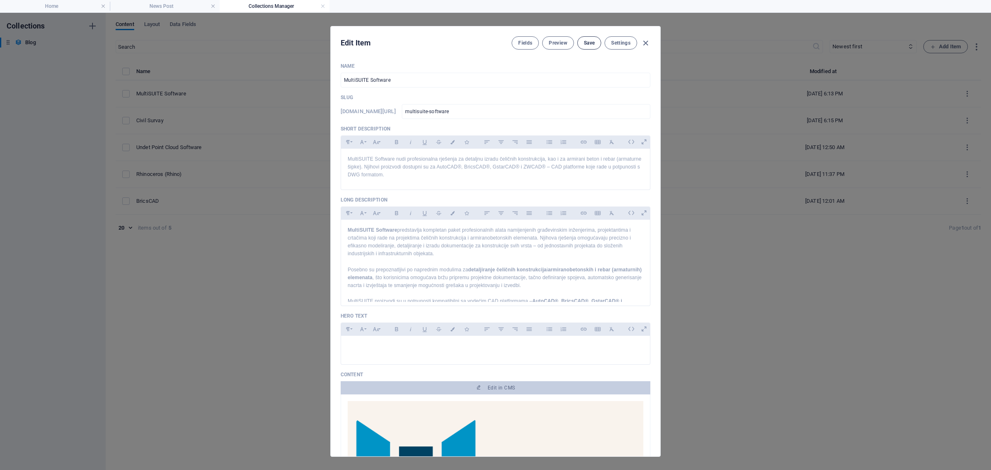
click at [585, 43] on span "Save" at bounding box center [589, 43] width 11 height 7
click at [642, 38] on icon "button" at bounding box center [646, 43] width 10 height 10
type input "2025-09-02"
type input "multisuite-software"
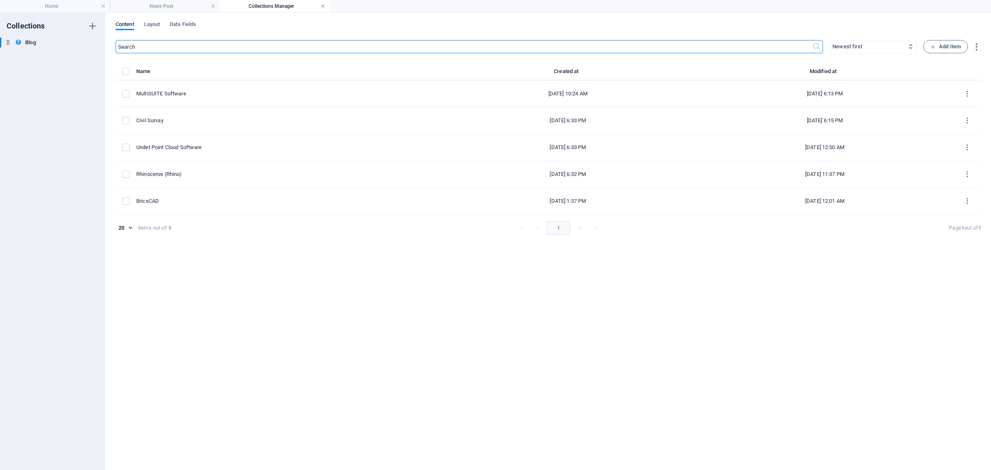
click at [321, 5] on link at bounding box center [323, 6] width 5 height 8
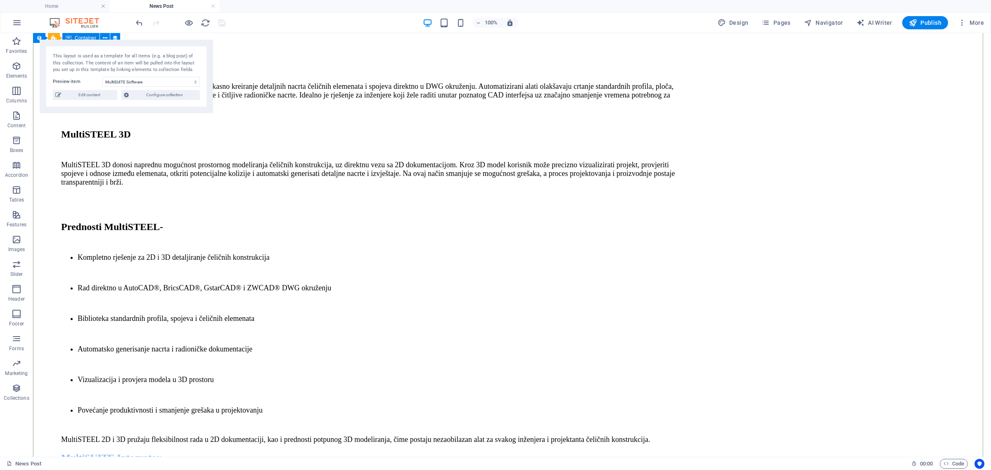
scroll to position [368, 0]
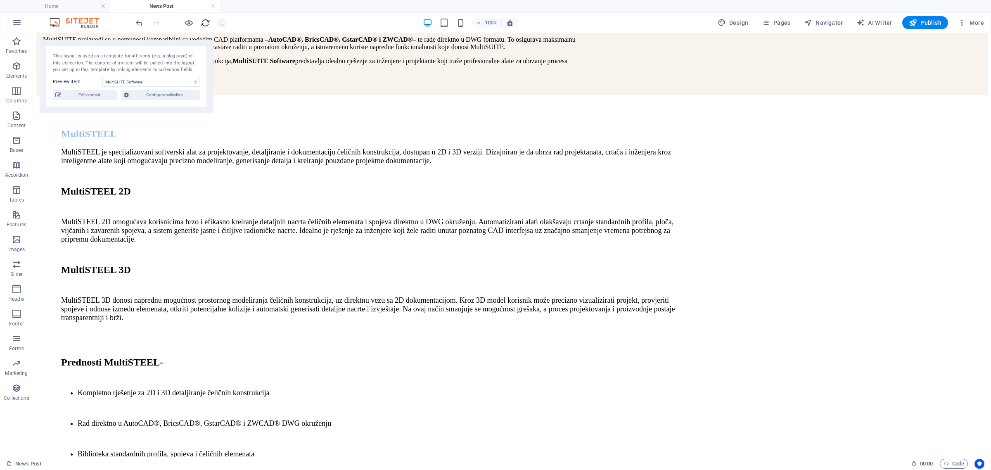
click at [210, 24] on span "reload" at bounding box center [205, 23] width 10 height 10
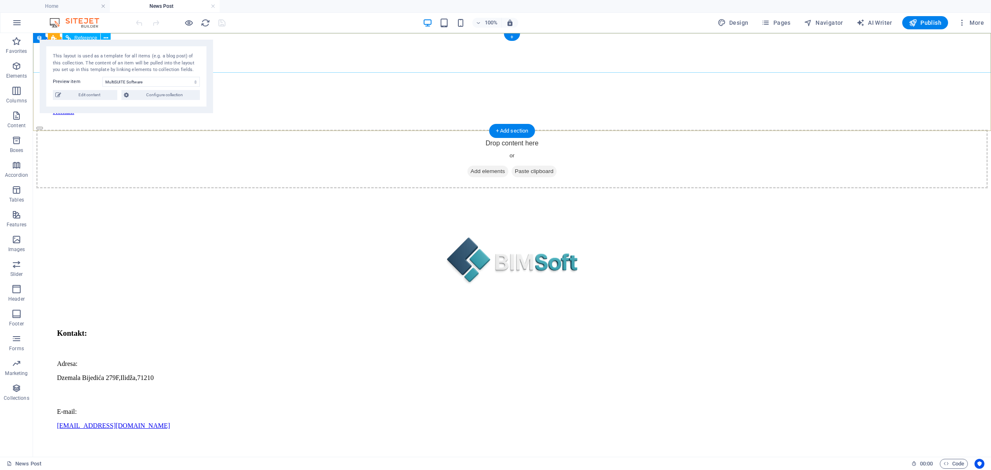
scroll to position [0, 0]
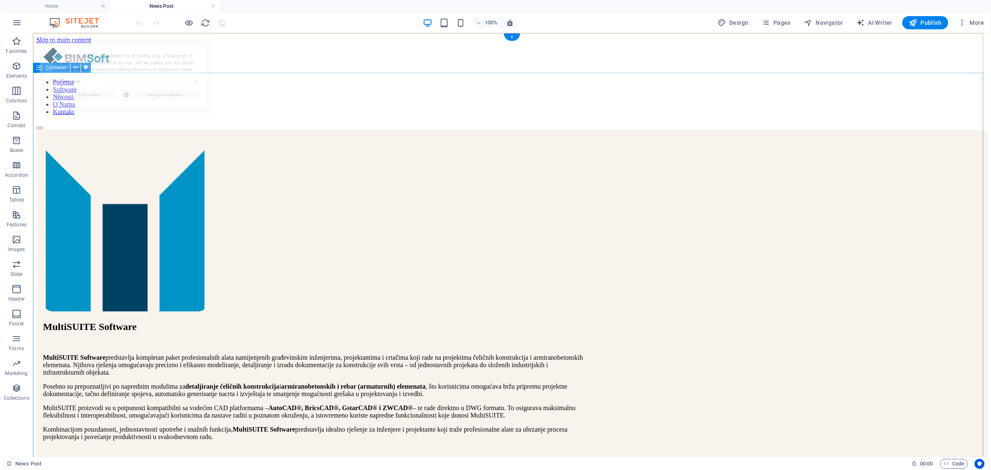
select select "68b6a9ab7813d2ac1b0a69e3"
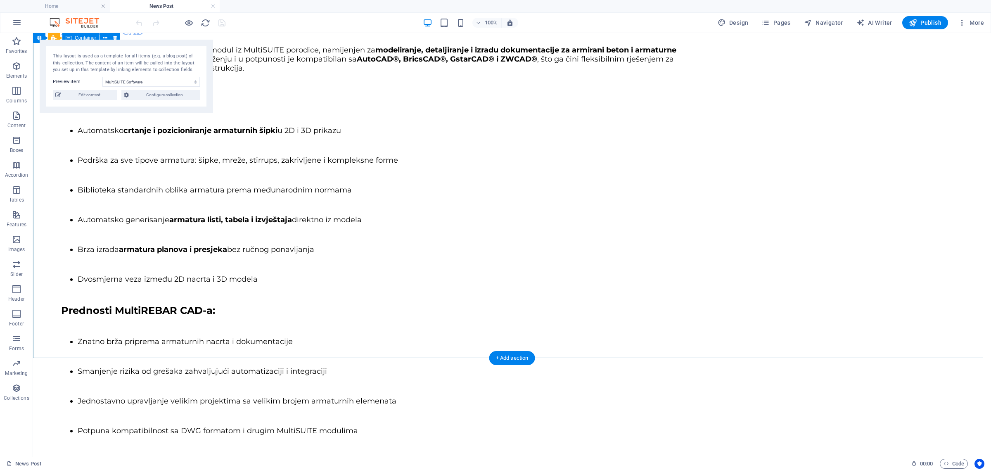
scroll to position [1384, 0]
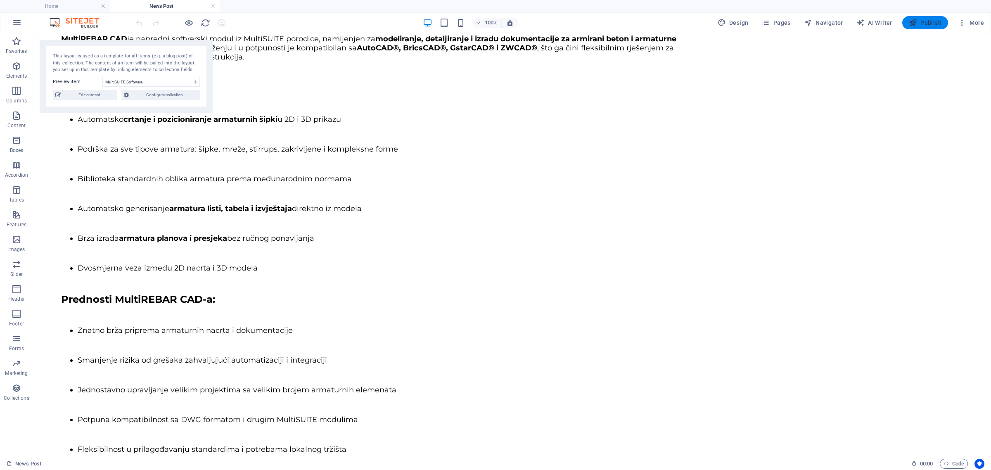
click at [938, 24] on span "Publish" at bounding box center [925, 23] width 33 height 8
